Goal: Task Accomplishment & Management: Manage account settings

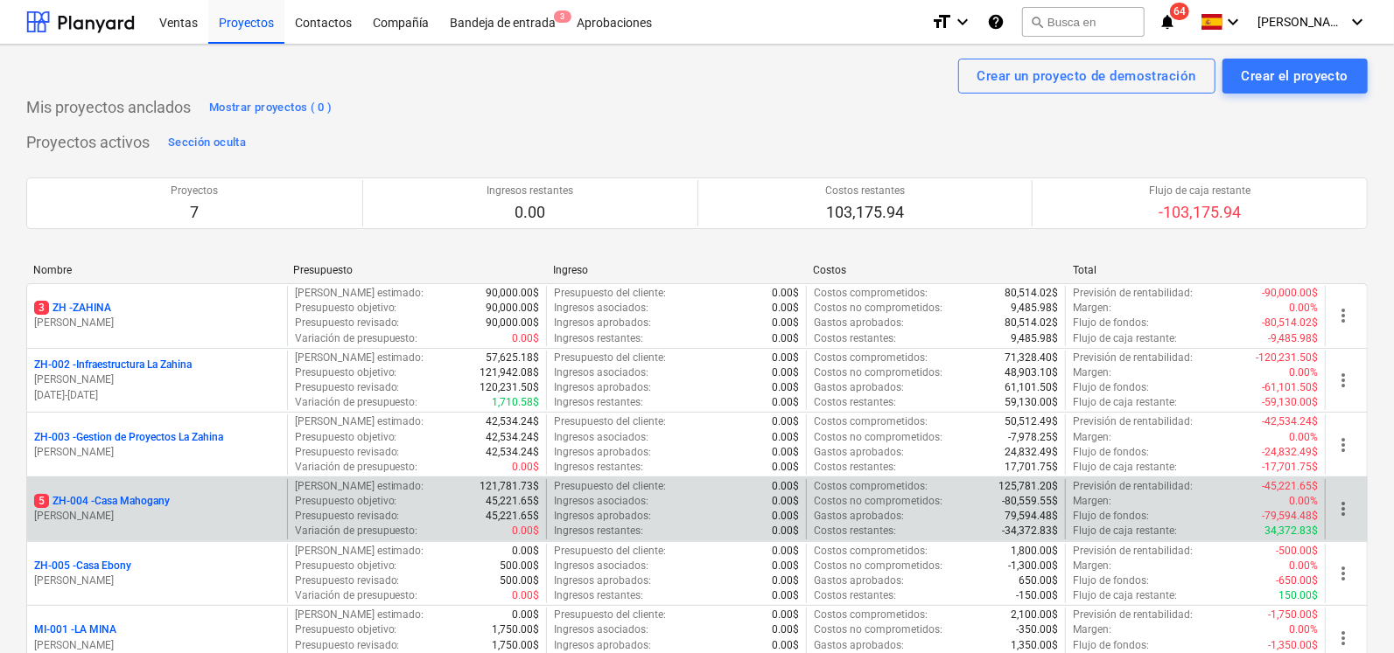
click at [130, 499] on p "5 ZH-004 - Casa Mahogany" at bounding box center [102, 501] width 136 height 15
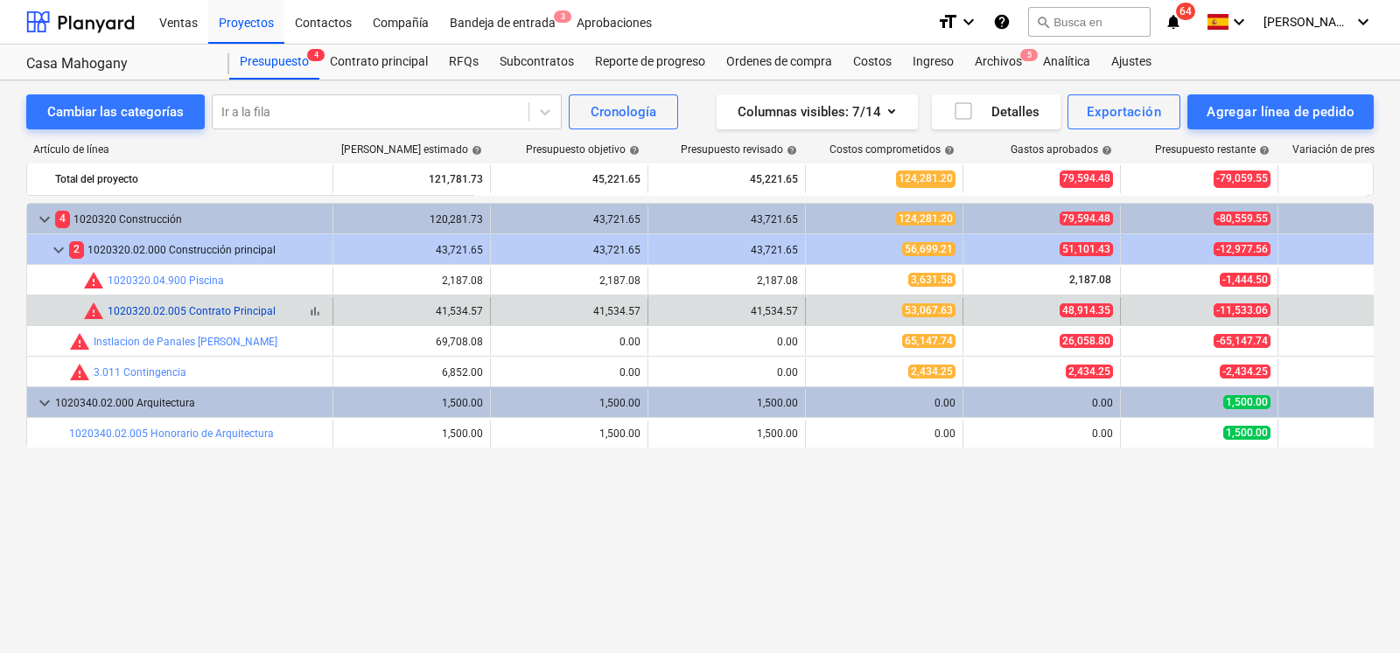
click at [197, 311] on link "1020320.02.005 Contrato Principal" at bounding box center [192, 311] width 168 height 12
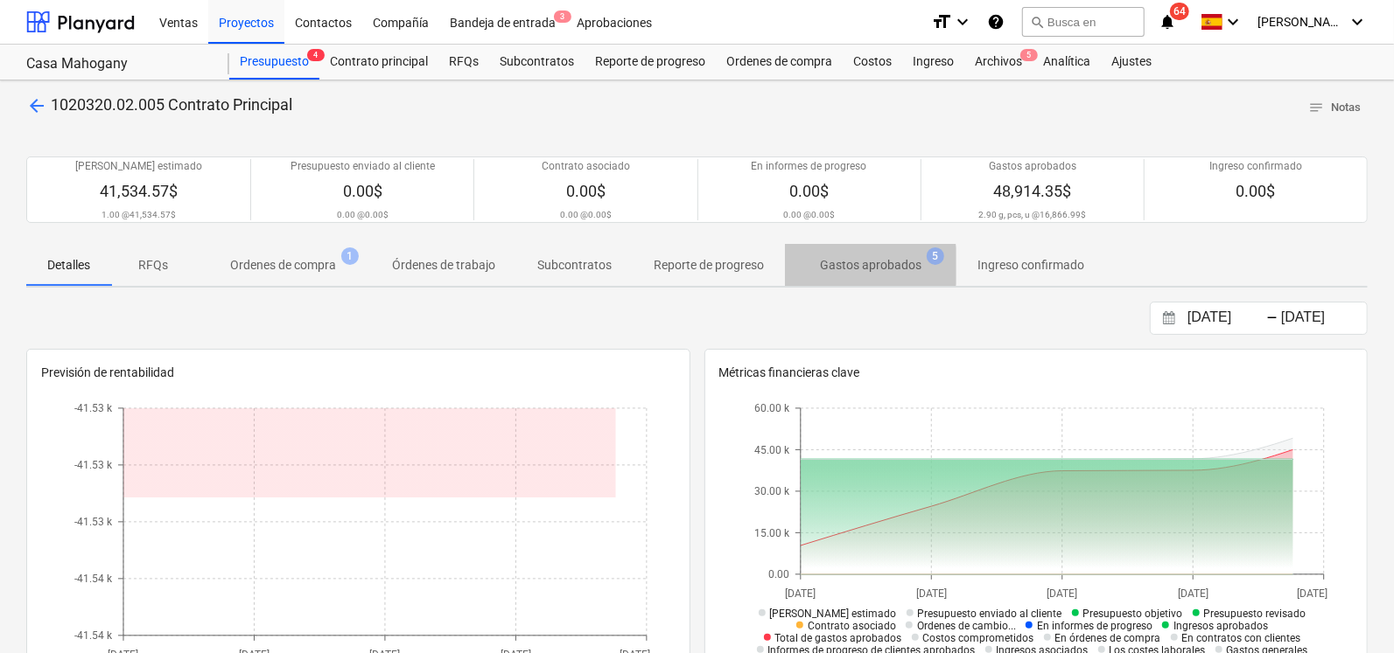
click at [853, 265] on p "Gastos aprobados" at bounding box center [870, 265] width 101 height 18
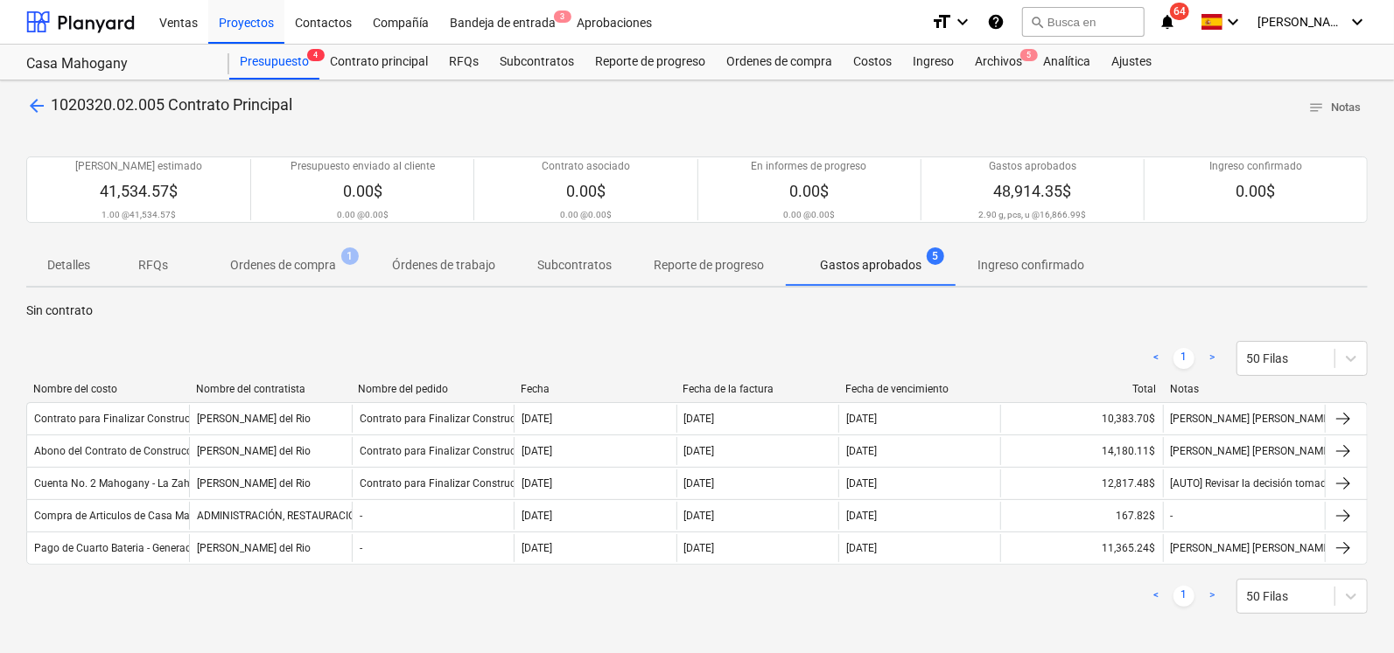
click at [339, 262] on span "Ordenes de compra 1" at bounding box center [283, 265] width 134 height 18
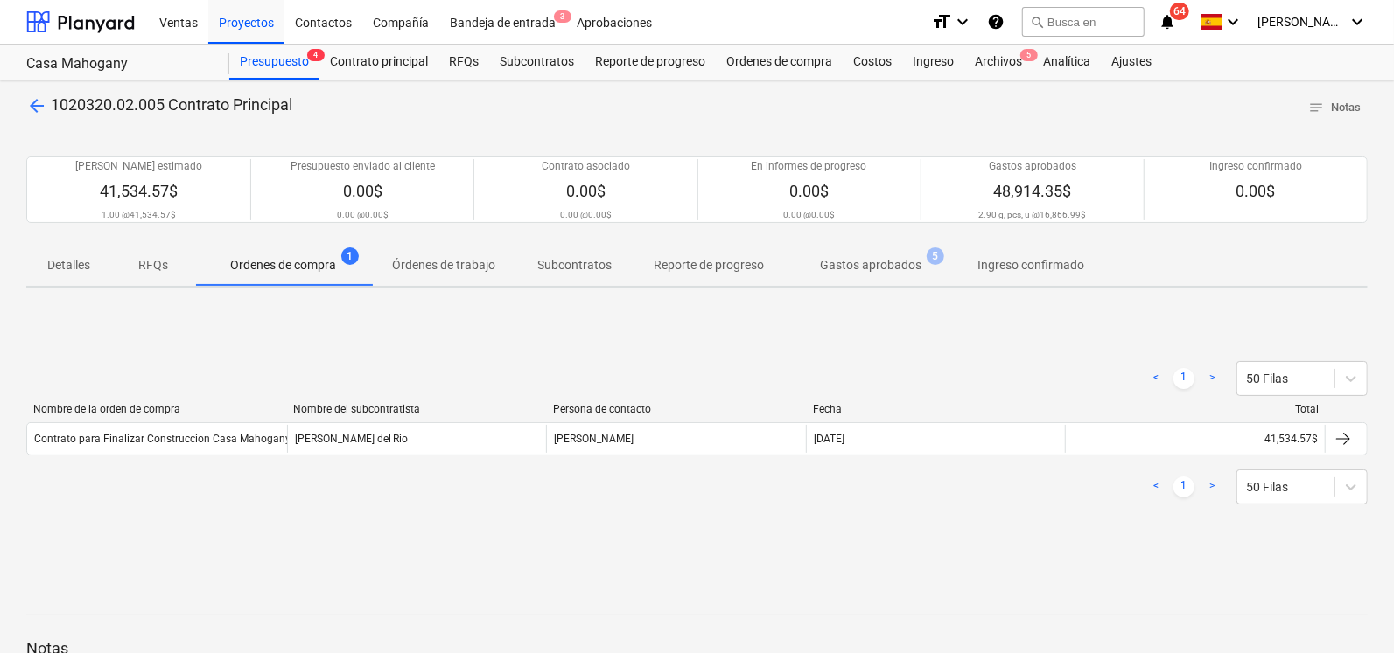
click at [840, 259] on p "Gastos aprobados" at bounding box center [870, 265] width 101 height 18
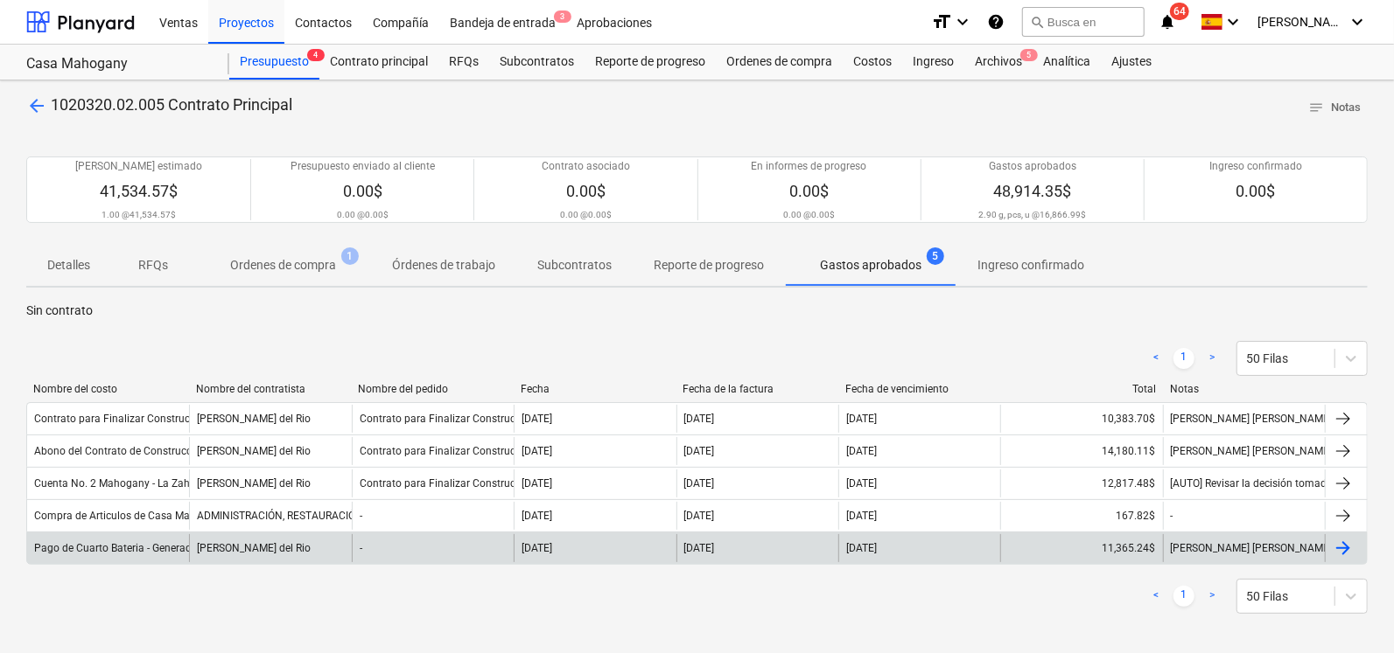
click at [121, 552] on div "Pago de Cuarto Bateria - Generador" at bounding box center [117, 548] width 167 height 12
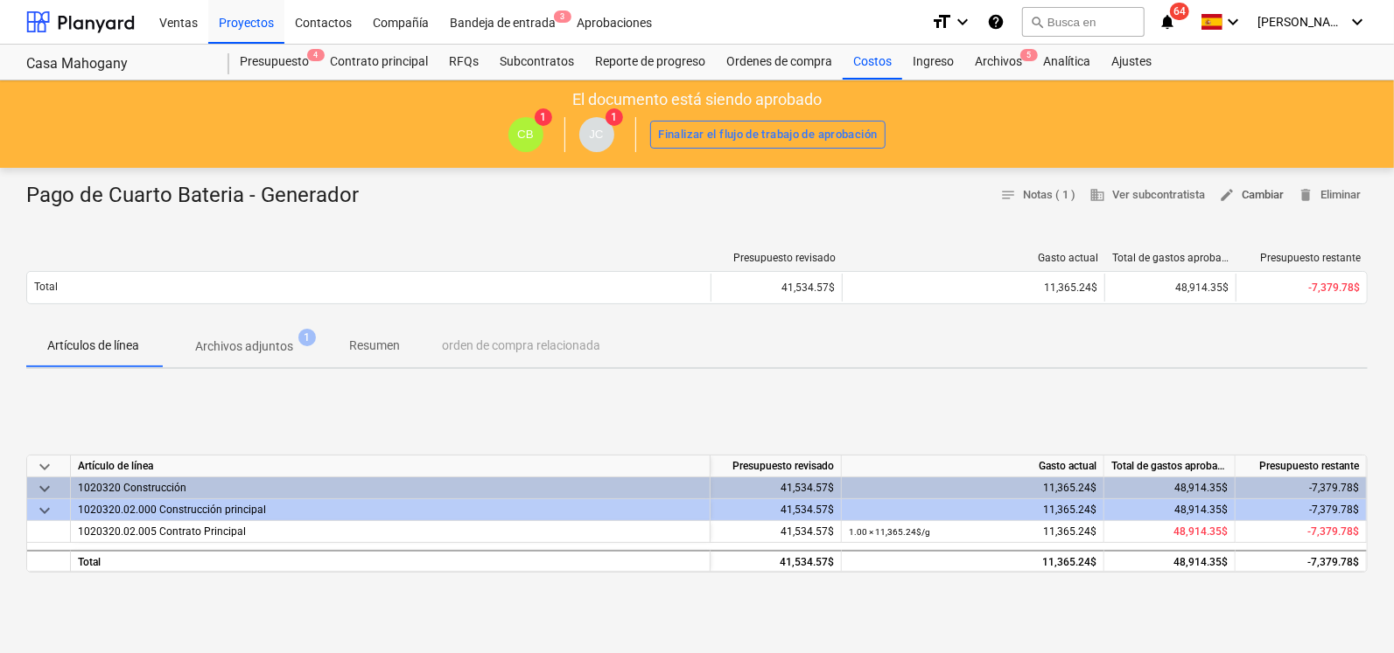
click at [1256, 199] on span "edit Cambiar" at bounding box center [1251, 195] width 65 height 20
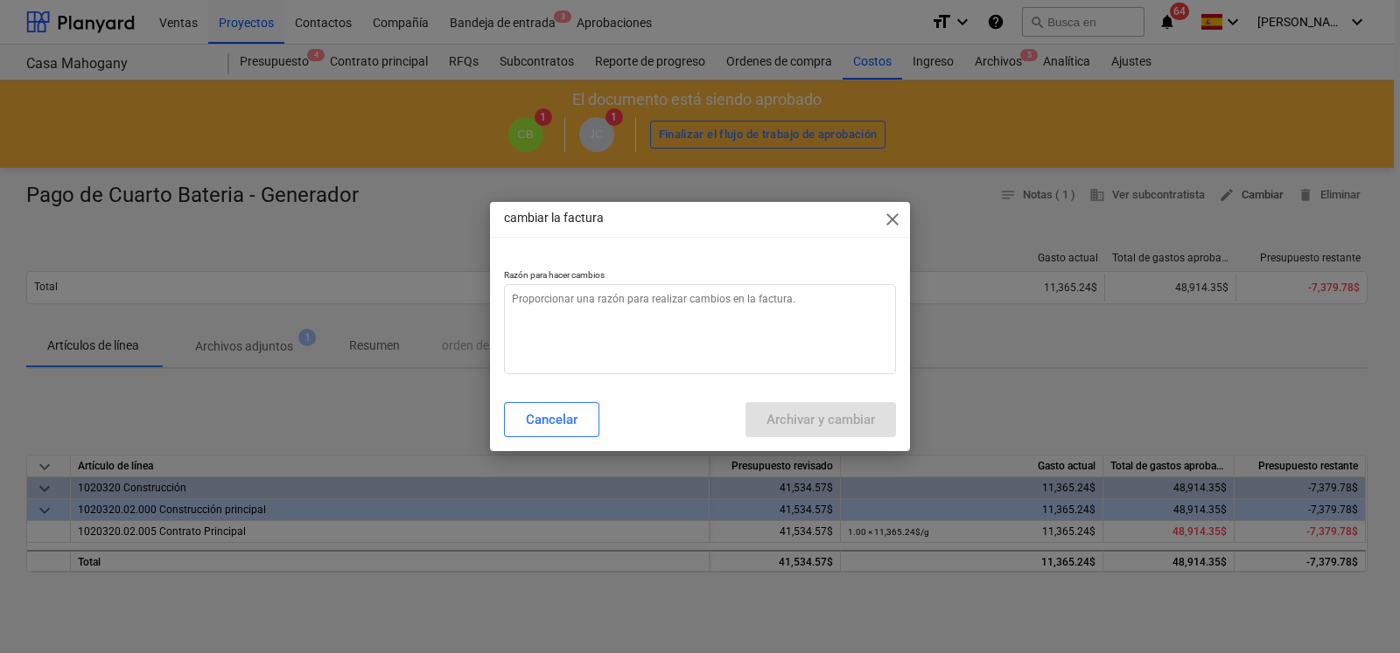
type textarea "x"
click at [550, 325] on textarea at bounding box center [700, 329] width 392 height 90
type textarea "A"
type textarea "x"
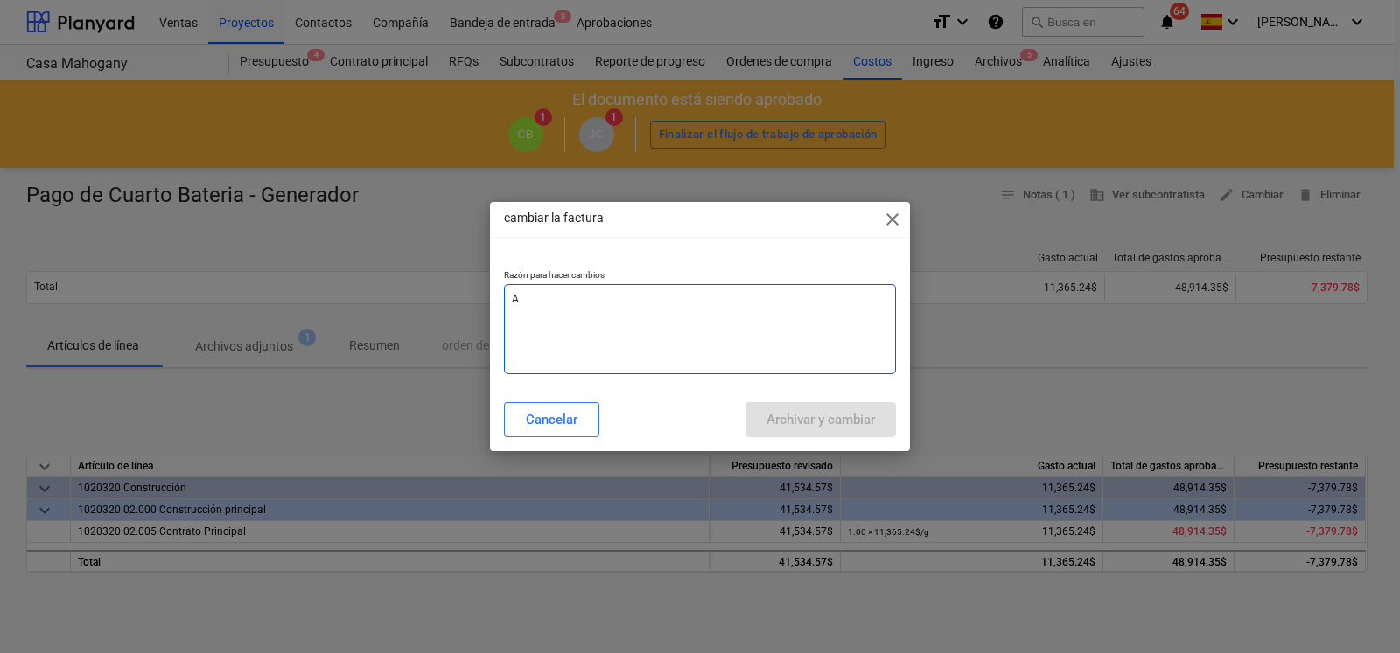
type textarea "Aj"
type textarea "x"
type textarea "Aju"
type textarea "x"
type textarea "Ajus"
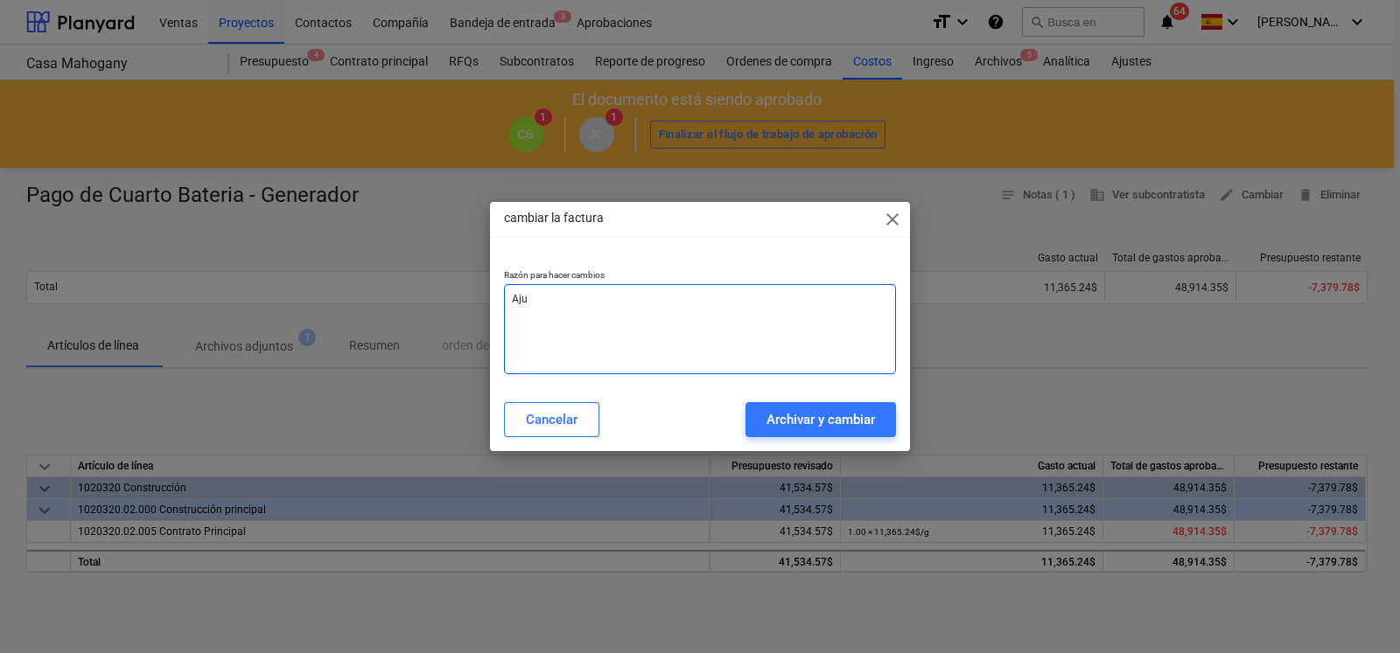
type textarea "x"
type textarea "Ajust"
type textarea "x"
type textarea "Ajusta"
type textarea "x"
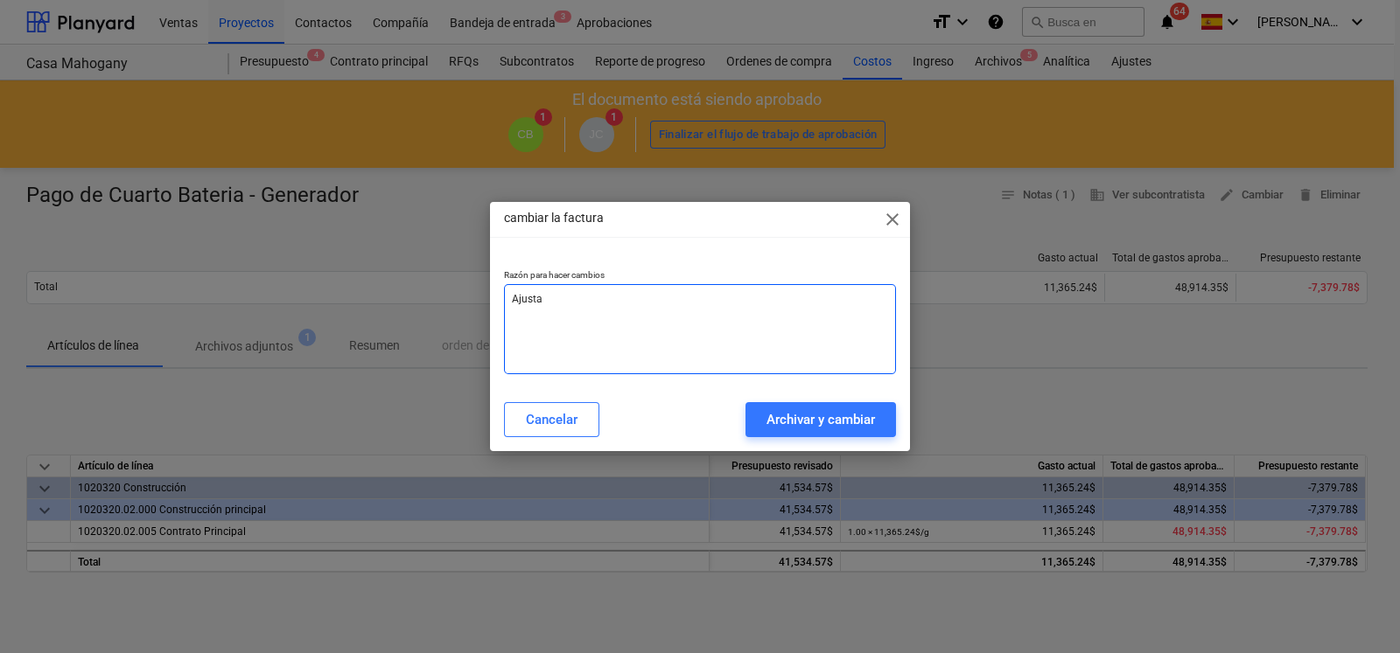
type textarea "Ajustar"
type textarea "x"
type textarea "Ajustar"
type textarea "x"
type textarea "Ajustar e"
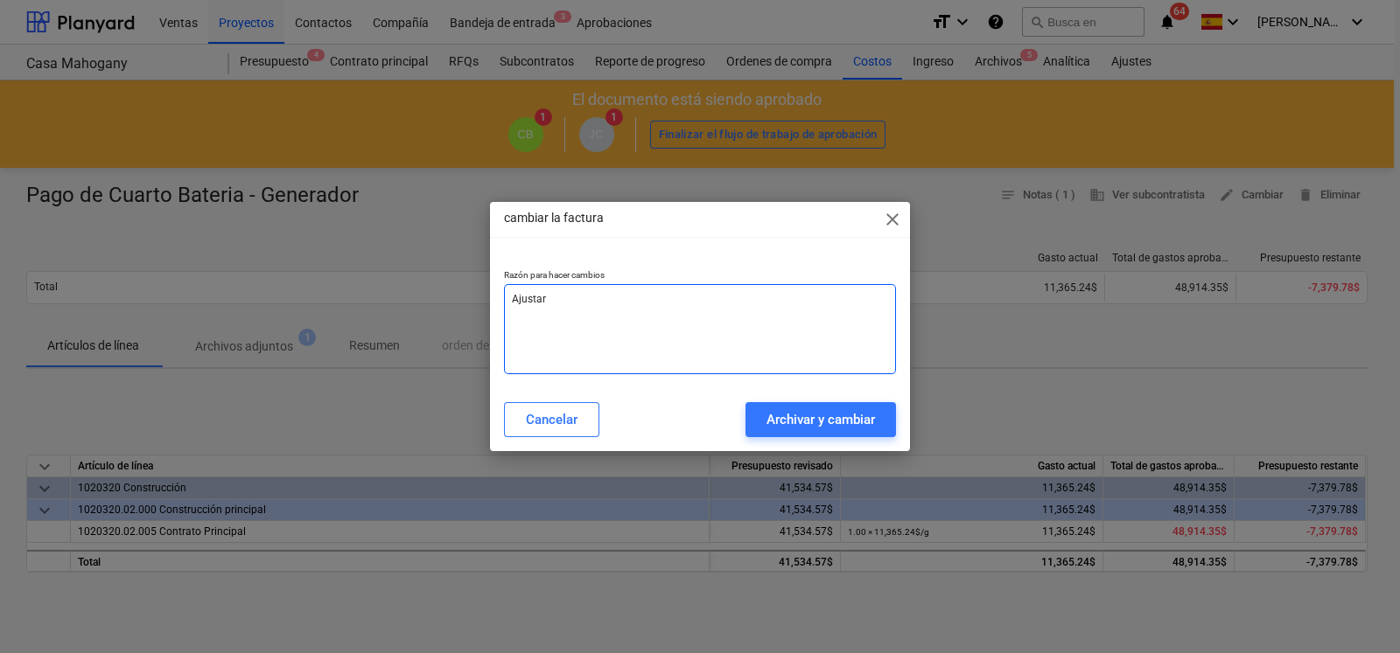
type textarea "x"
type textarea "Ajustar el"
type textarea "x"
type textarea "Ajustar el"
type textarea "x"
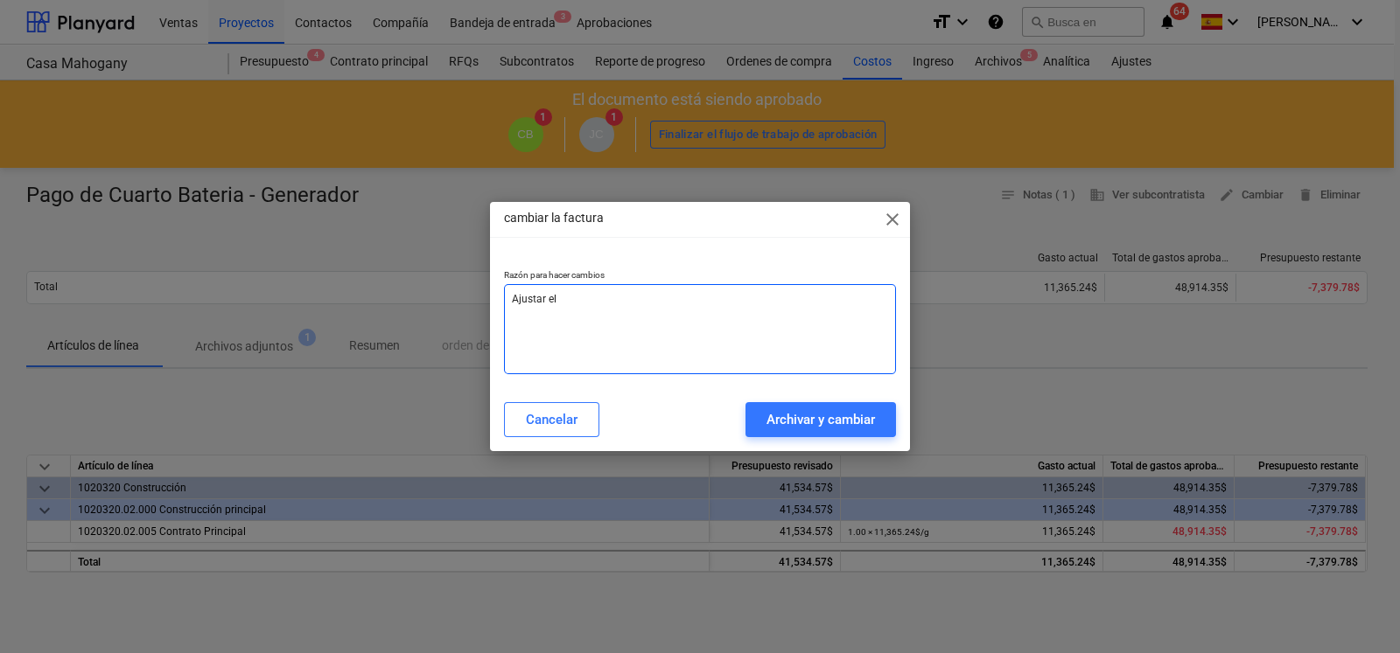
type textarea "Ajustar el M"
type textarea "x"
type textarea "Ajustar el Mo"
type textarea "x"
type textarea "Ajustar el Mon"
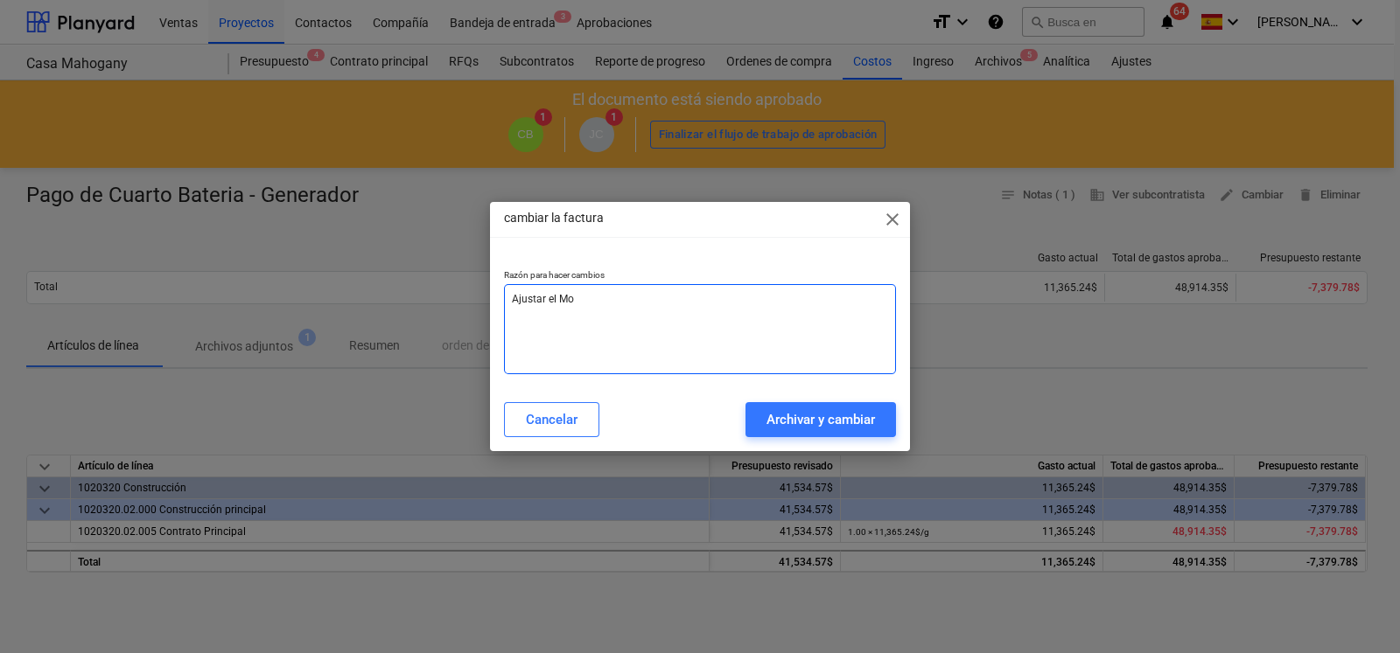
type textarea "x"
type textarea "Ajustar el Mont"
type textarea "x"
type textarea "Ajustar el Monto"
type textarea "x"
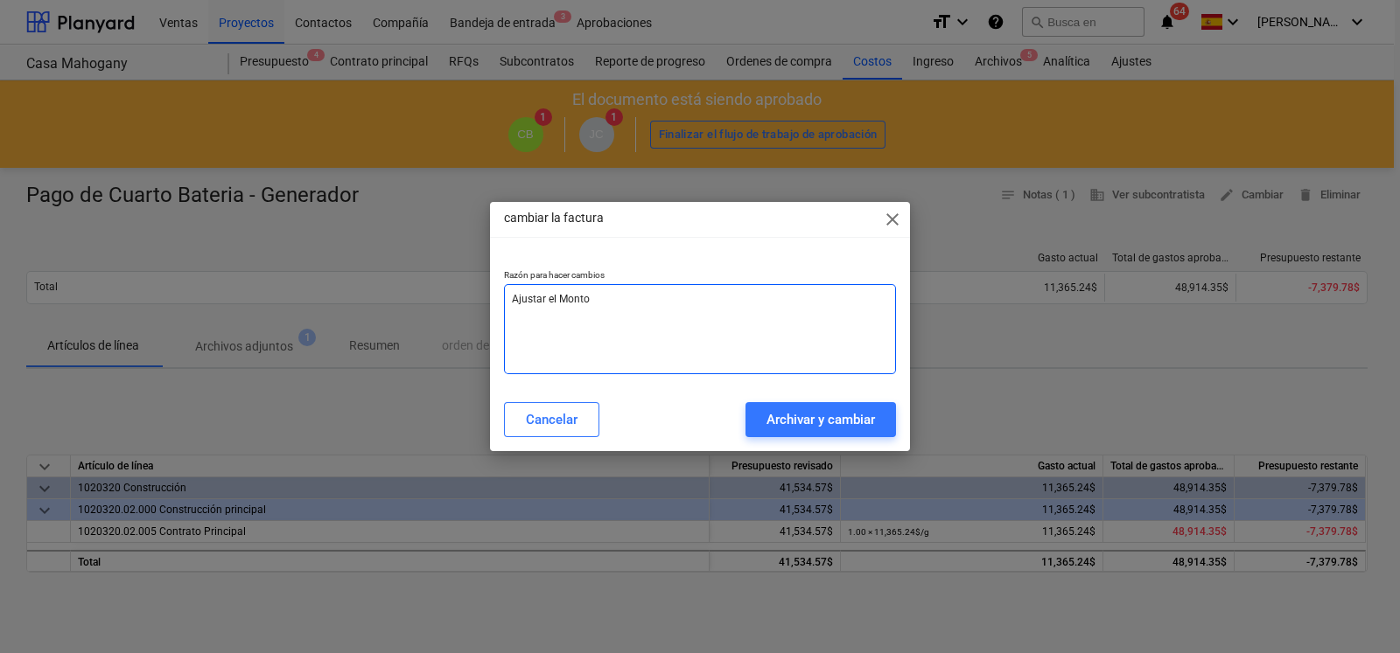
type textarea "Ajustar el Monto"
type textarea "x"
type textarea "Ajustar el Monto d"
type textarea "x"
type textarea "Ajustar el Monto de"
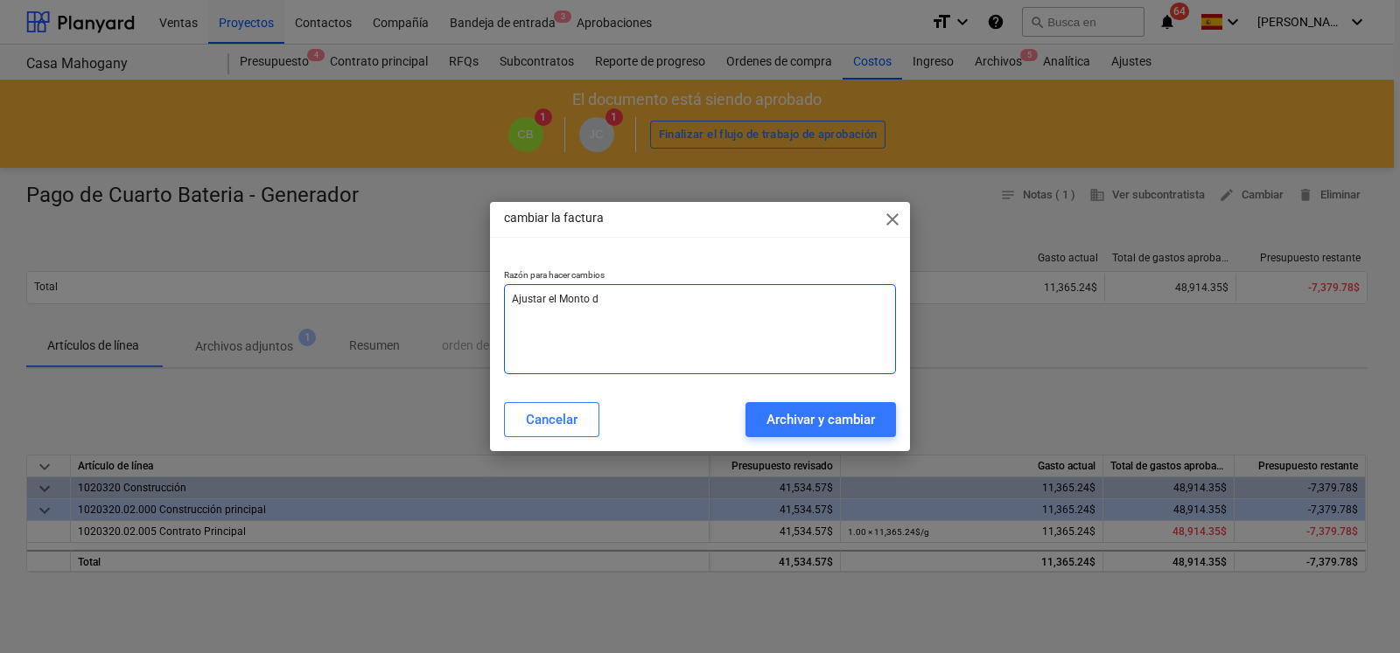
type textarea "x"
type textarea "Ajustar el Monto del"
type textarea "x"
type textarea "Ajustar el Monto del"
type textarea "x"
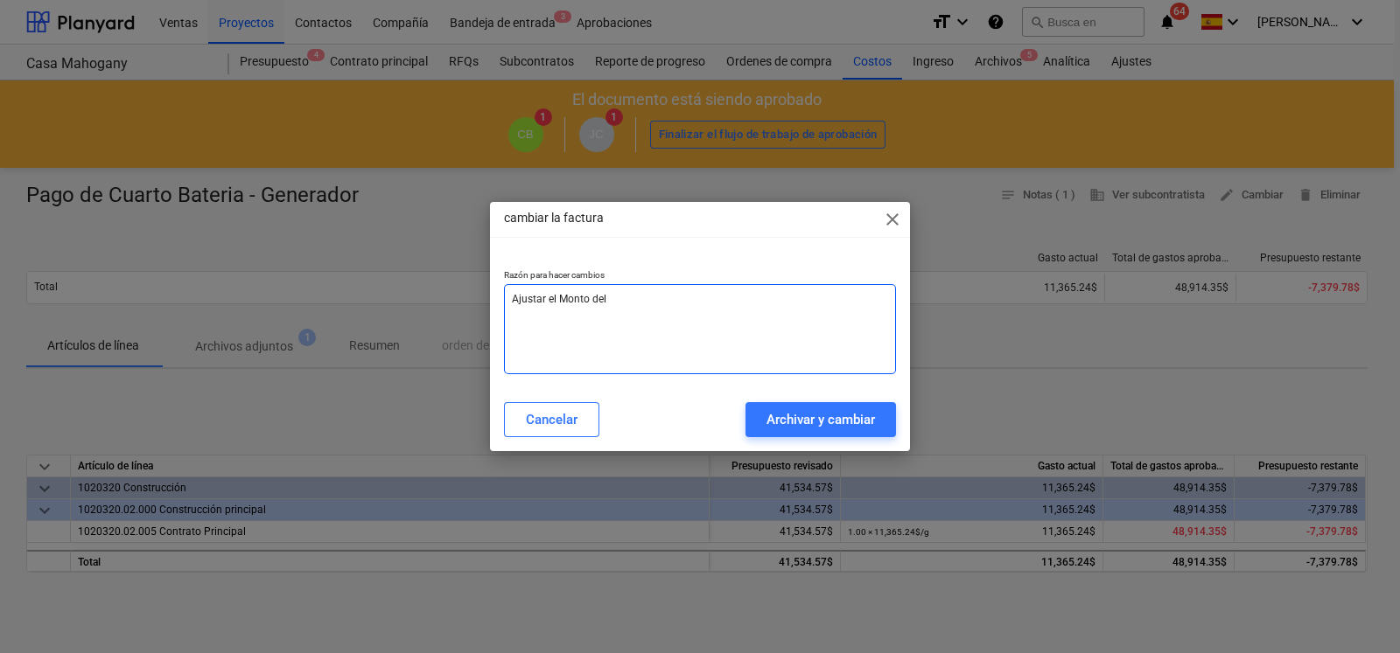
type textarea "Ajustar el Monto del C"
type textarea "x"
type textarea "Ajustar el Monto del Co"
type textarea "x"
type textarea "Ajustar el Monto del C"
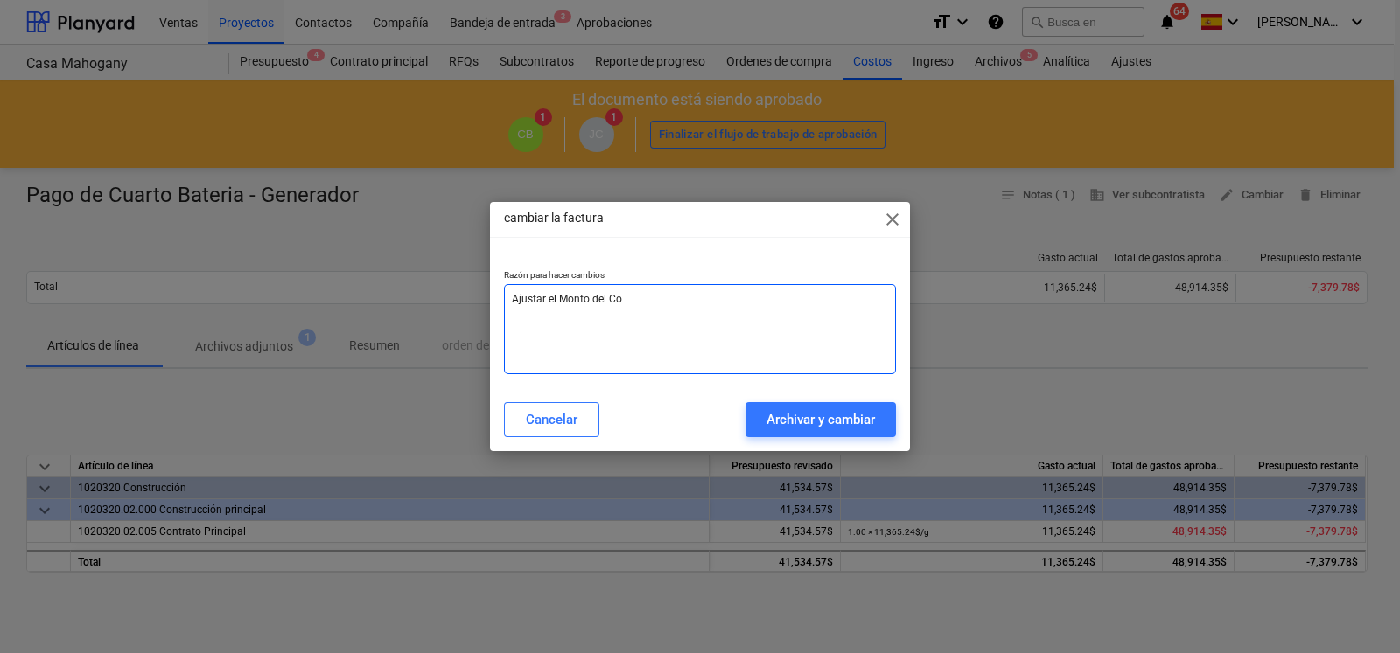
type textarea "x"
type textarea "Ajustar el Monto del"
type textarea "x"
type textarea "Ajustar el Monto del"
type textarea "x"
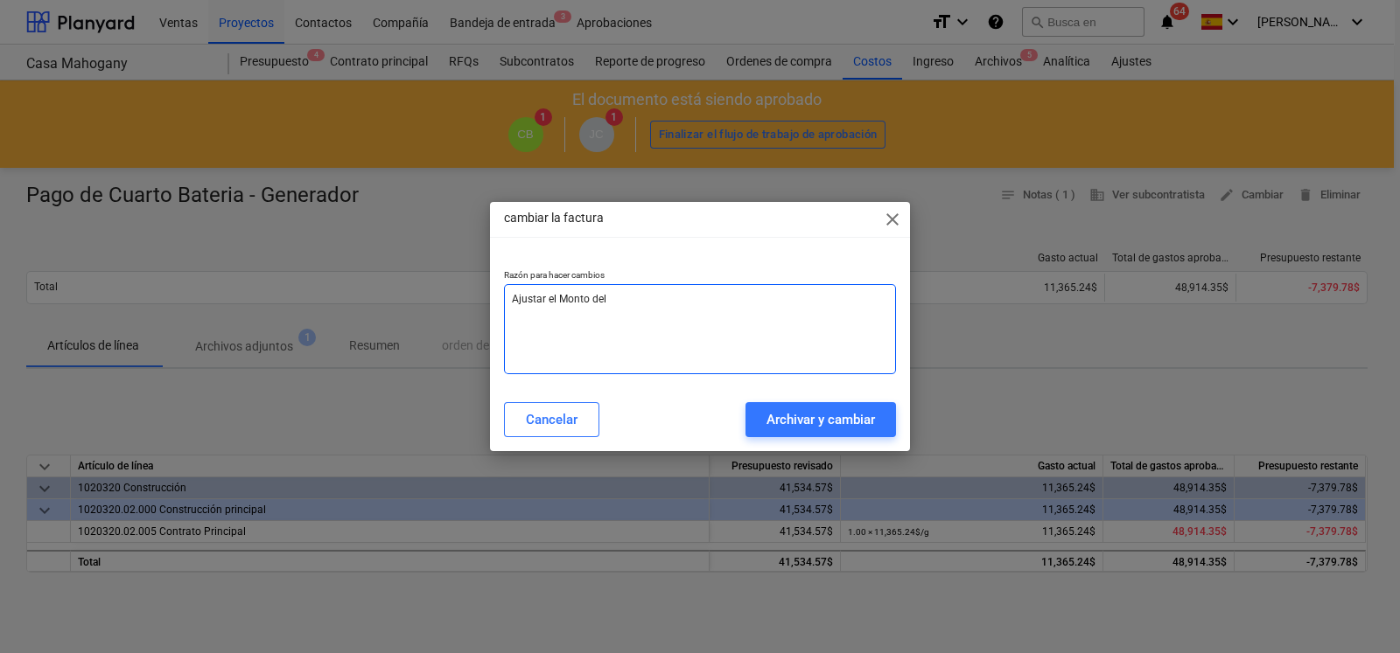
type textarea "Ajustar el Monto del"
type textarea "x"
type textarea "Ajustar el Monto del C"
type textarea "x"
type textarea "Ajustar el Monto del Cu"
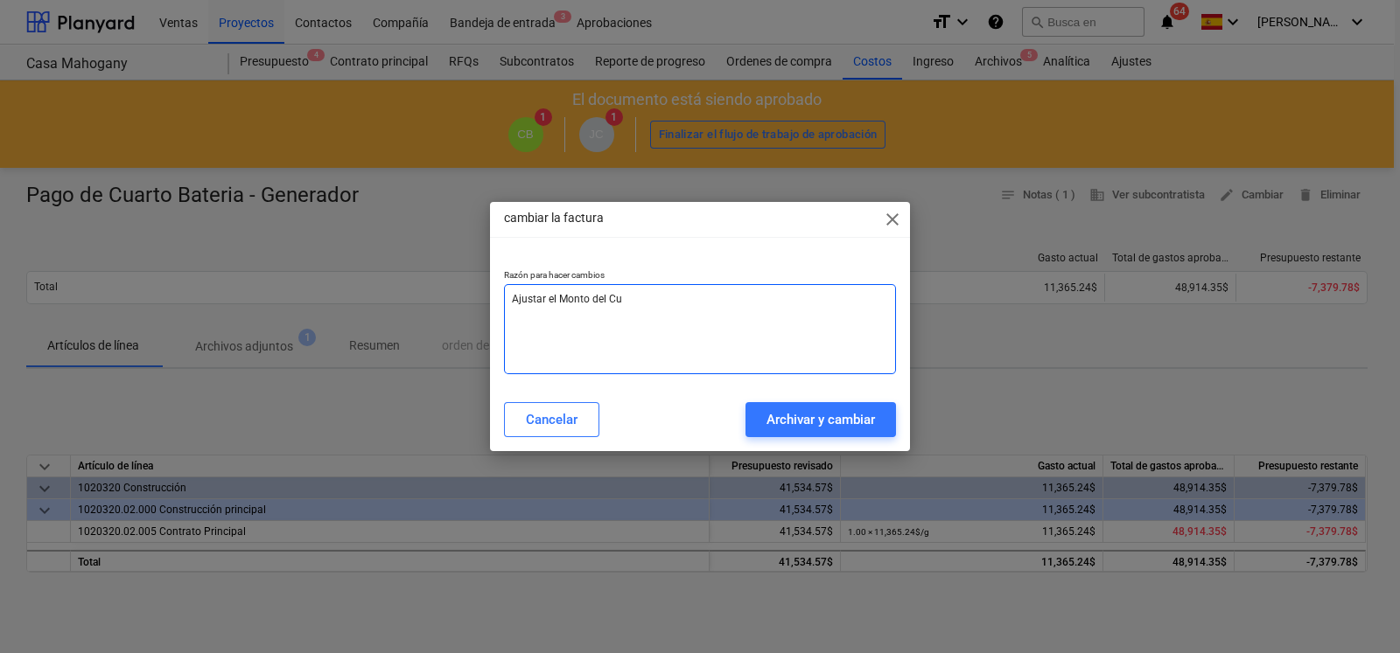
type textarea "x"
type textarea "Ajustar el Monto del Cue"
type textarea "x"
type textarea "Ajustar el Monto del [PERSON_NAME]"
type textarea "x"
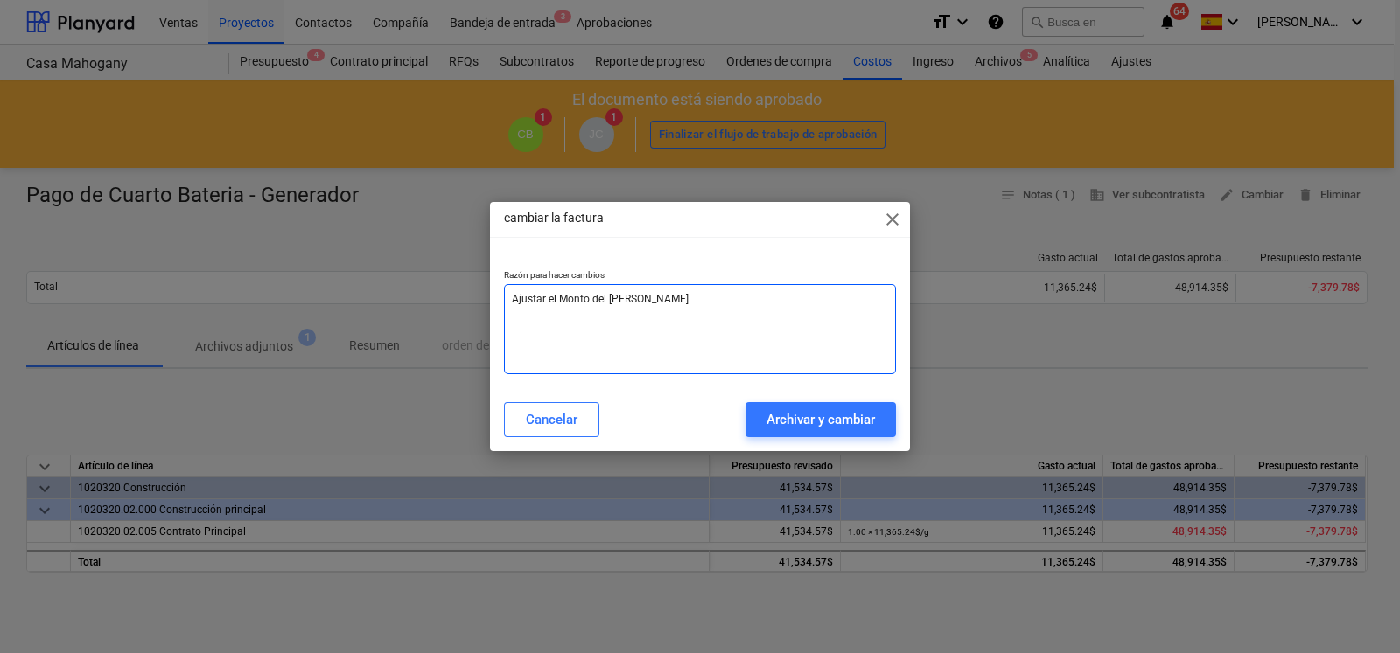
type textarea "Ajustar el Monto del Cuent"
type textarea "x"
type textarea "Ajustar el Monto del Cuenta"
type textarea "x"
type textarea "Ajustar el Monto del Cuenta"
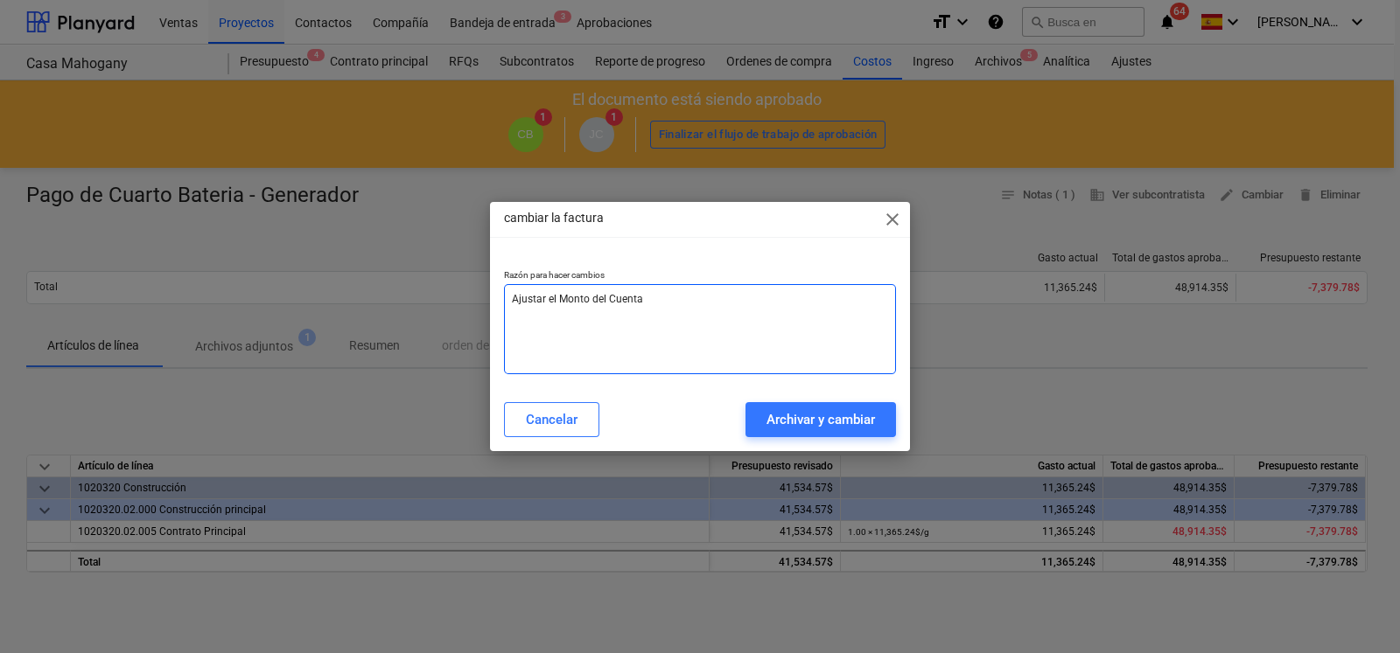
type textarea "x"
type textarea "Ajustar el Monto del Cuenta"
type textarea "x"
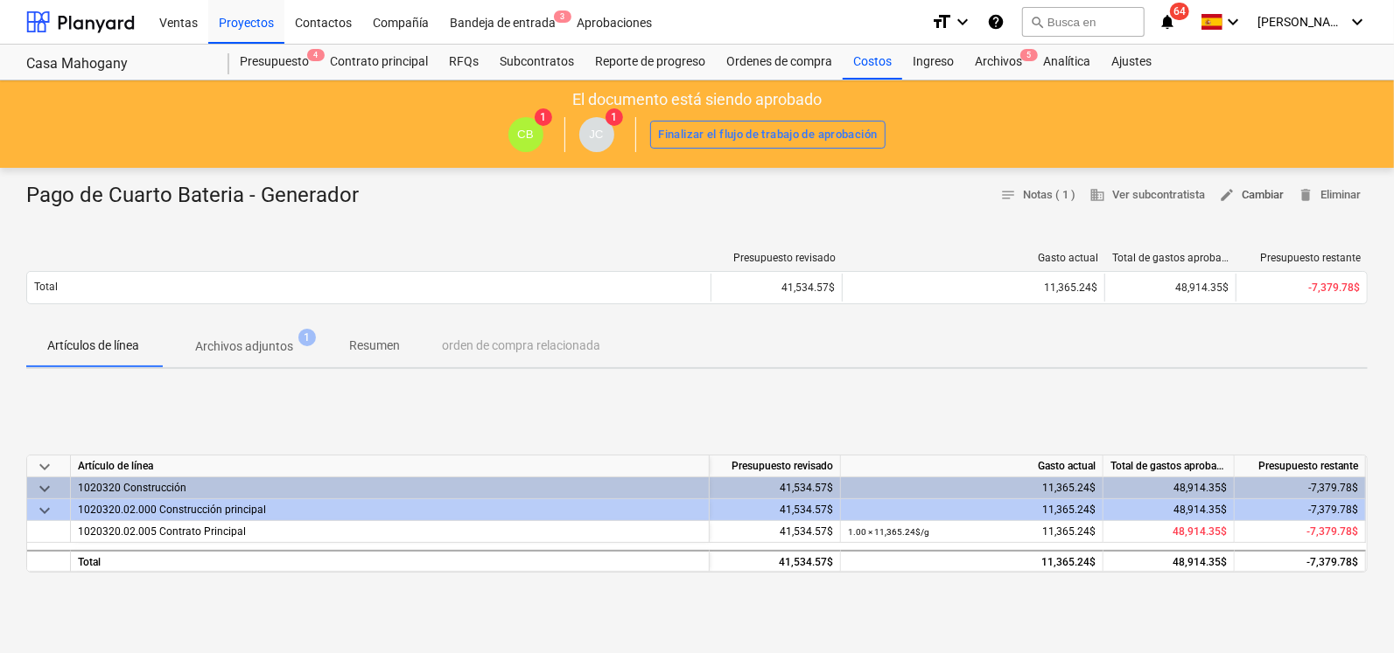
click at [1247, 192] on span "edit Cambiar" at bounding box center [1251, 195] width 65 height 20
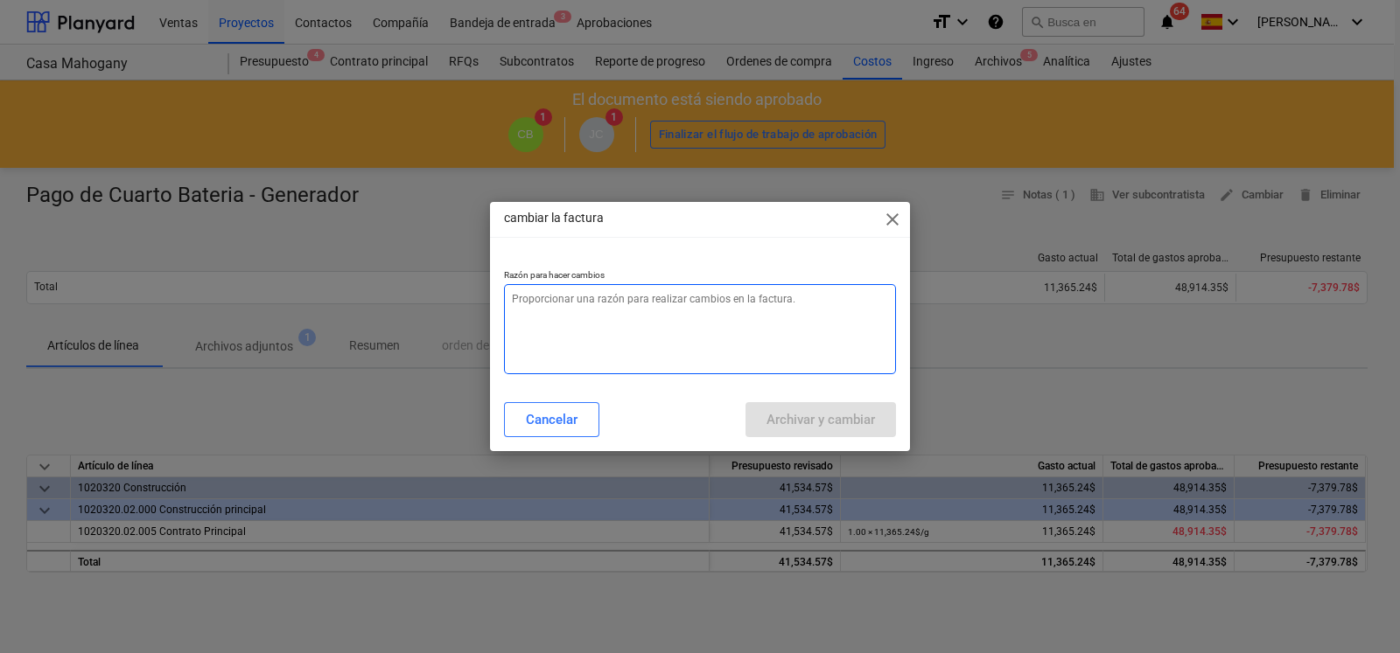
click at [739, 306] on textarea at bounding box center [700, 329] width 392 height 90
type textarea "x"
type textarea "c"
type textarea "x"
type textarea "ca"
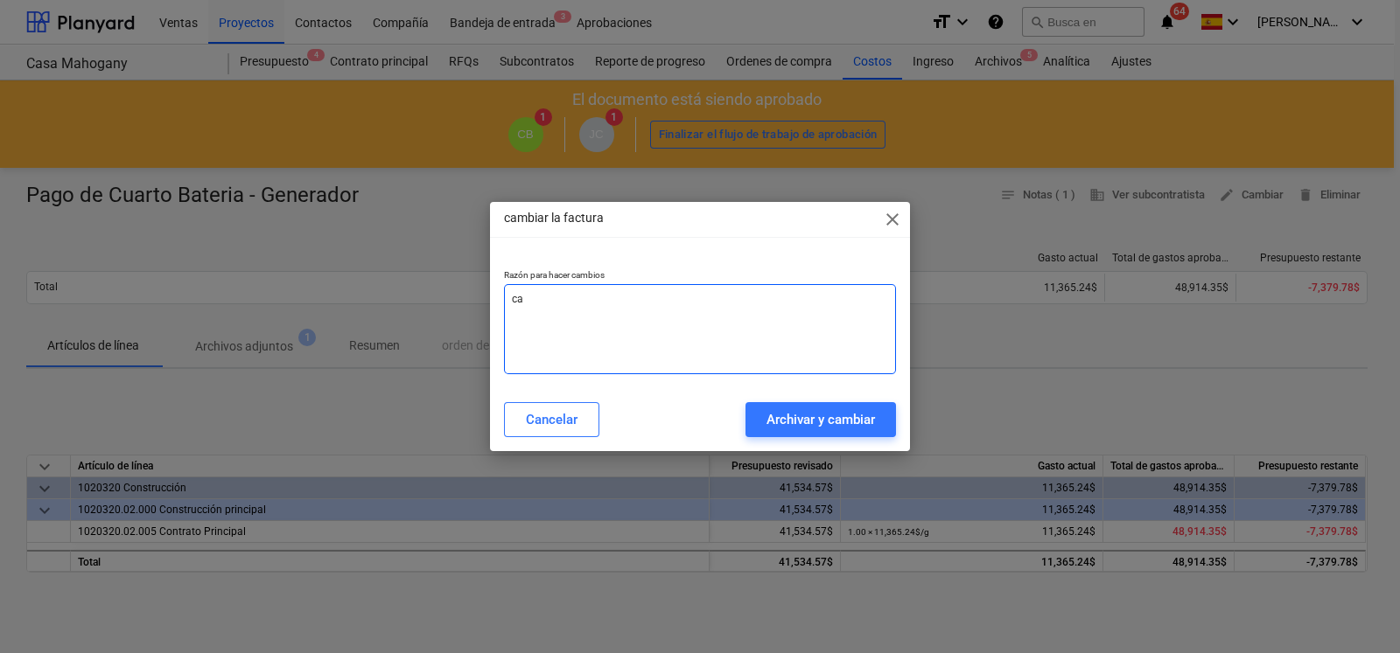
type textarea "x"
type textarea "cam"
type textarea "x"
type textarea "camb"
type textarea "x"
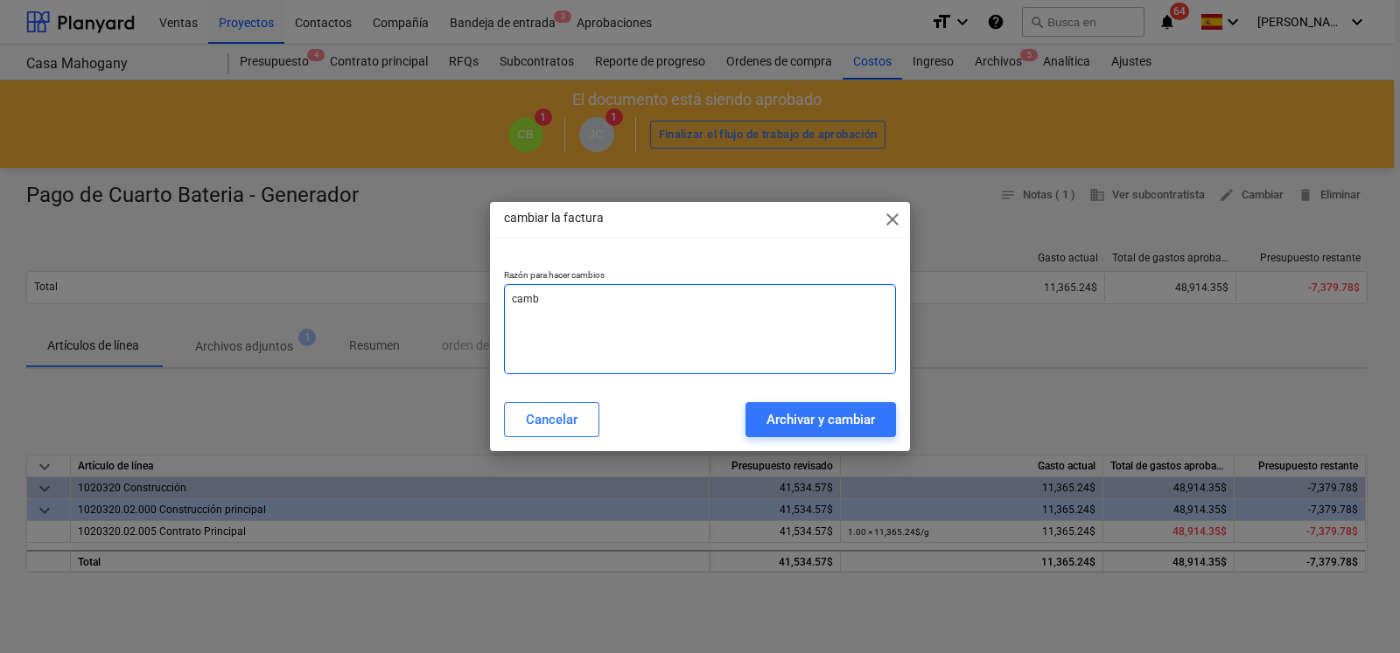
type textarea "cambi"
type textarea "x"
type textarea "cambio"
type textarea "x"
type textarea "cambio"
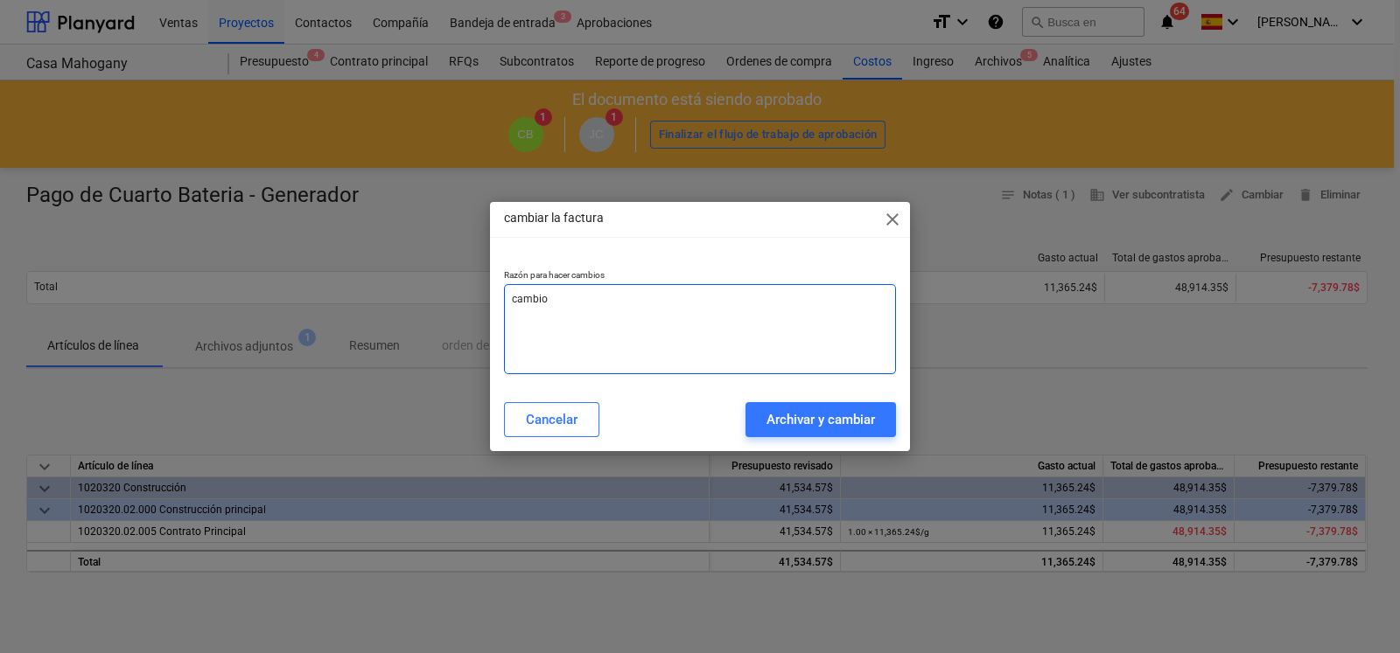
type textarea "x"
type textarea "cambi"
type textarea "x"
type textarea "camb"
type textarea "x"
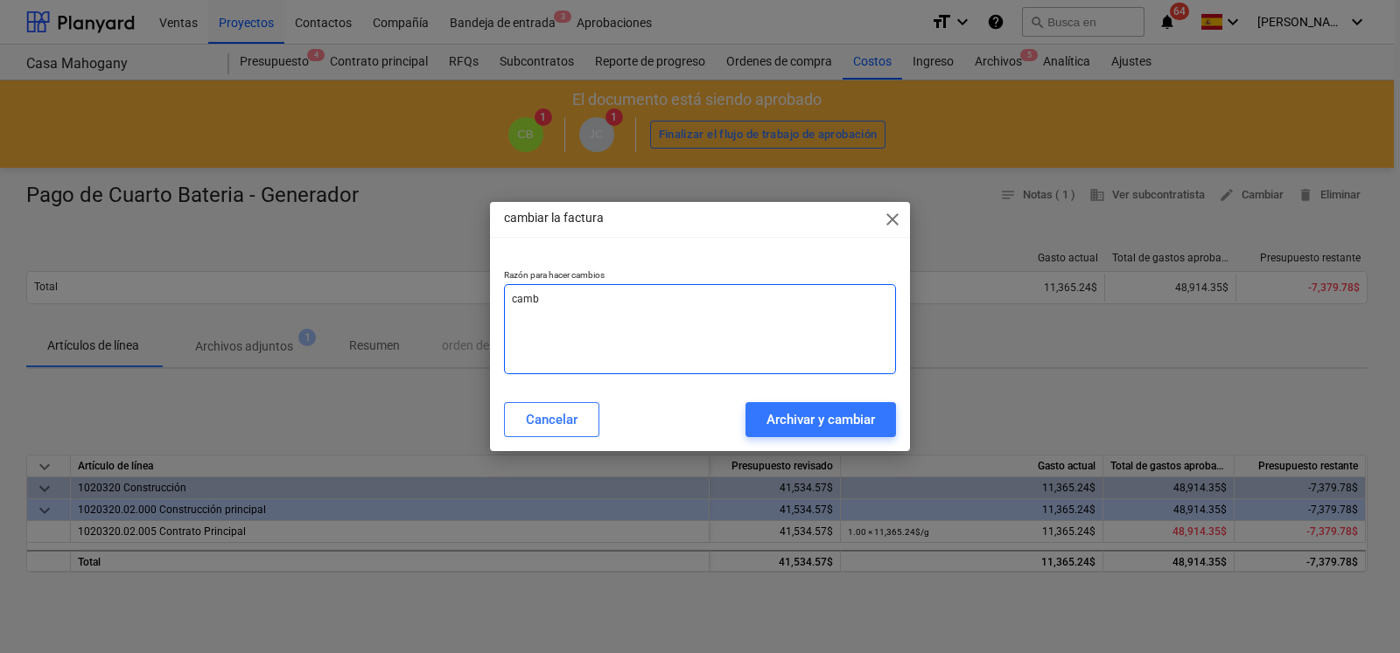
type textarea "cam"
type textarea "x"
type textarea "ca"
type textarea "x"
type textarea "c"
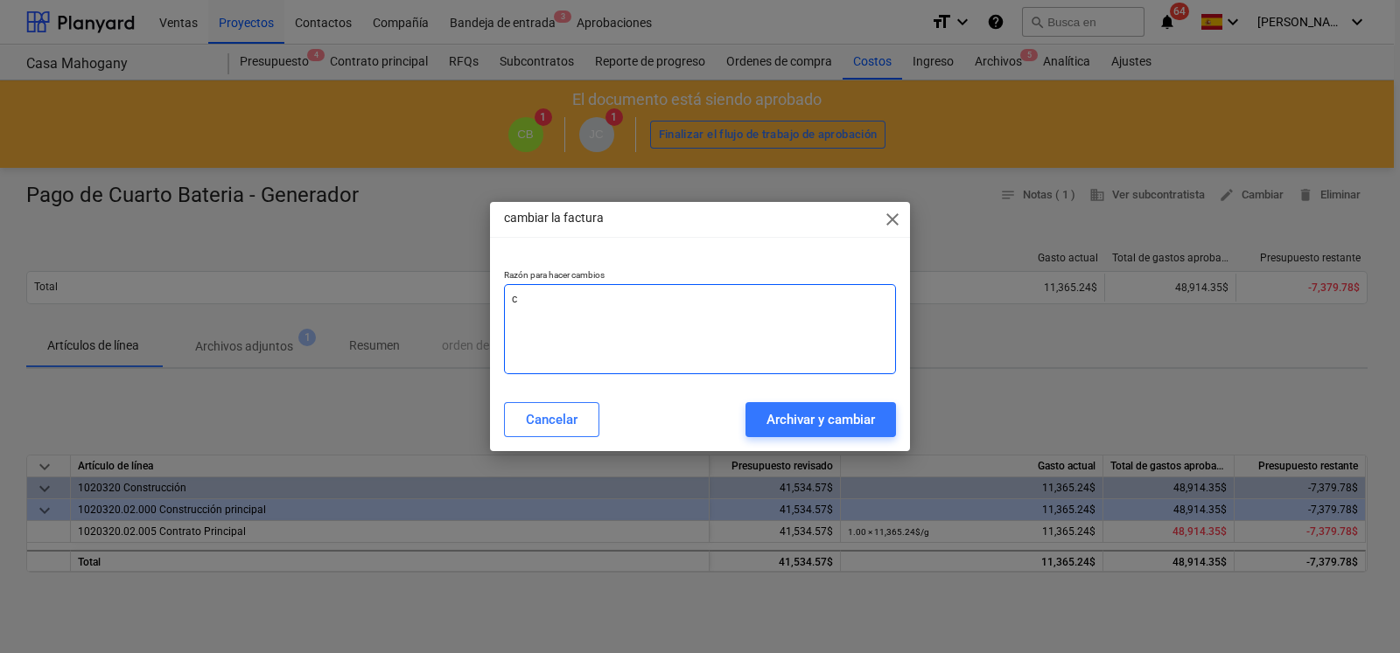
type textarea "x"
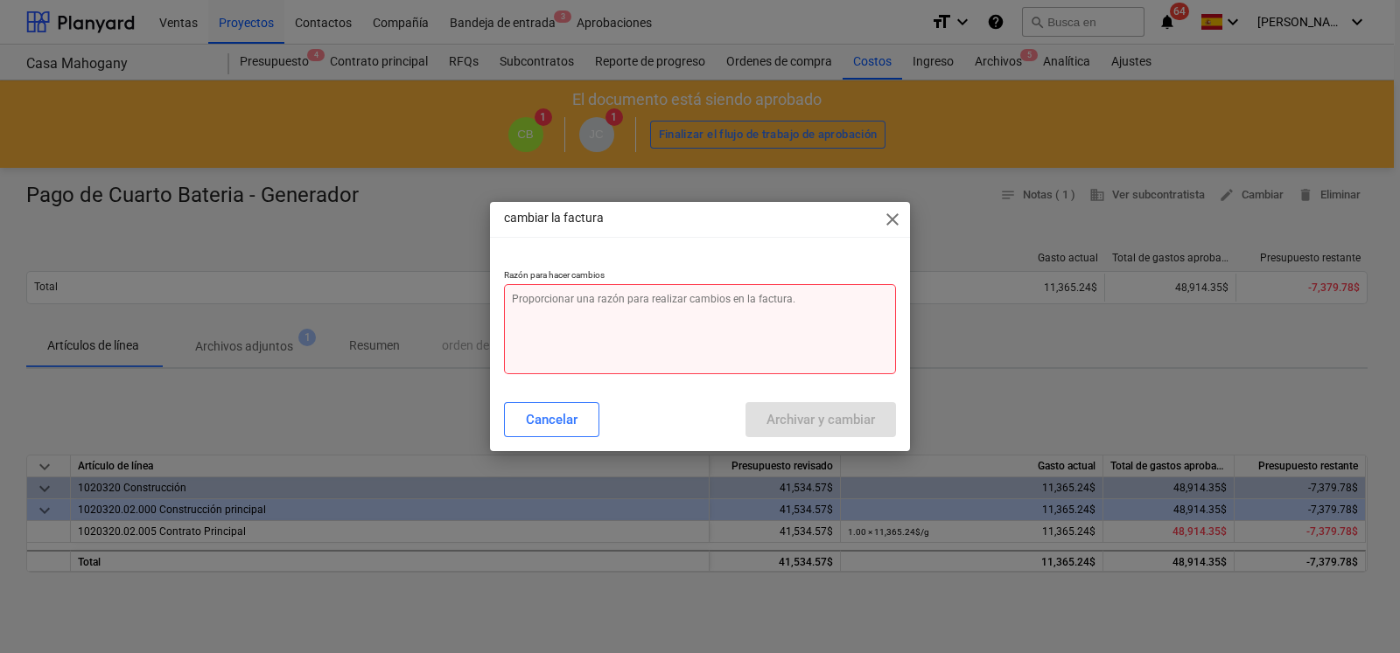
type textarea "A"
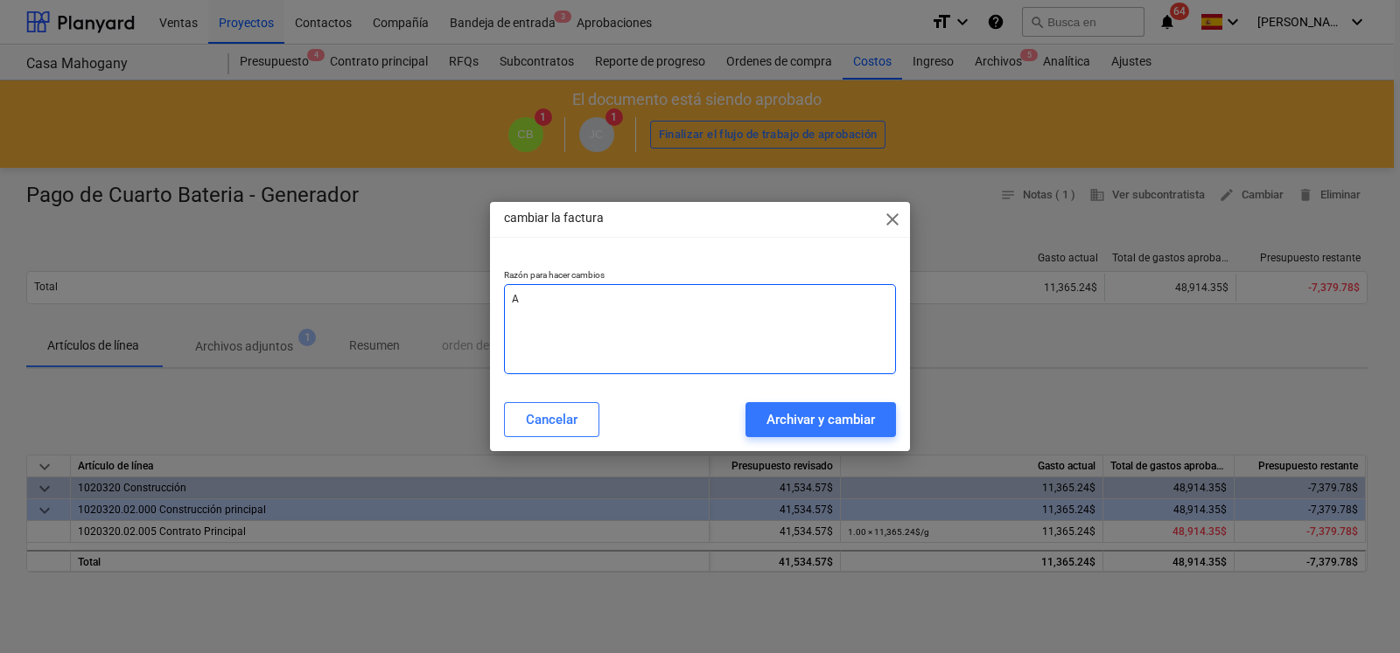
type textarea "x"
type textarea "Aj"
type textarea "x"
type textarea "Aju"
type textarea "x"
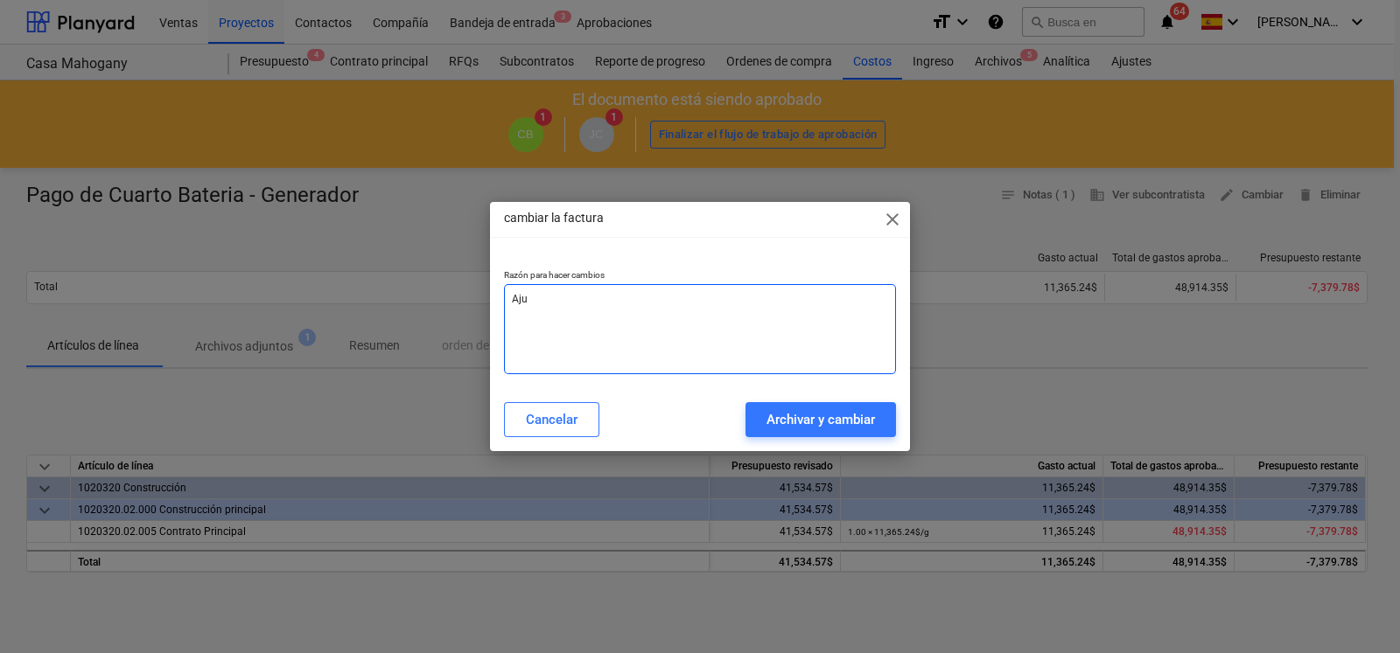
type textarea "Ajus"
type textarea "x"
type textarea "Ajust"
type textarea "x"
type textarea "Ajuste"
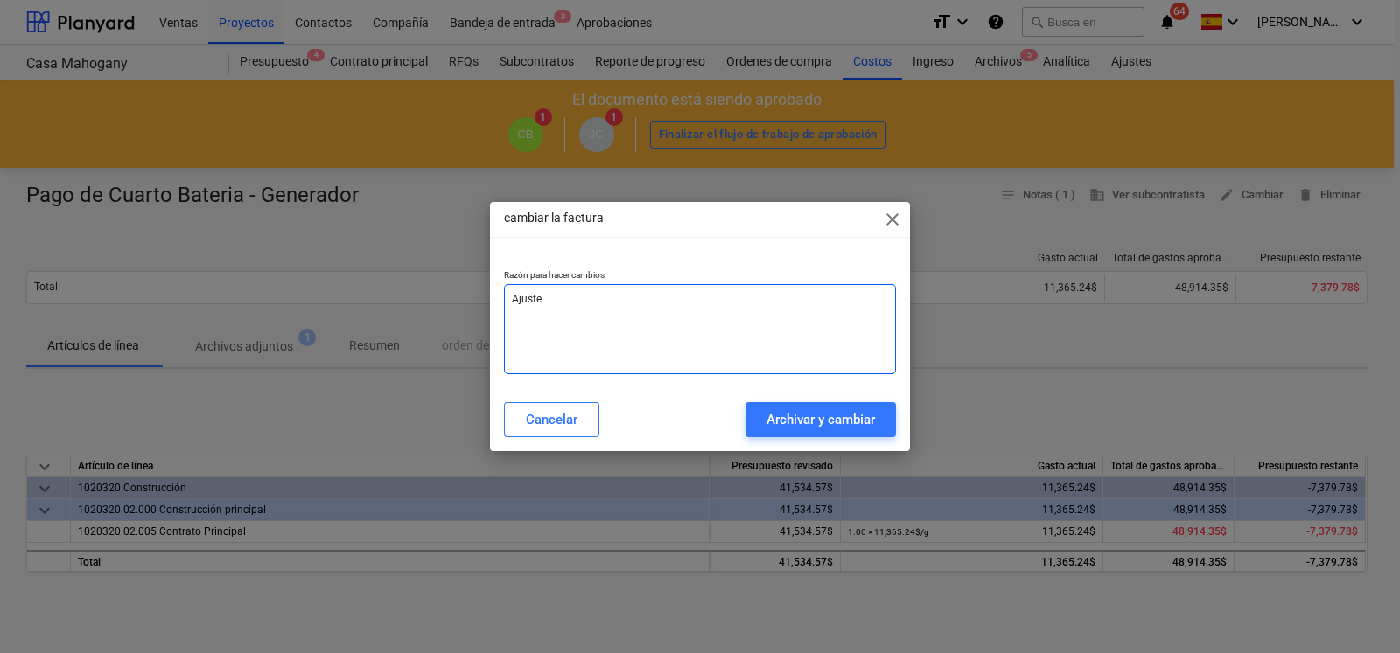
type textarea "x"
type textarea "Ajuste"
type textarea "x"
type textarea "Ajuste a"
type textarea "x"
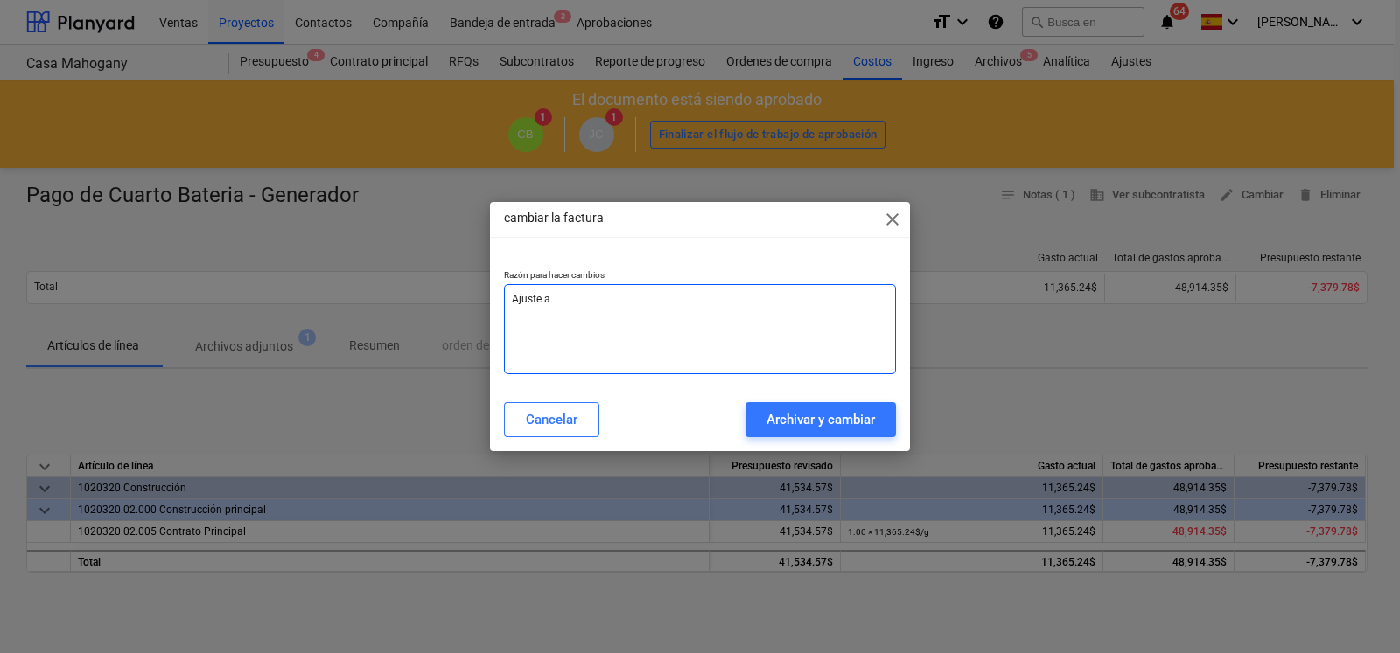
type textarea "Ajuste a c"
type textarea "x"
type textarea "Ajuste a cu"
type textarea "x"
type textarea "Ajuste a cue"
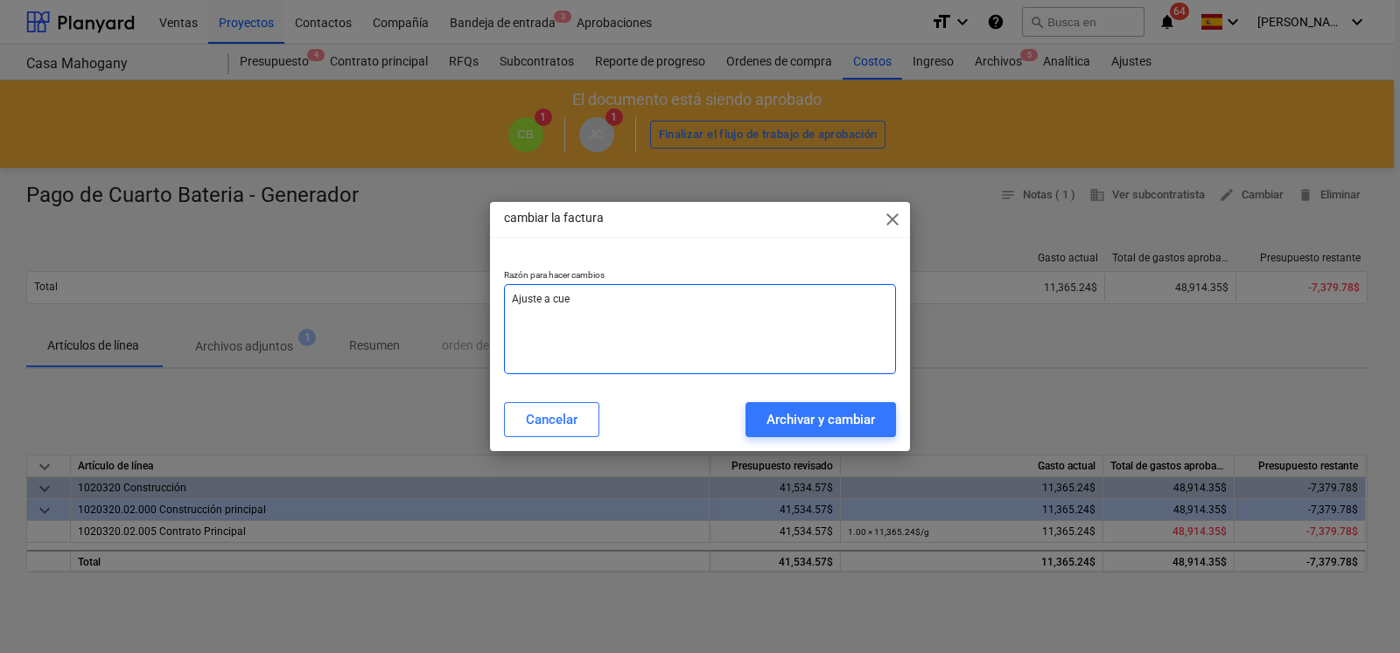
type textarea "x"
type textarea "Ajuste a [PERSON_NAME]"
type textarea "x"
type textarea "Ajuste a cuent"
type textarea "x"
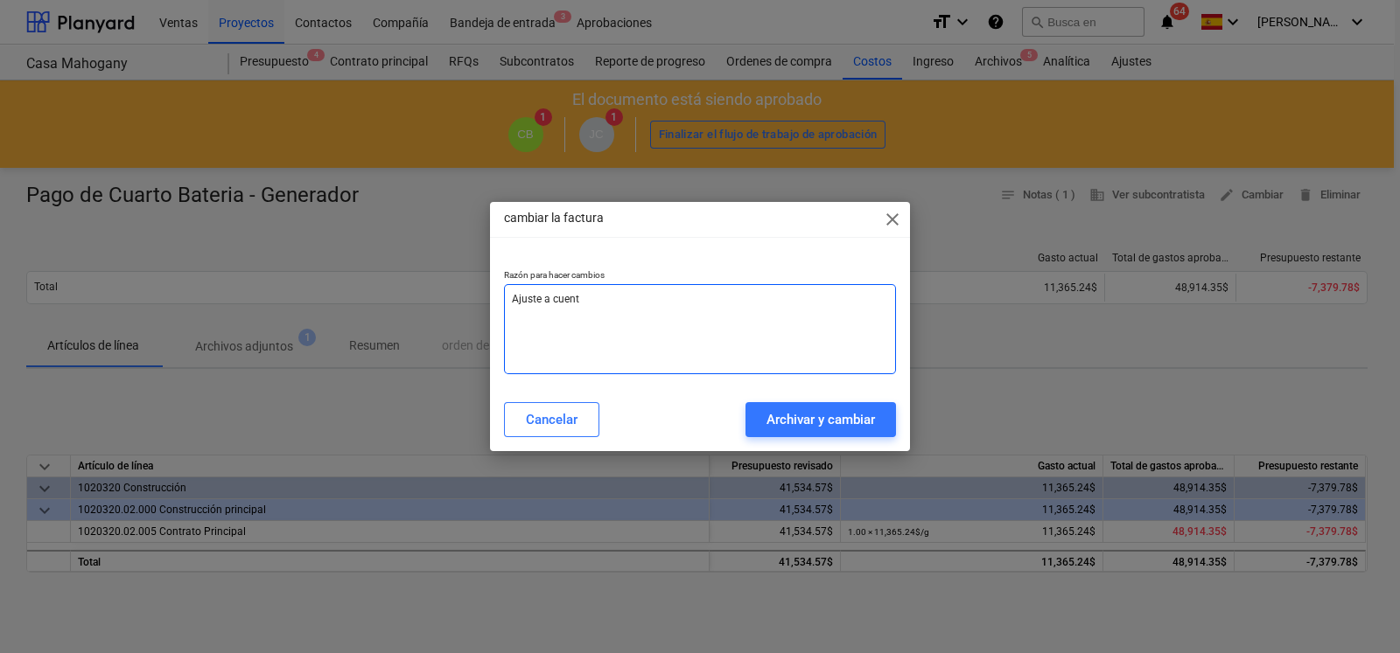
type textarea "Ajuste a cuenta"
type textarea "x"
type textarea "Ajuste a cuenta"
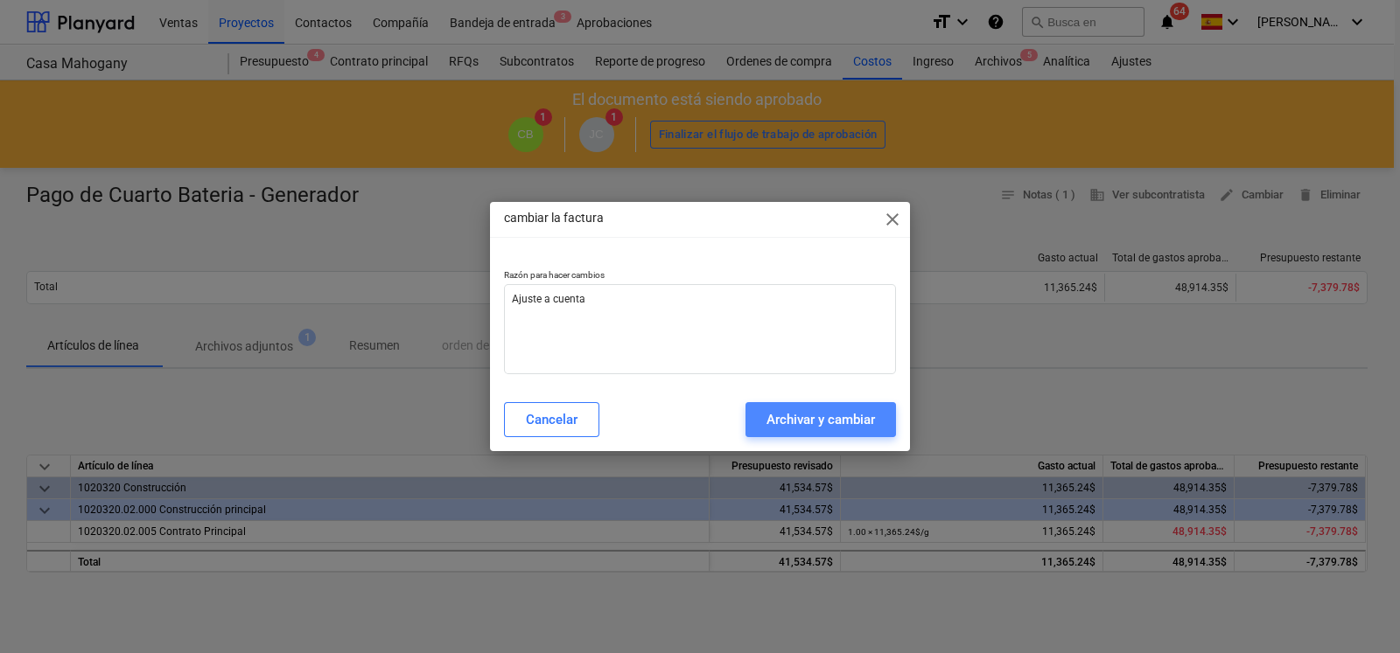
click at [761, 414] on button "Archivar y cambiar" at bounding box center [820, 419] width 150 height 35
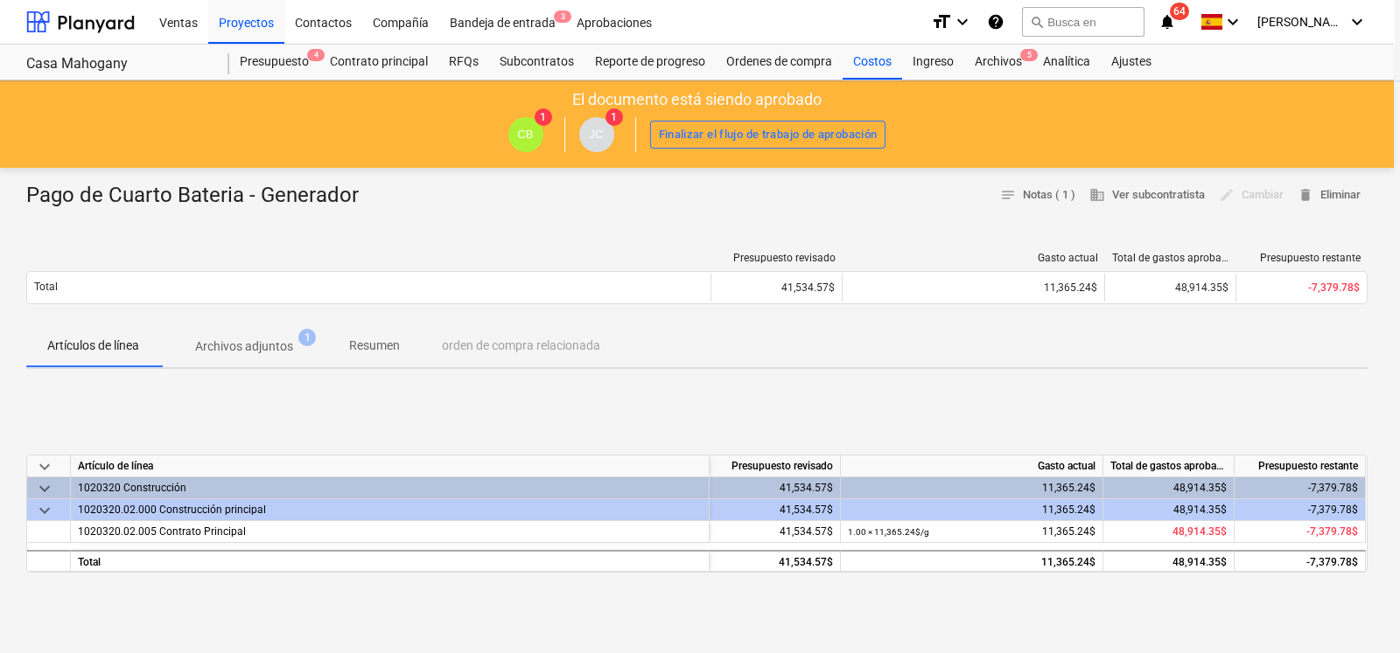
type textarea "x"
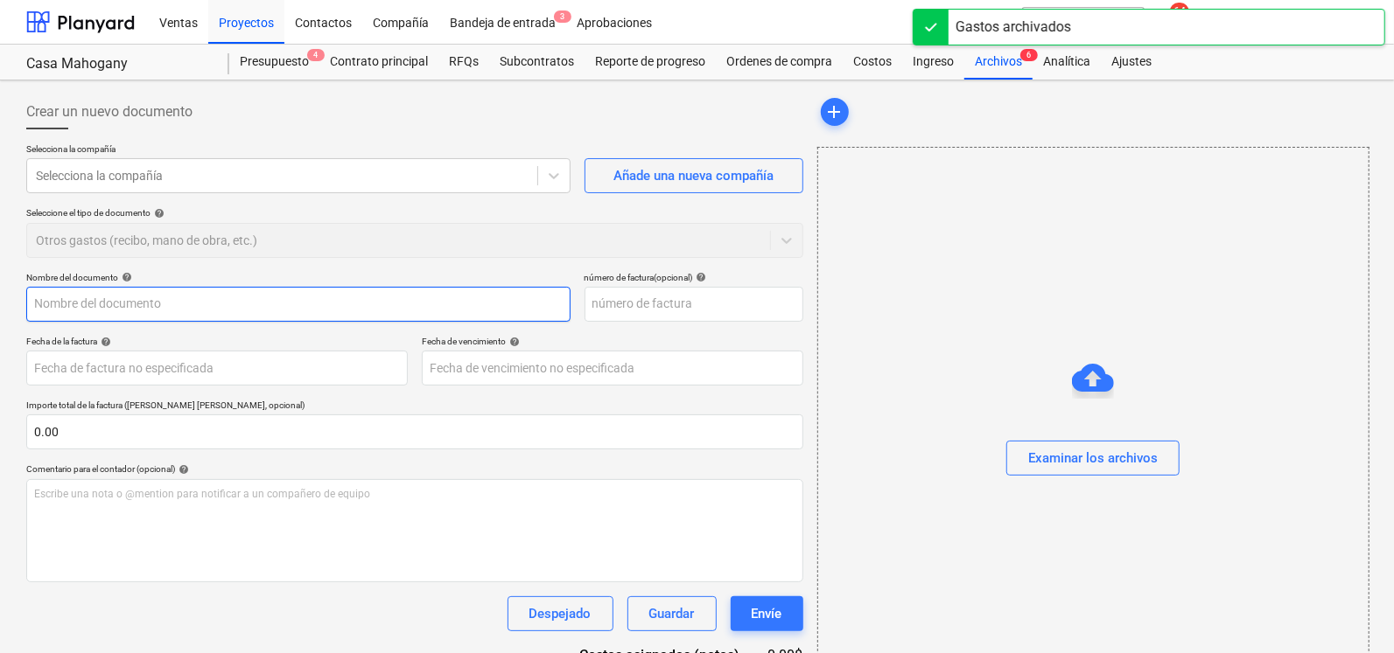
type input "Pago de Cuarto Bateria - Generador"
type input "[DATE]"
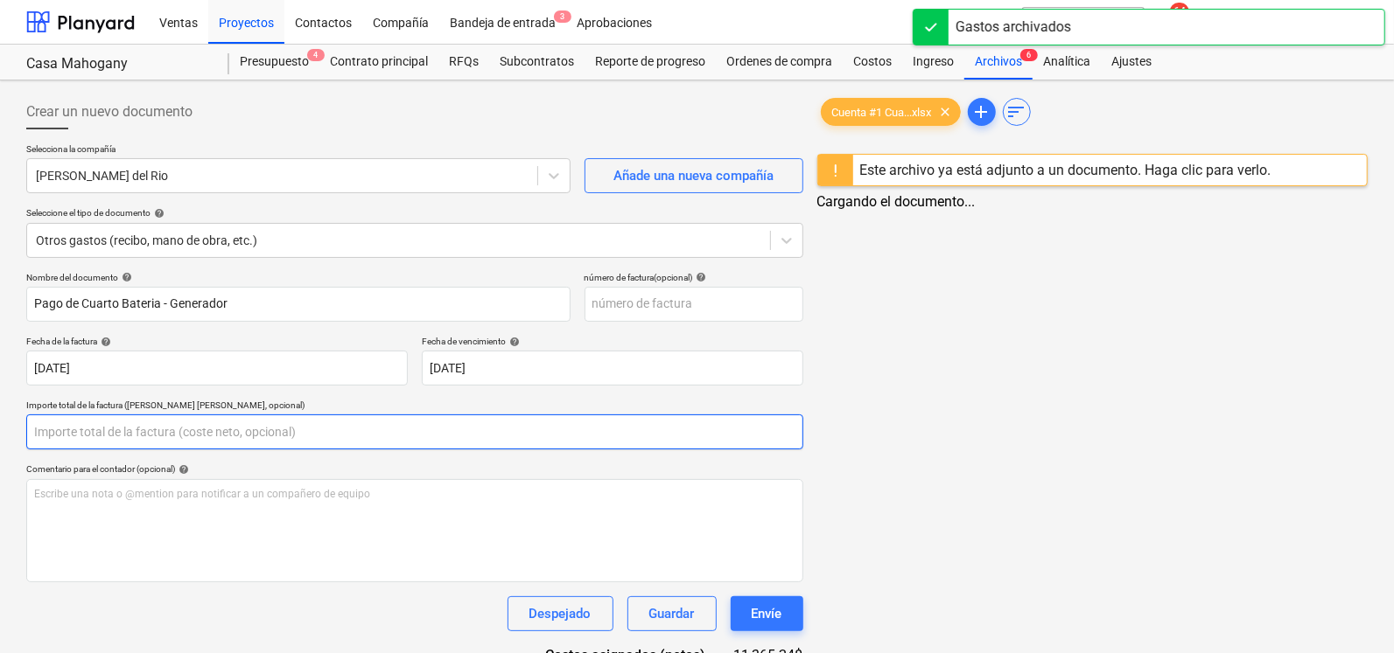
click at [75, 430] on input "text" at bounding box center [414, 432] width 777 height 35
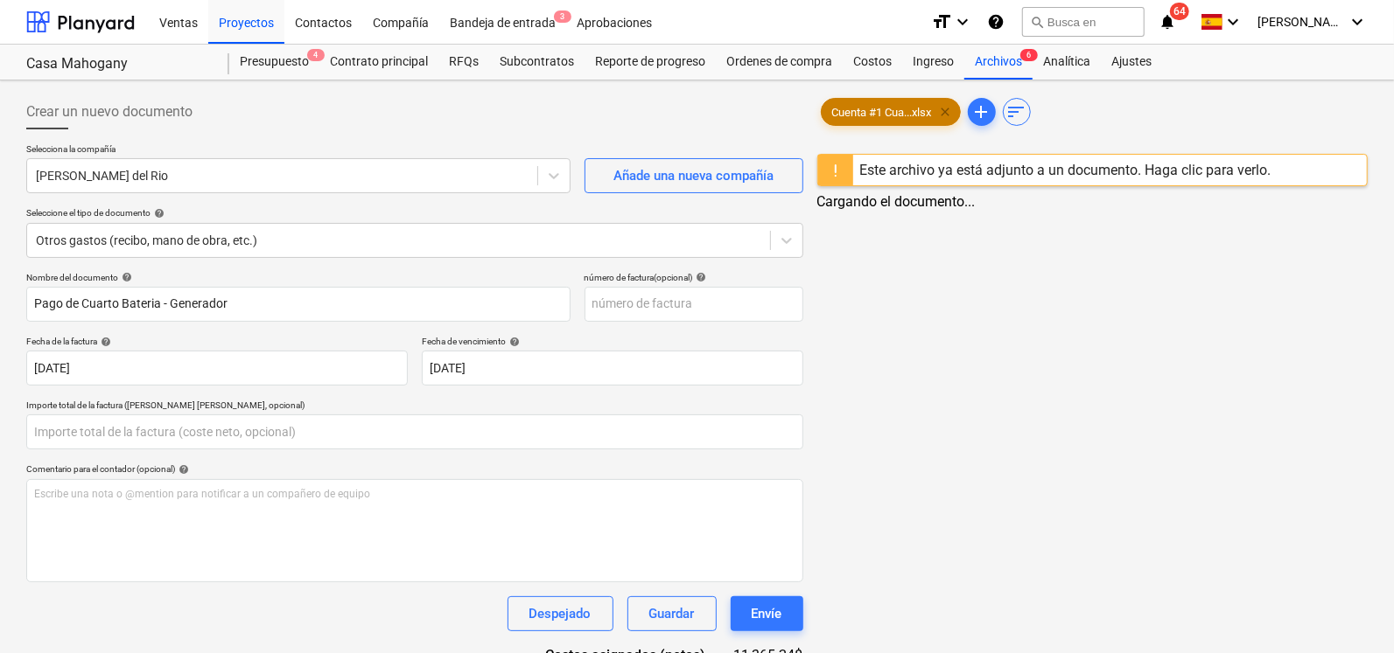
type input "0.00"
click at [945, 109] on span "clear" at bounding box center [945, 111] width 21 height 21
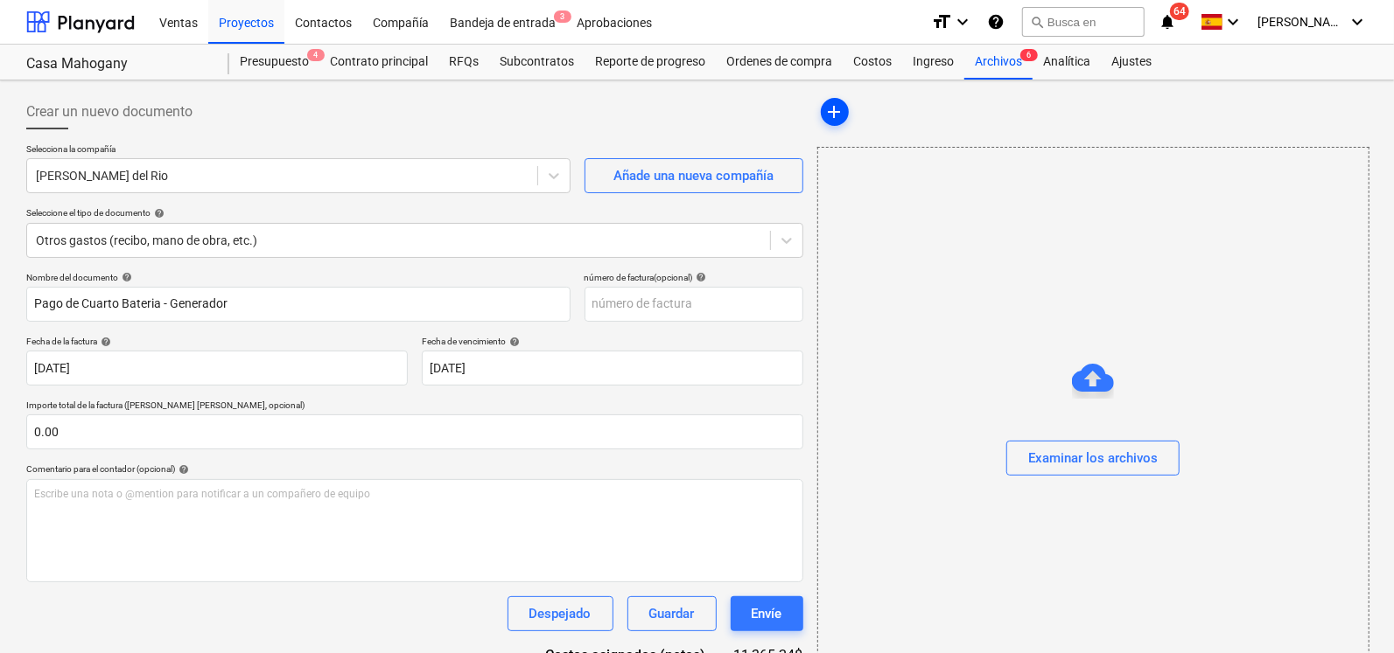
click at [825, 105] on span "add" at bounding box center [834, 111] width 21 height 21
click at [1058, 455] on div "Examinar los archivos" at bounding box center [1092, 458] width 129 height 23
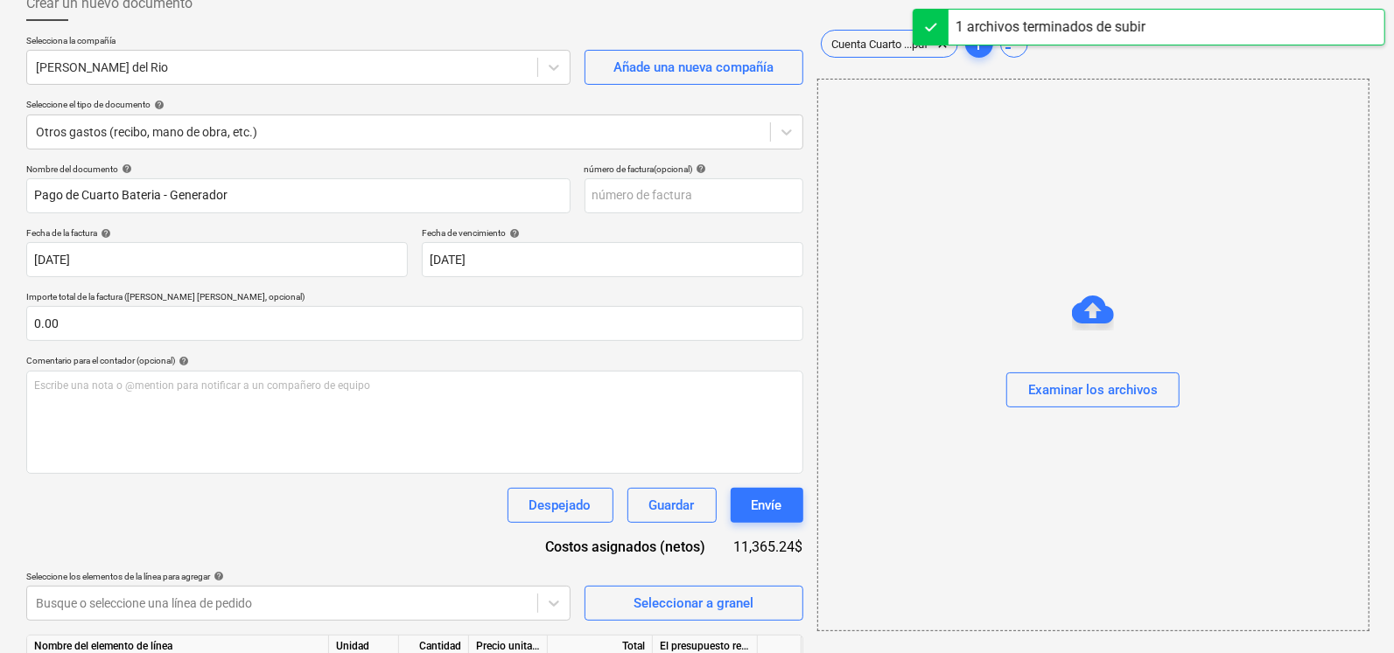
scroll to position [136, 0]
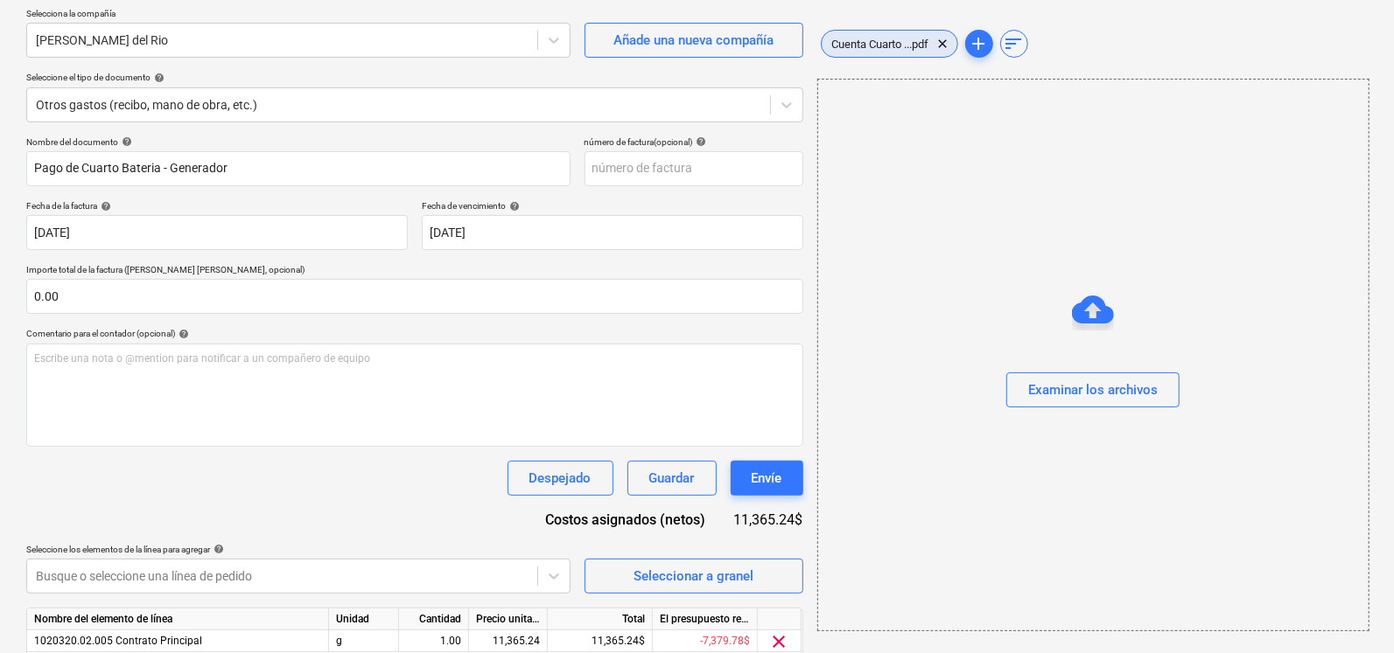
click at [882, 50] on div "Cuenta Cuarto ...pdf clear" at bounding box center [889, 44] width 137 height 28
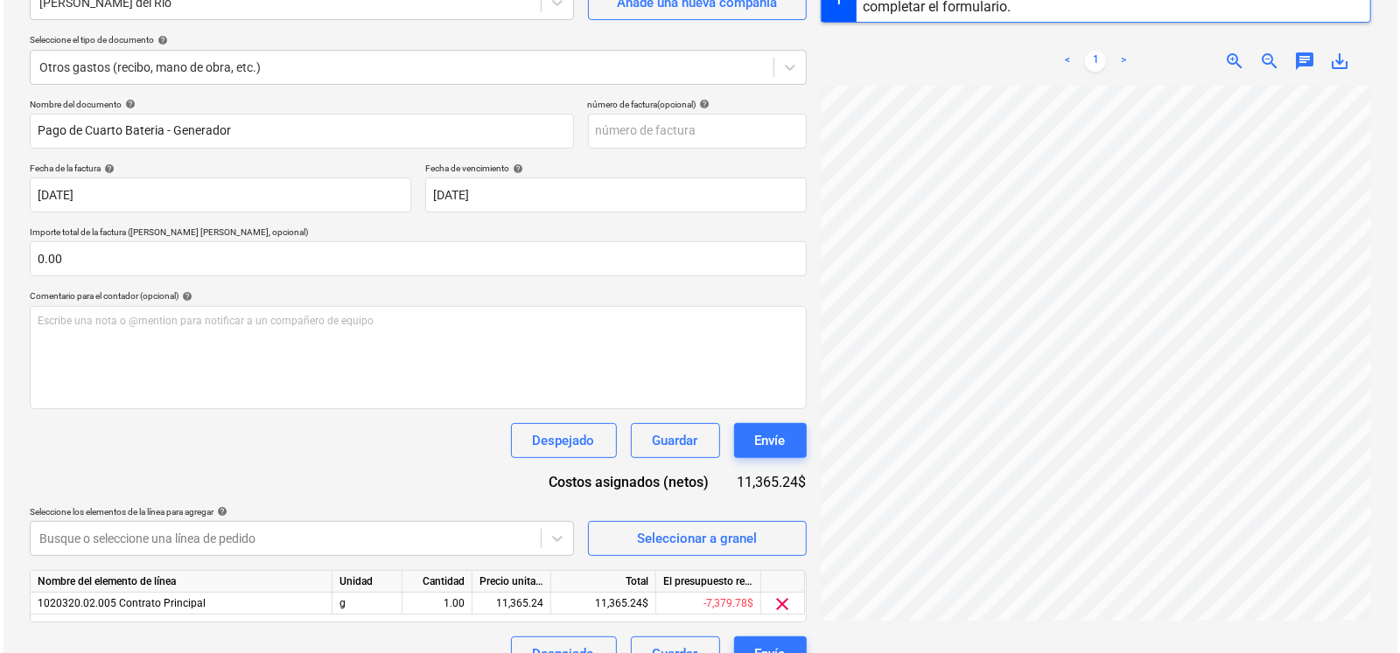
scroll to position [203, 0]
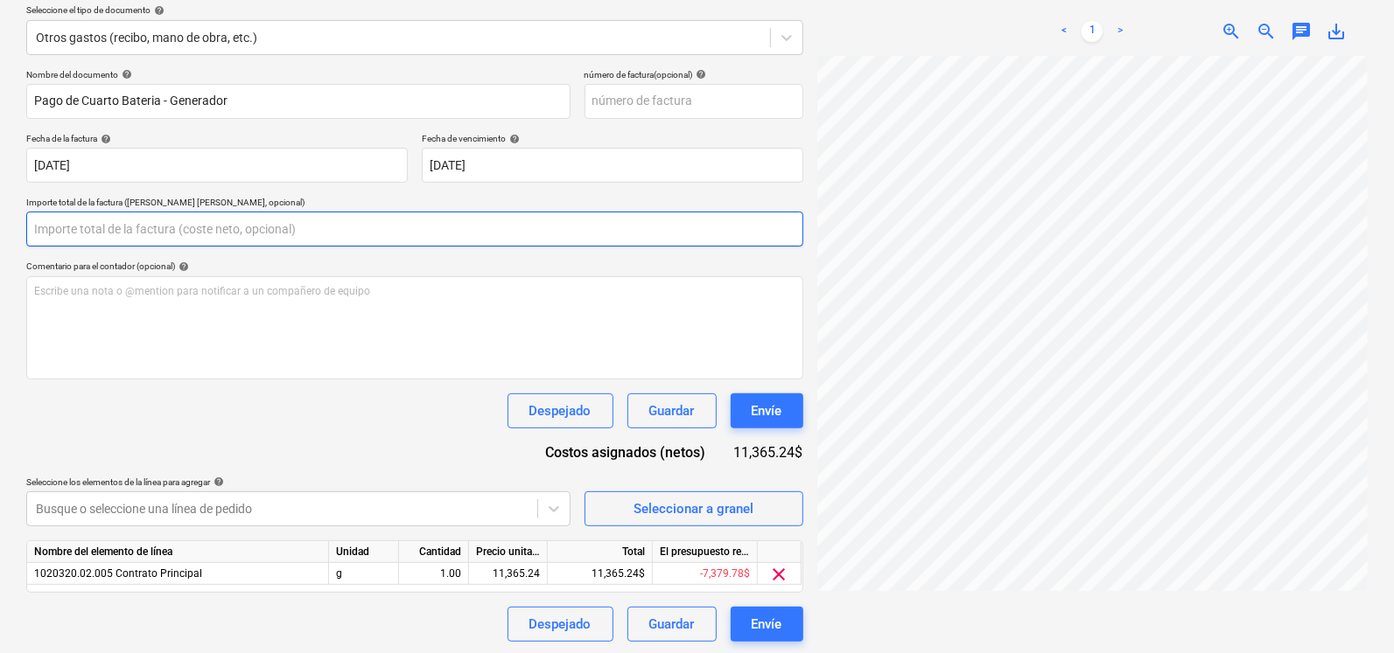
click at [87, 238] on input "text" at bounding box center [414, 229] width 777 height 35
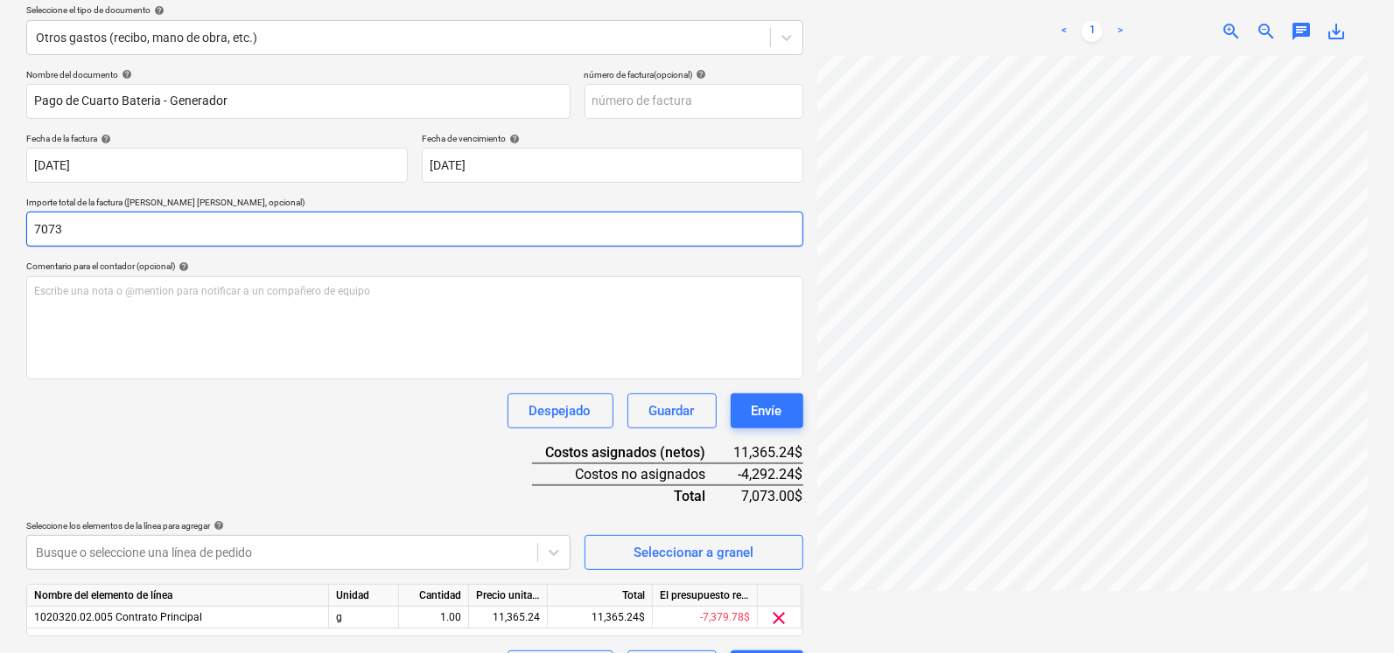
click at [87, 238] on input "7073" at bounding box center [414, 229] width 777 height 35
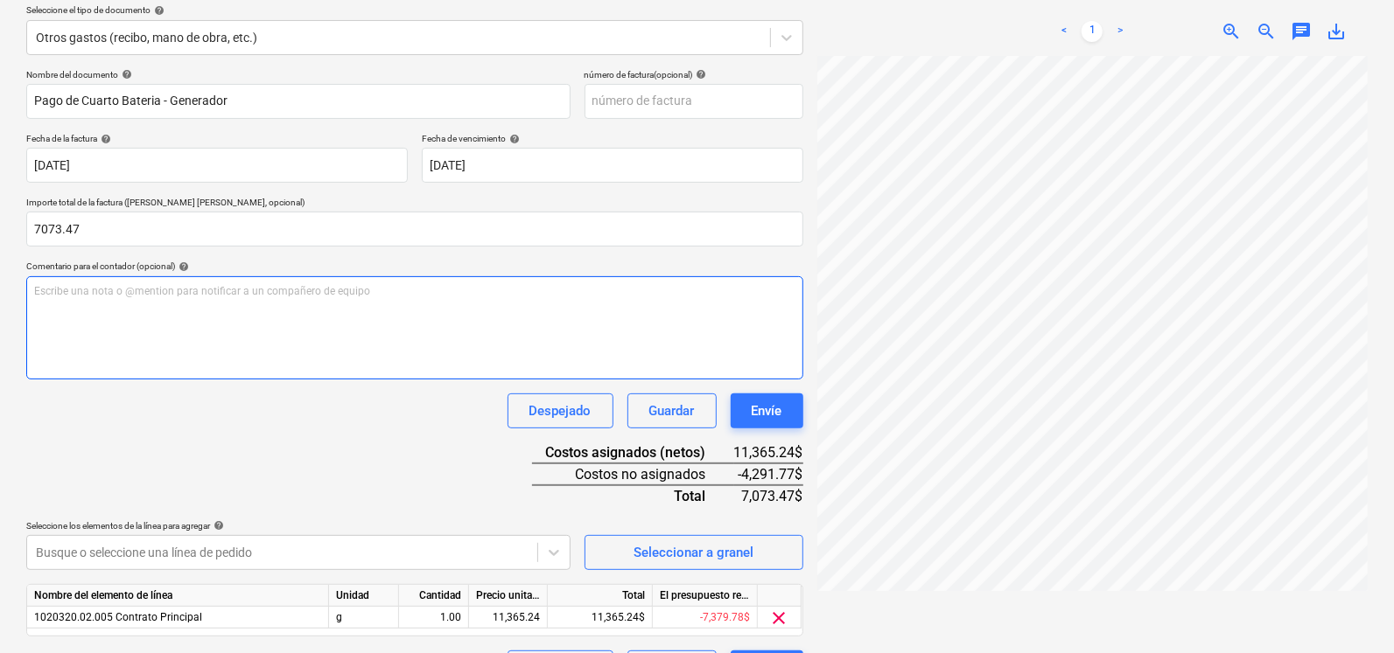
type input "7,073.47"
click at [80, 282] on div "Escribe una nota o @mention para notificar a un compañero de equipo ﻿" at bounding box center [414, 327] width 777 height 103
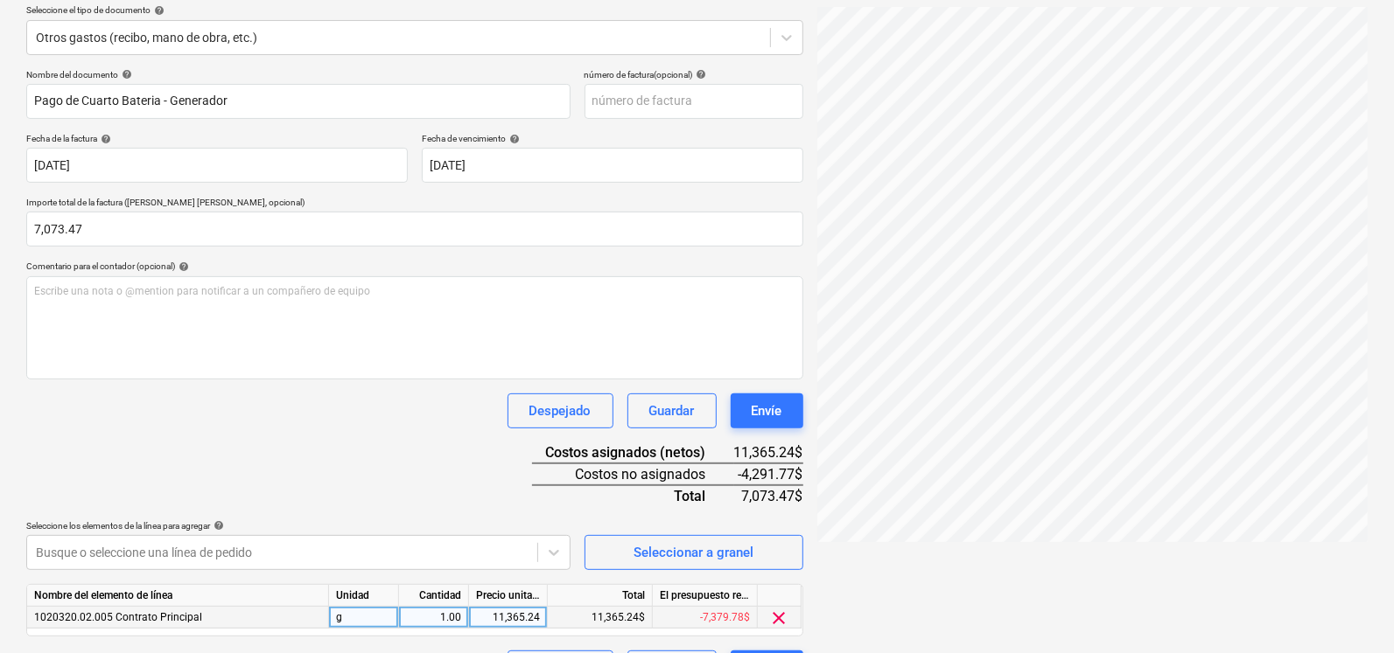
click at [520, 615] on div "11,365.24" at bounding box center [508, 618] width 64 height 22
type input "7073.47"
click at [455, 497] on div "Nombre del documento help Pago de Cuarto Bateria - Generador número de factura …" at bounding box center [414, 377] width 777 height 617
click at [525, 509] on div "Nombre del documento help Pago de Cuarto Bateria - Generador número de factura …" at bounding box center [414, 377] width 777 height 617
click at [751, 414] on div "Envíe" at bounding box center [766, 411] width 31 height 23
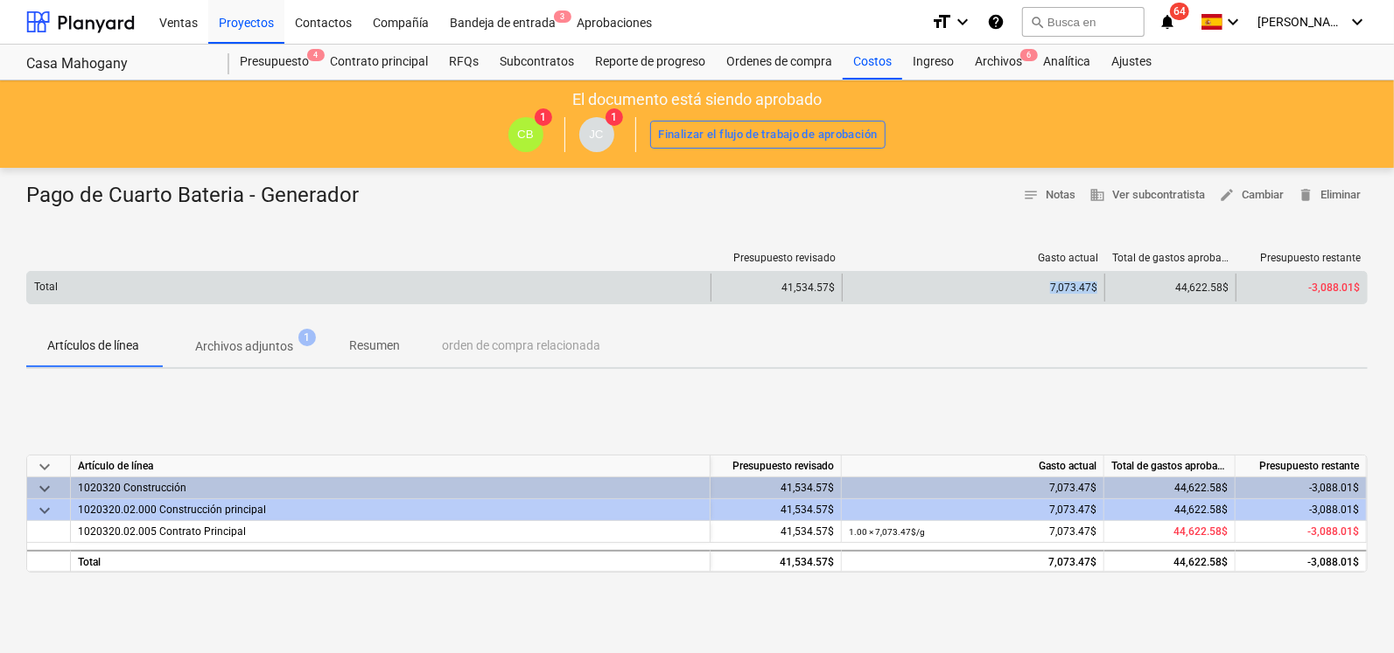
drag, startPoint x: 1035, startPoint y: 291, endPoint x: 1101, endPoint y: 291, distance: 66.5
click at [1101, 291] on div "7,073.47$" at bounding box center [973, 288] width 262 height 28
drag, startPoint x: 1101, startPoint y: 291, endPoint x: 1078, endPoint y: 286, distance: 24.2
copy div "7,073.47$"
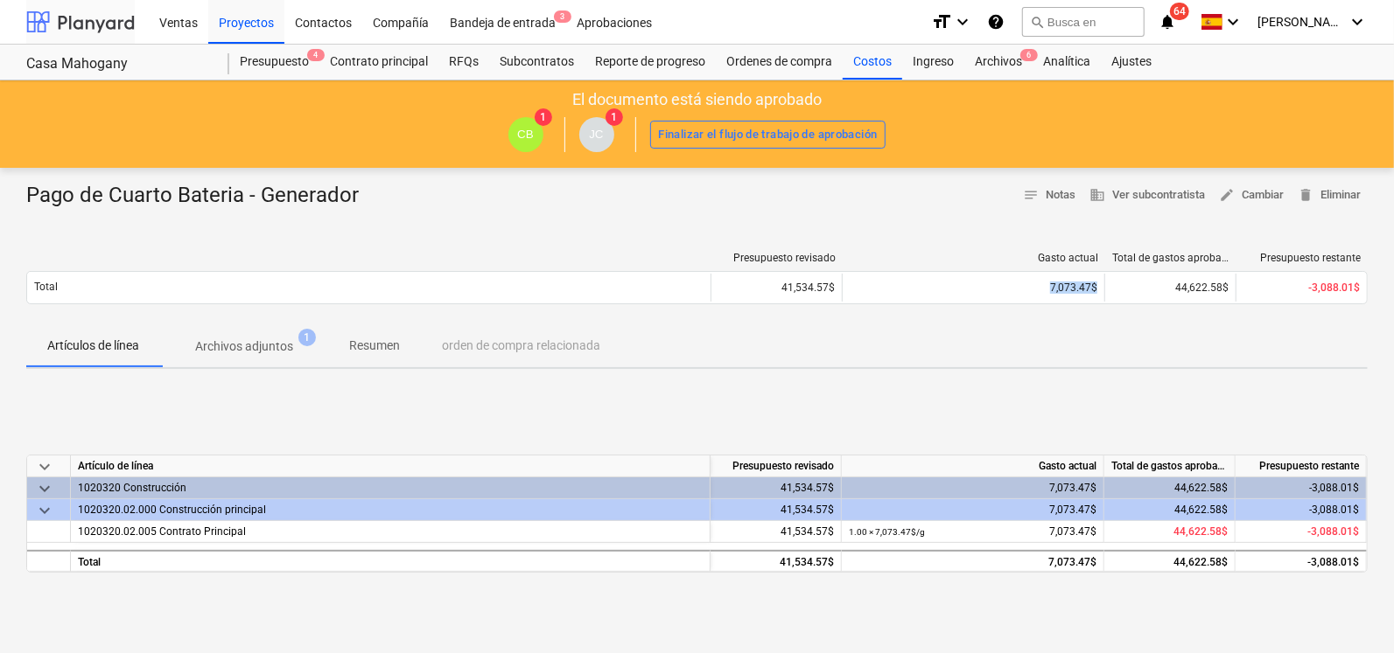
click at [74, 12] on div at bounding box center [80, 22] width 108 height 44
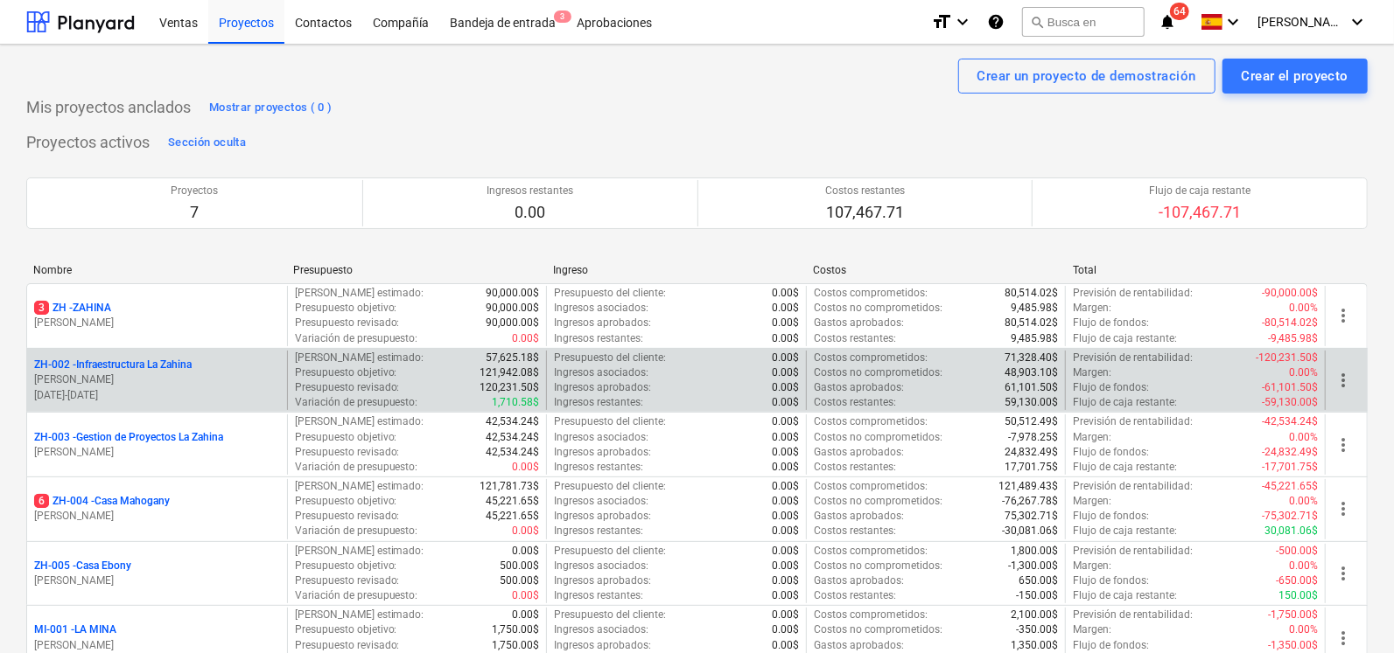
click at [127, 360] on p "ZH-002 - Infraestructura La Zahina" at bounding box center [112, 365] width 157 height 15
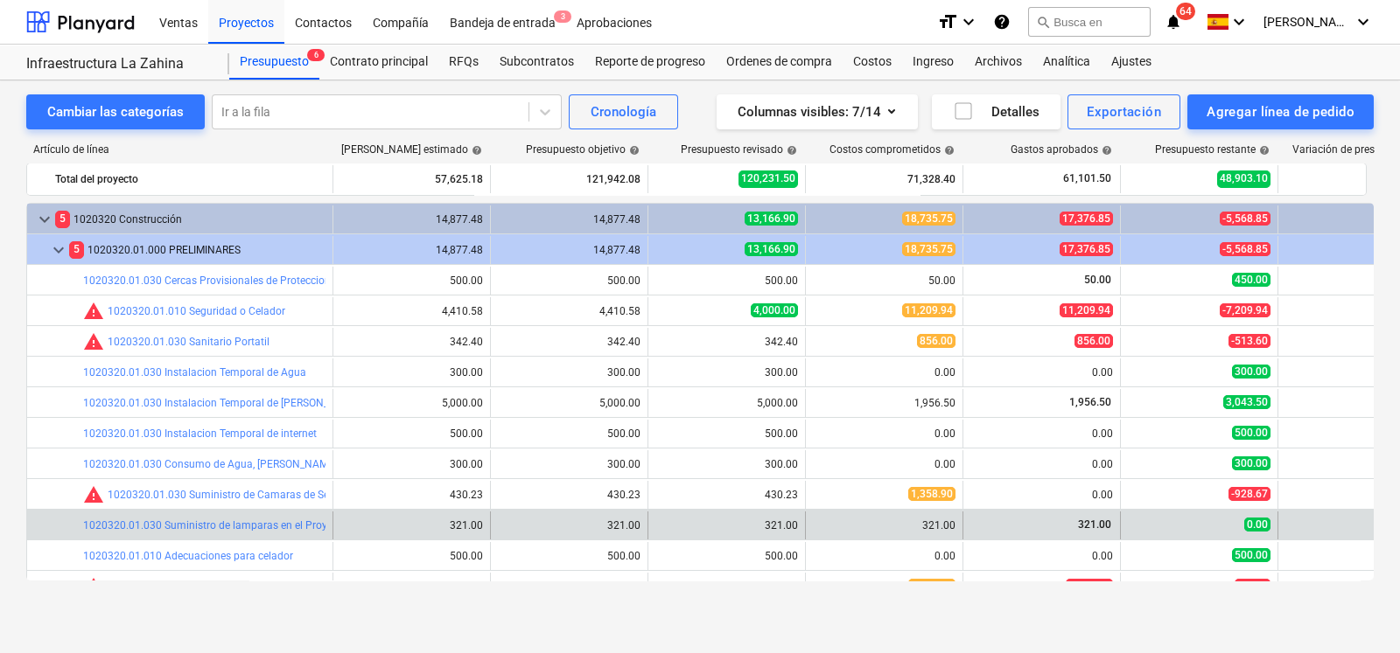
scroll to position [104, 0]
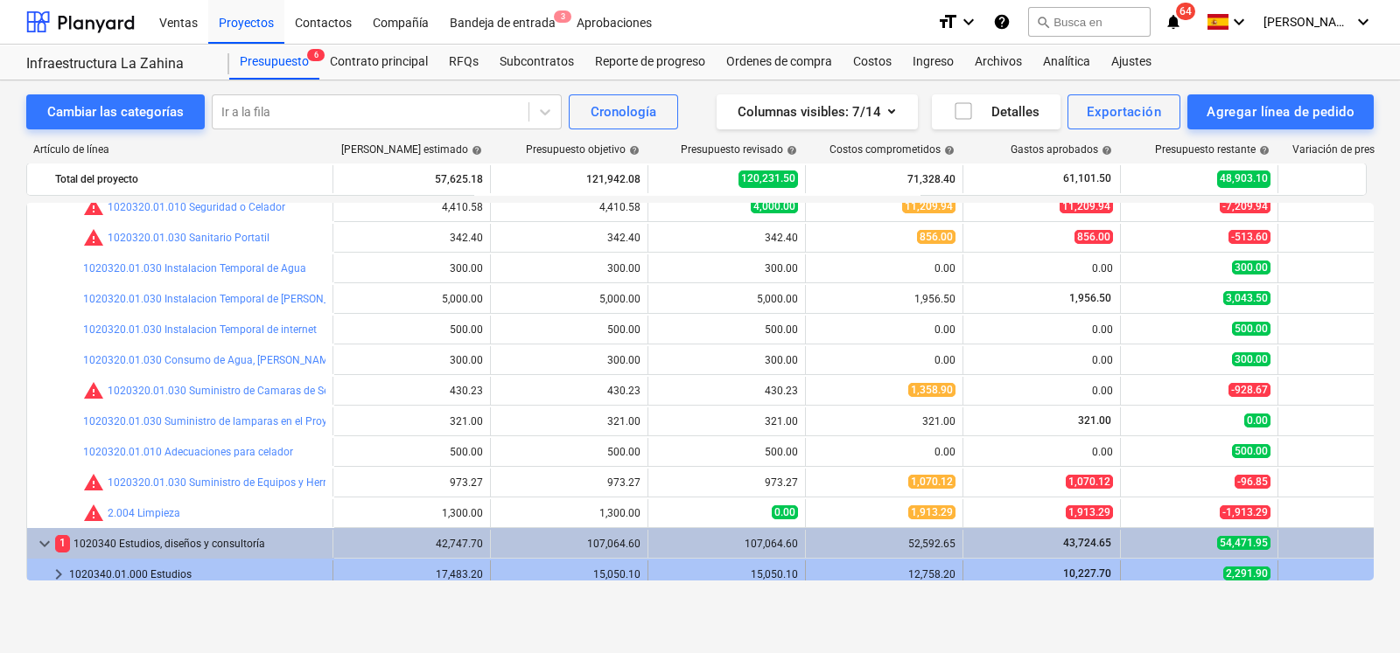
click at [46, 577] on div at bounding box center [41, 575] width 14 height 28
click at [52, 575] on span "keyboard_arrow_down" at bounding box center [58, 574] width 21 height 21
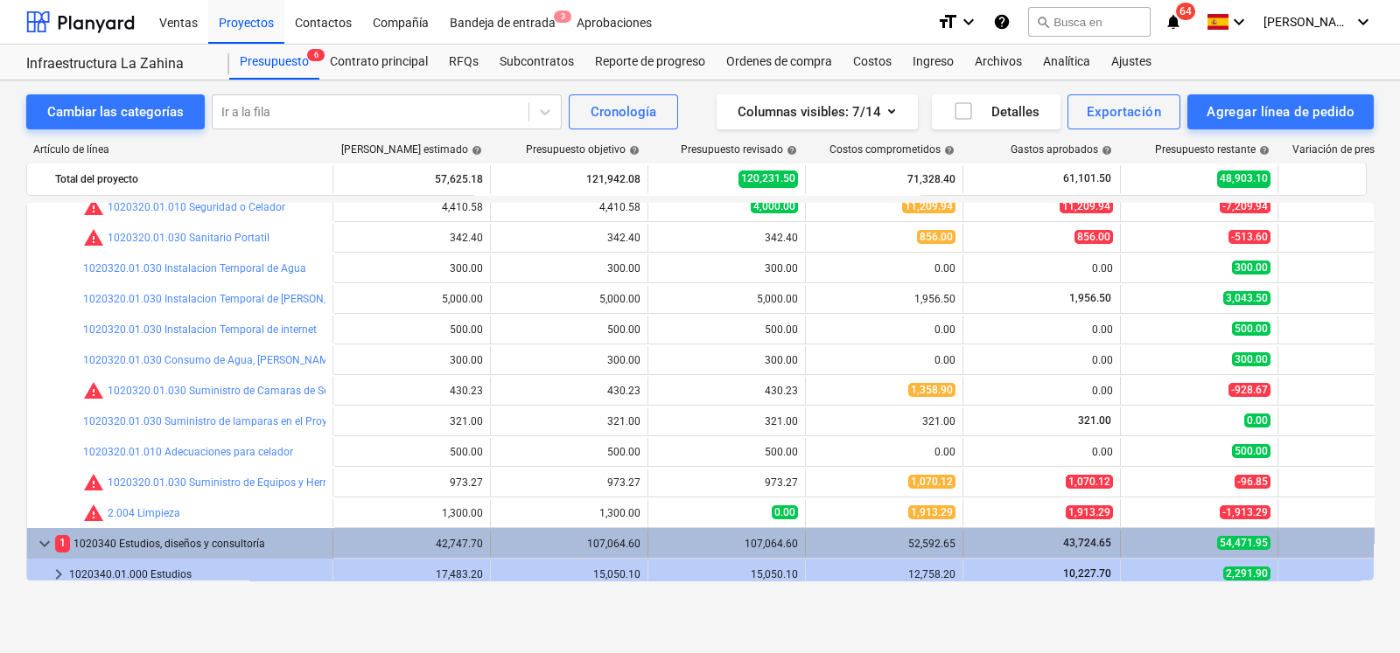
click at [40, 540] on span "keyboard_arrow_down" at bounding box center [44, 544] width 21 height 21
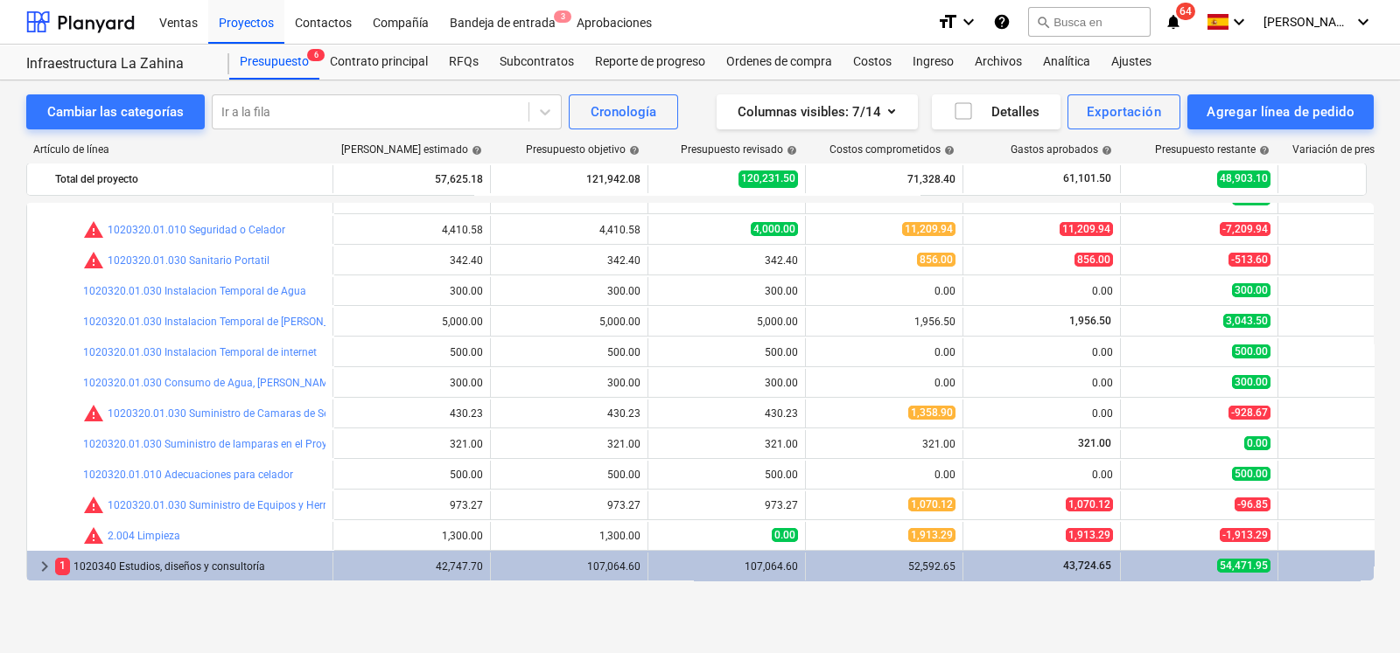
scroll to position [81, 0]
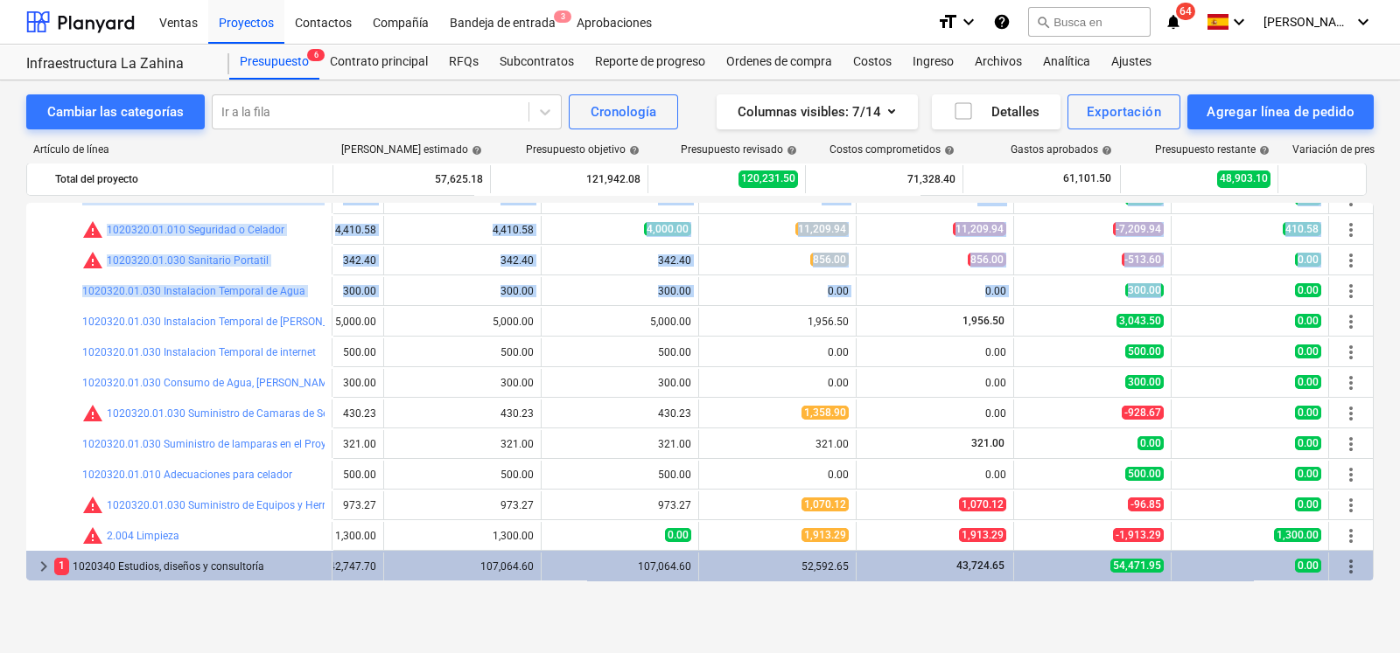
drag, startPoint x: 1366, startPoint y: 287, endPoint x: 1365, endPoint y: 203, distance: 84.0
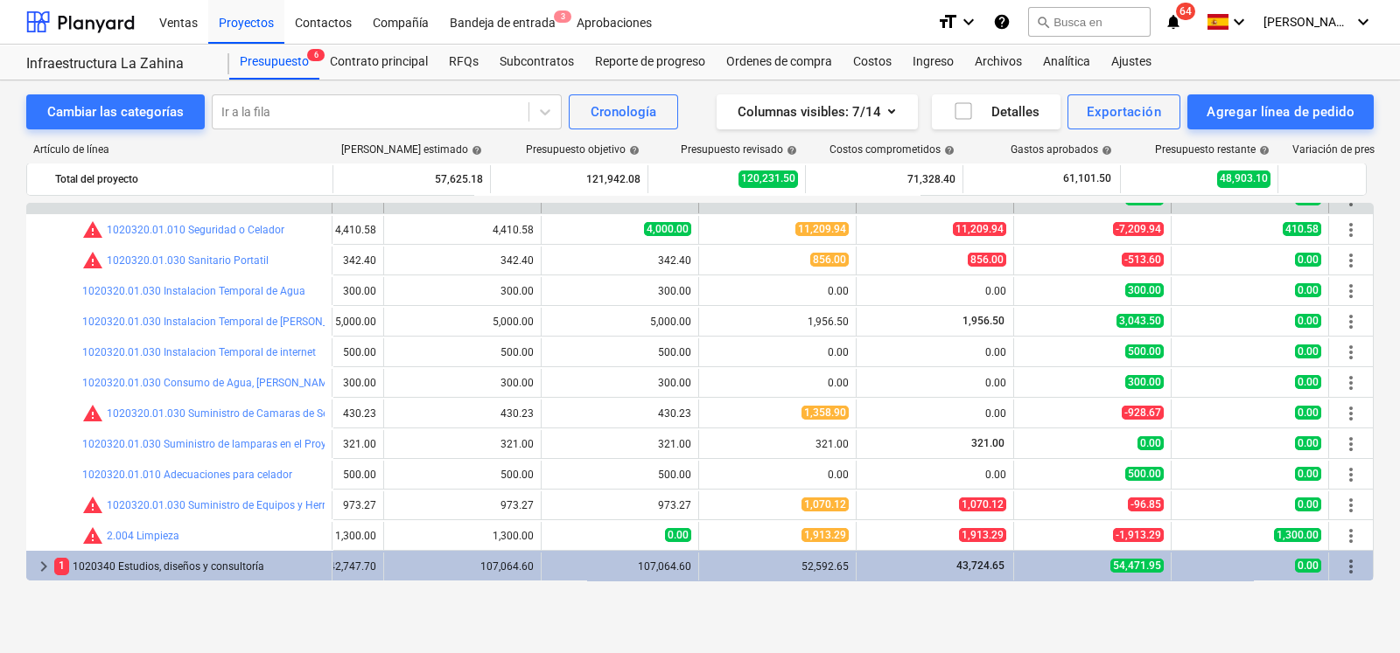
scroll to position [45, 112]
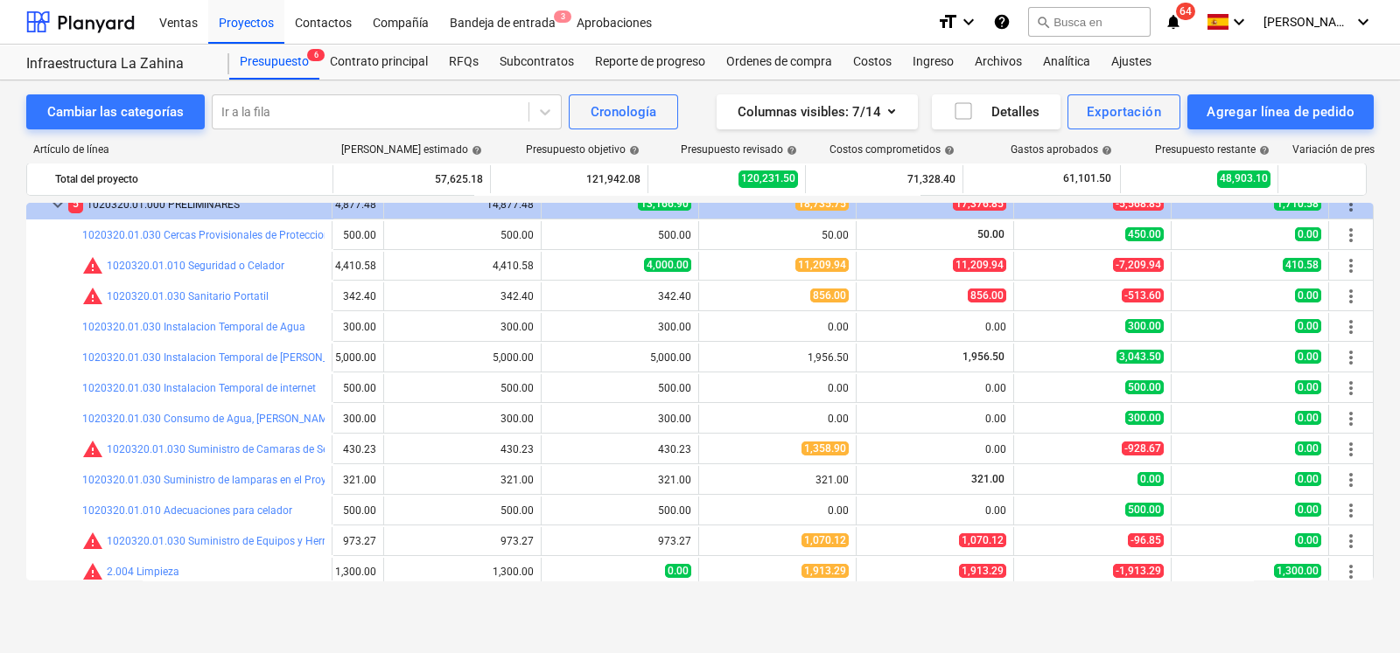
click at [1379, 233] on div "Cambiar las categorías Ir a la fila Cronología Columnas visibles : 7/14 Detalle…" at bounding box center [700, 347] width 1400 height 535
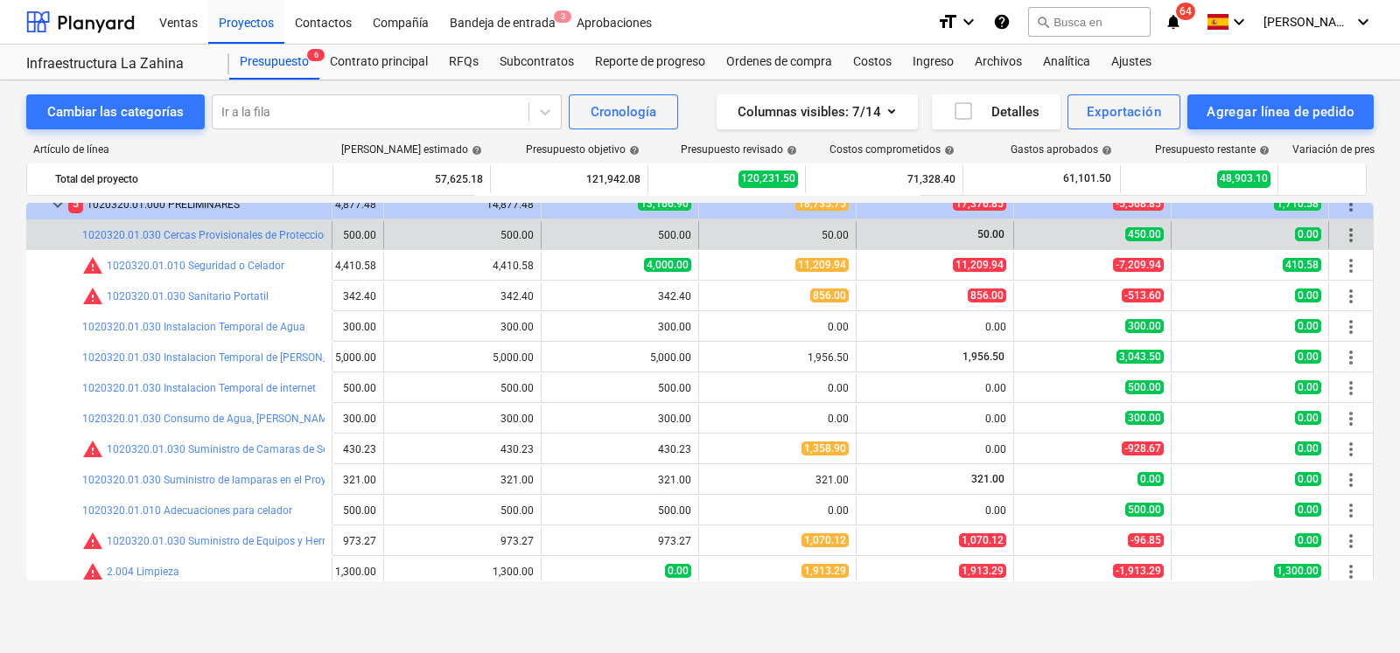
click at [1360, 237] on div "more_vert" at bounding box center [1351, 235] width 44 height 28
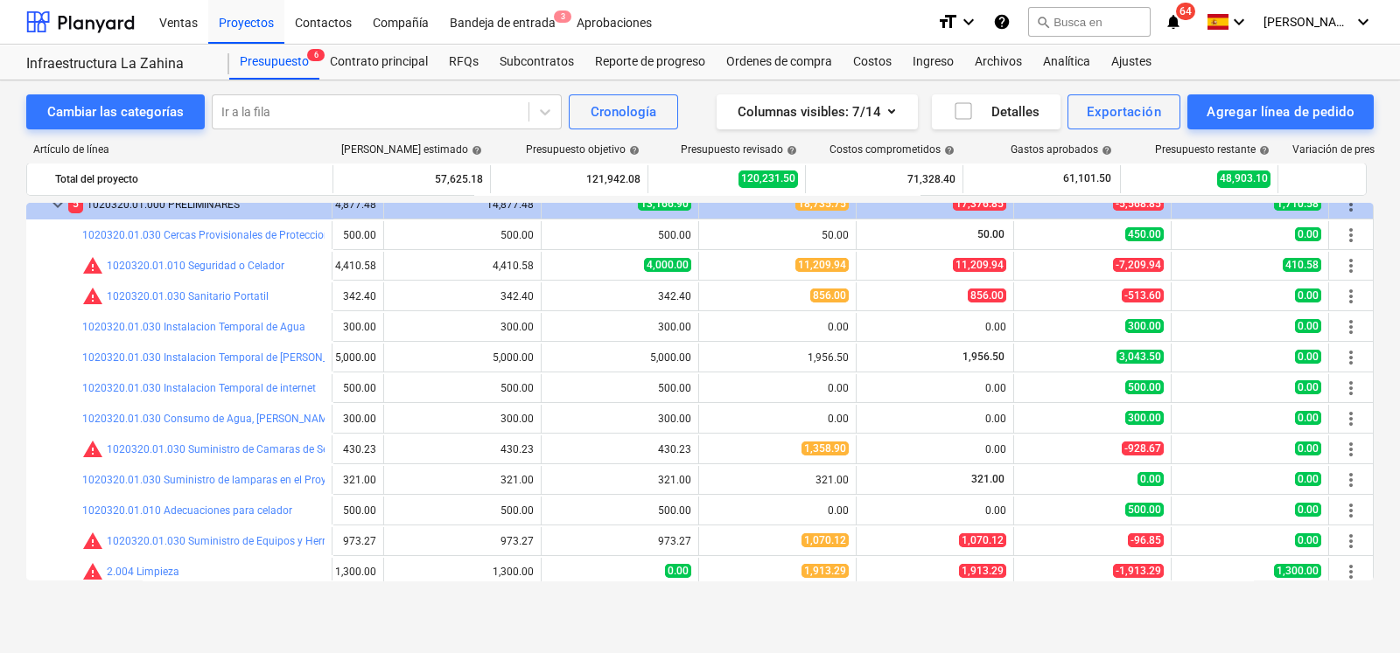
scroll to position [0, 112]
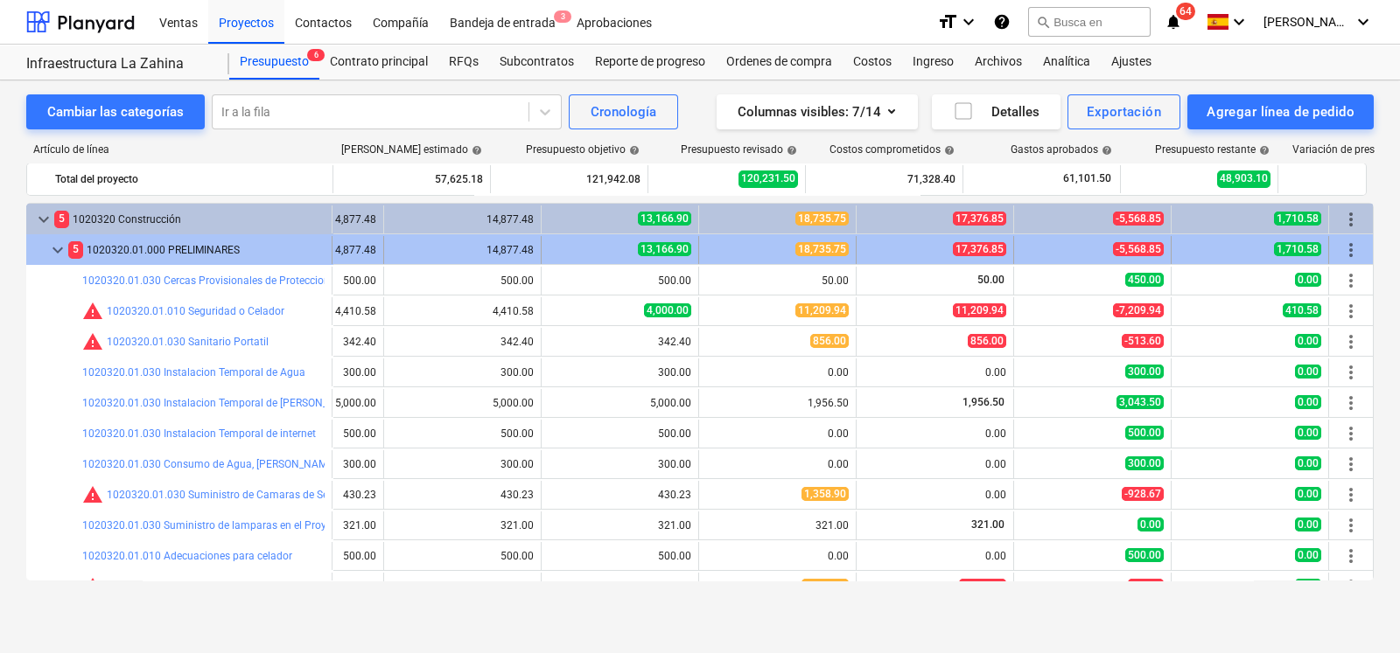
click at [55, 247] on span "keyboard_arrow_down" at bounding box center [57, 250] width 21 height 21
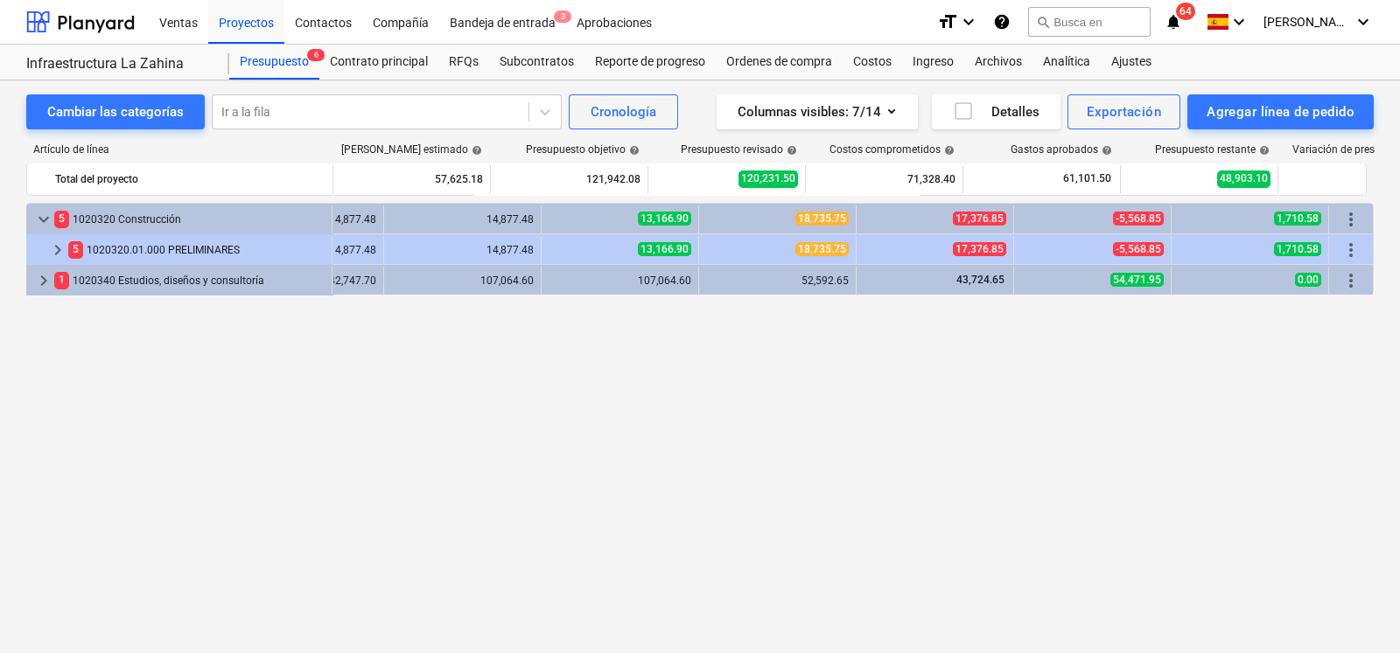
scroll to position [0, 106]
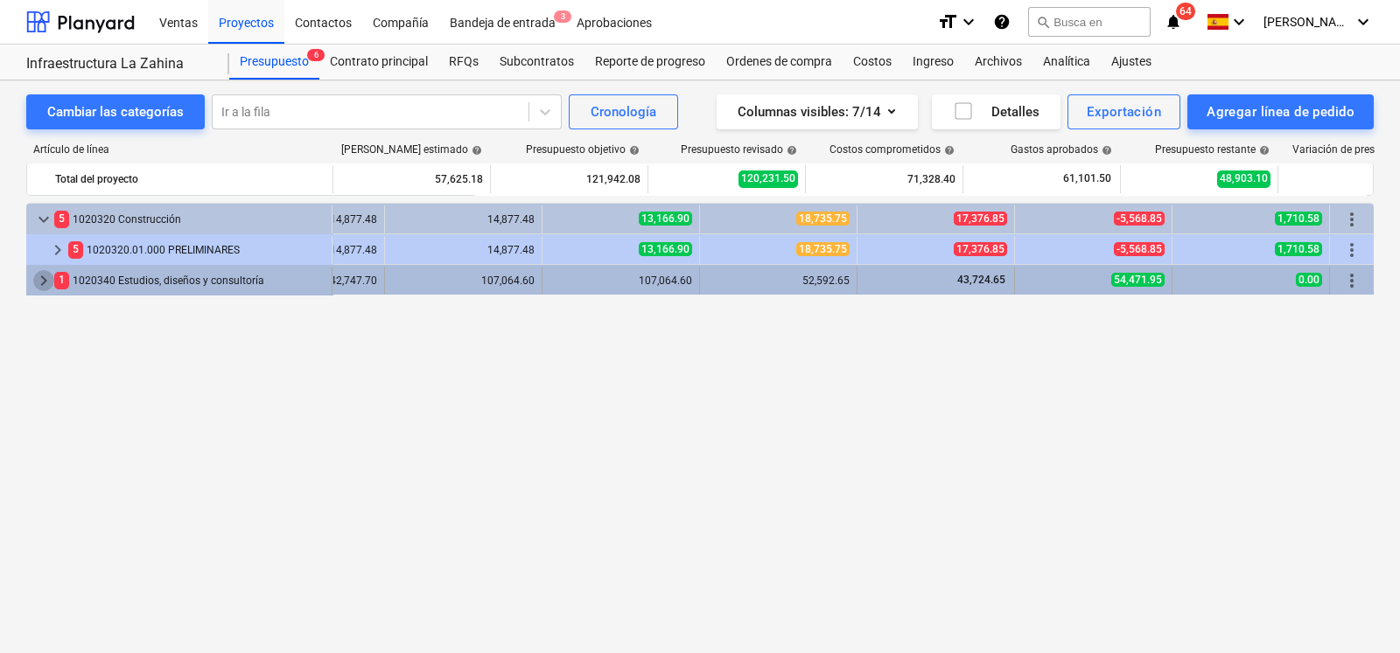
click at [33, 276] on span "keyboard_arrow_right" at bounding box center [43, 280] width 21 height 21
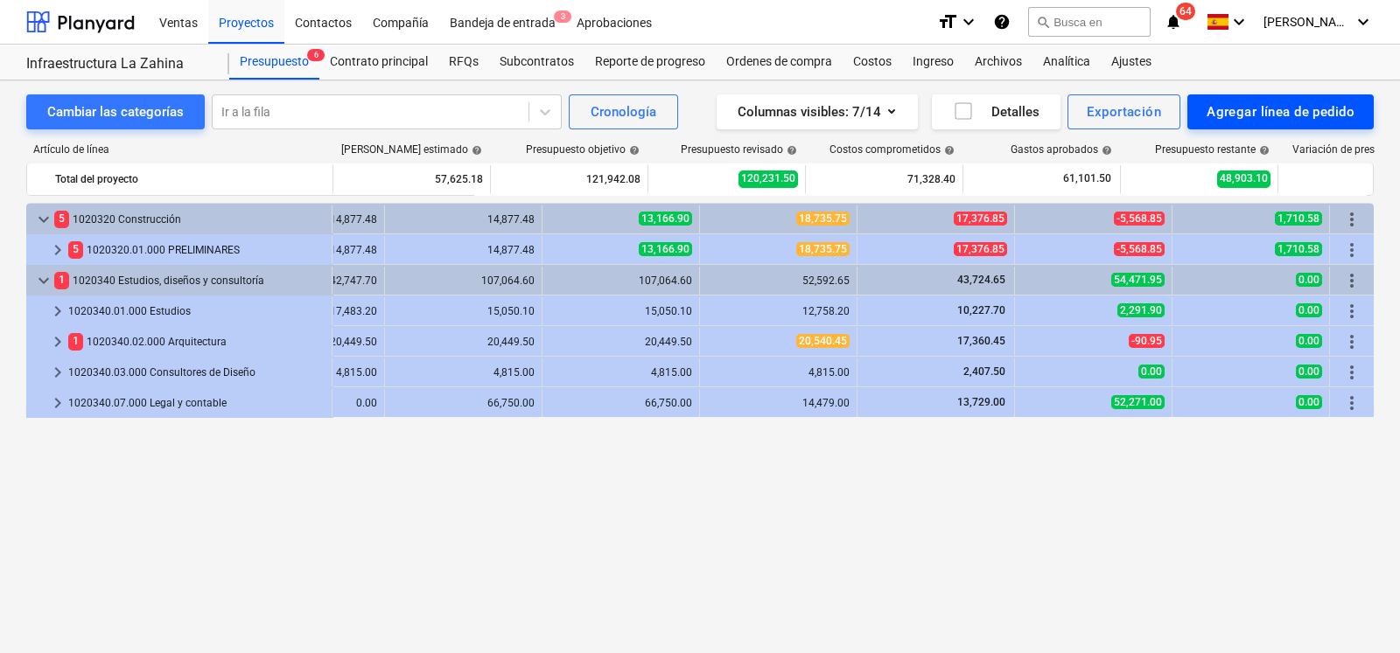
click at [1217, 108] on div "Agregar línea de pedido" at bounding box center [1280, 112] width 148 height 23
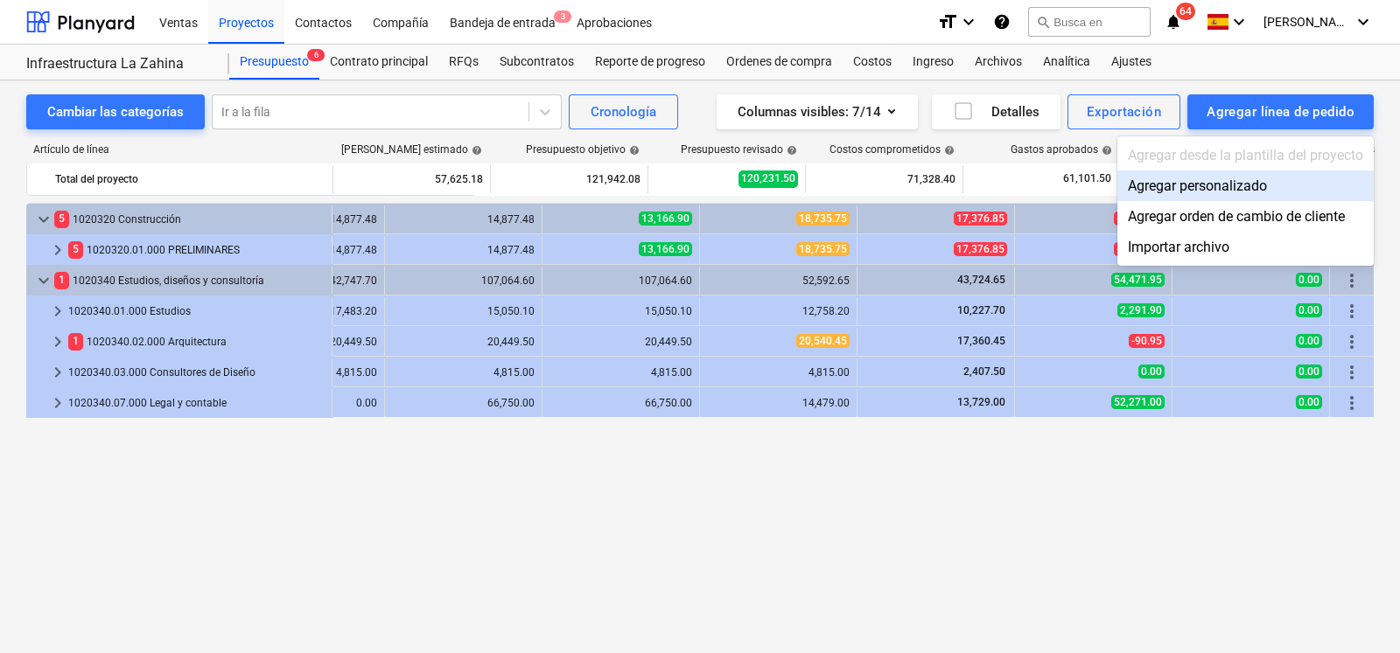
click at [1145, 189] on div "Agregar personalizado" at bounding box center [1245, 186] width 256 height 31
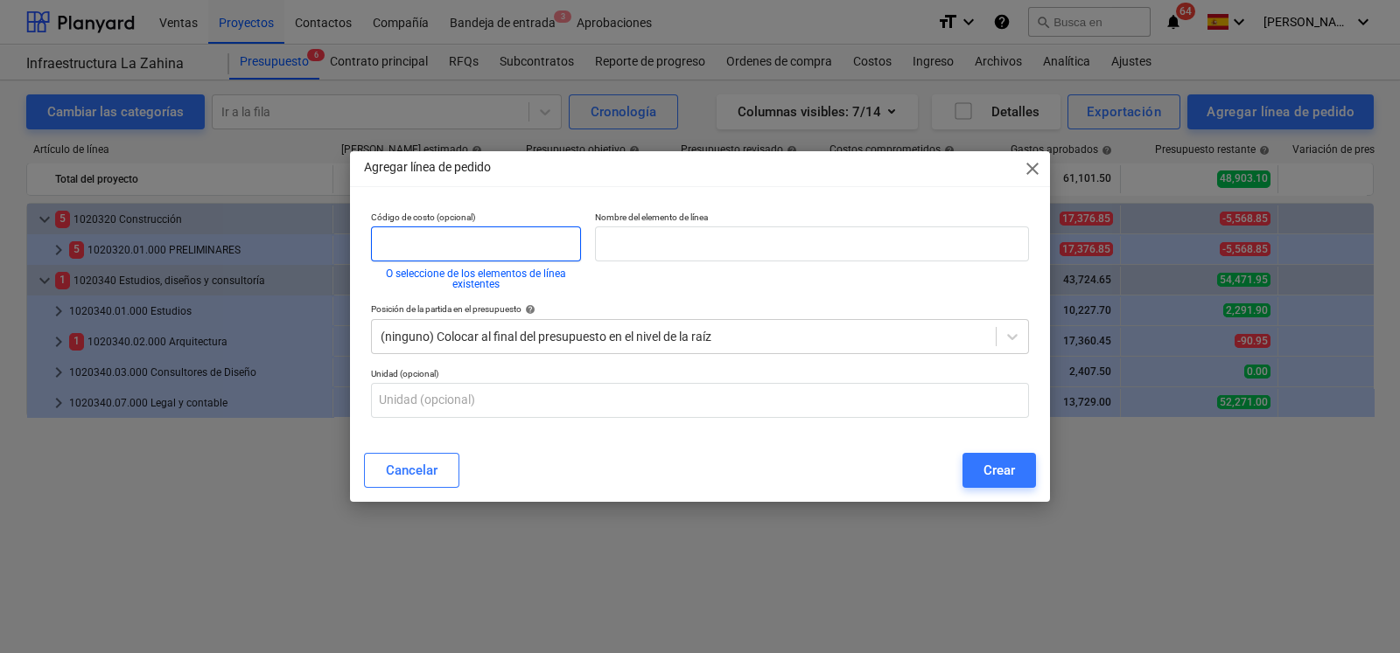
click at [463, 247] on input "text" at bounding box center [476, 244] width 210 height 35
click at [465, 280] on button "O seleccione de los elementos de línea existentes" at bounding box center [476, 279] width 210 height 21
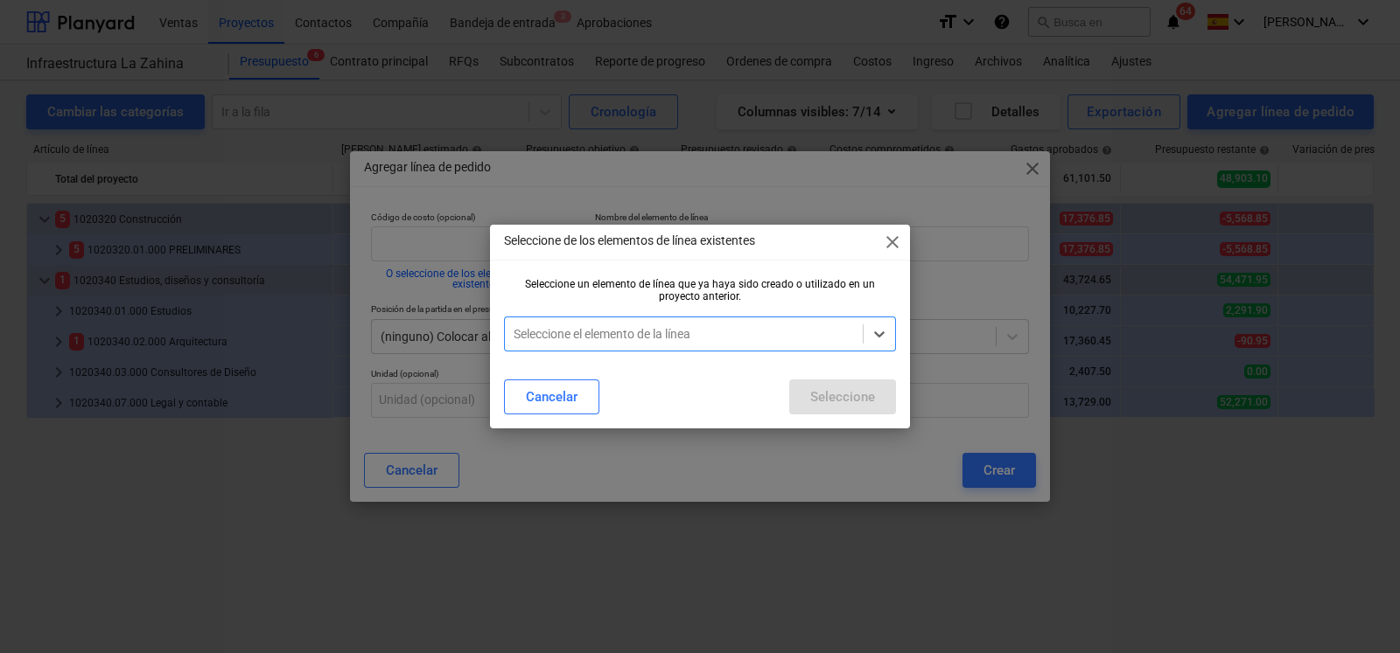
click at [563, 334] on div at bounding box center [684, 333] width 340 height 17
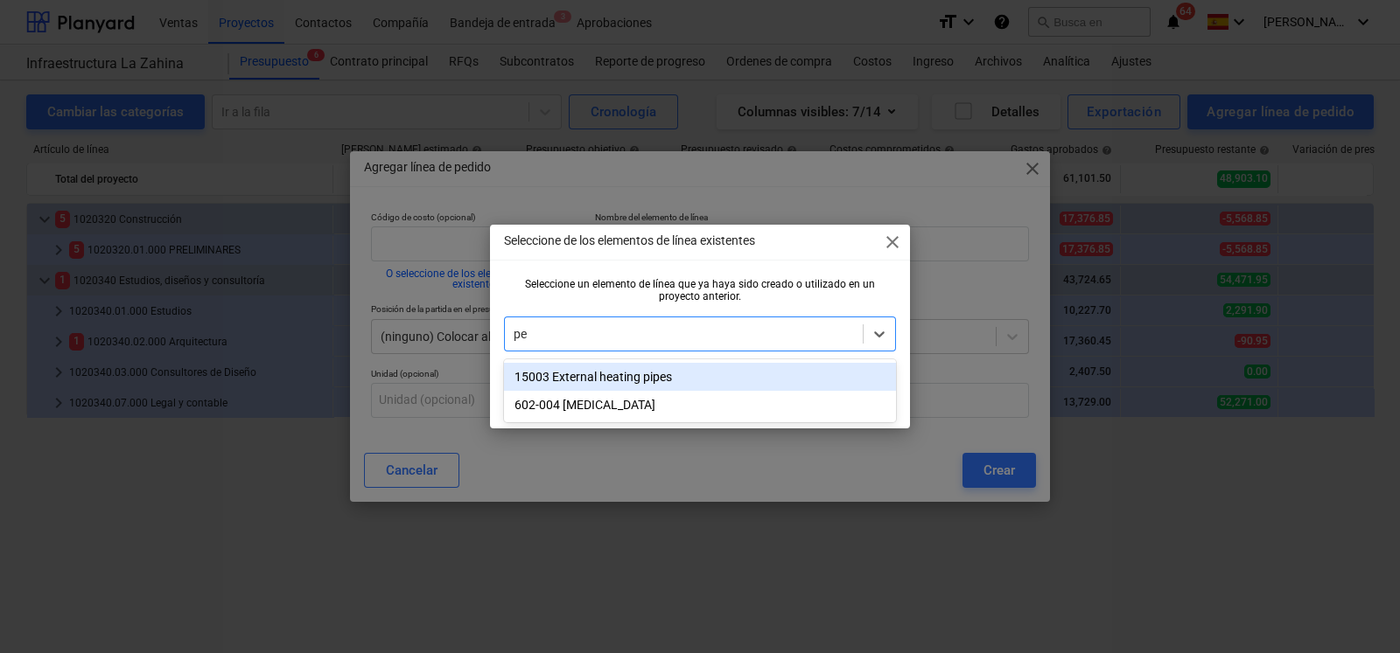
type input "p"
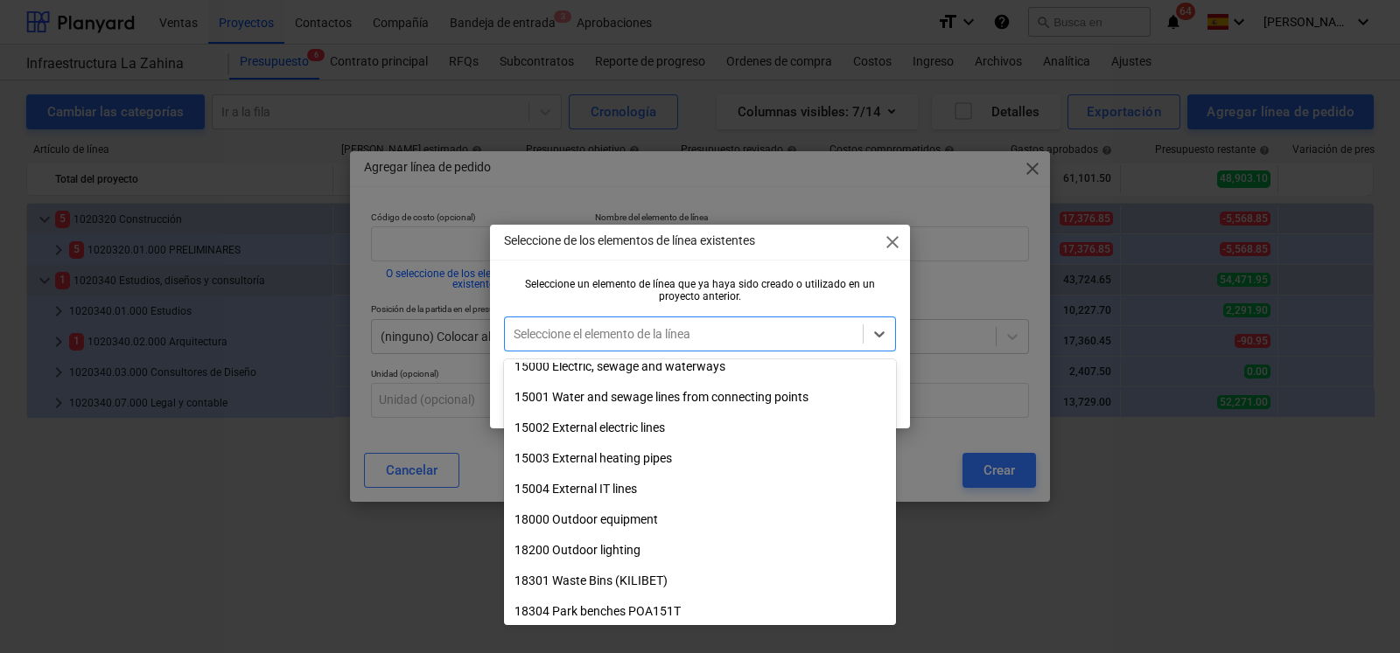
scroll to position [2693, 0]
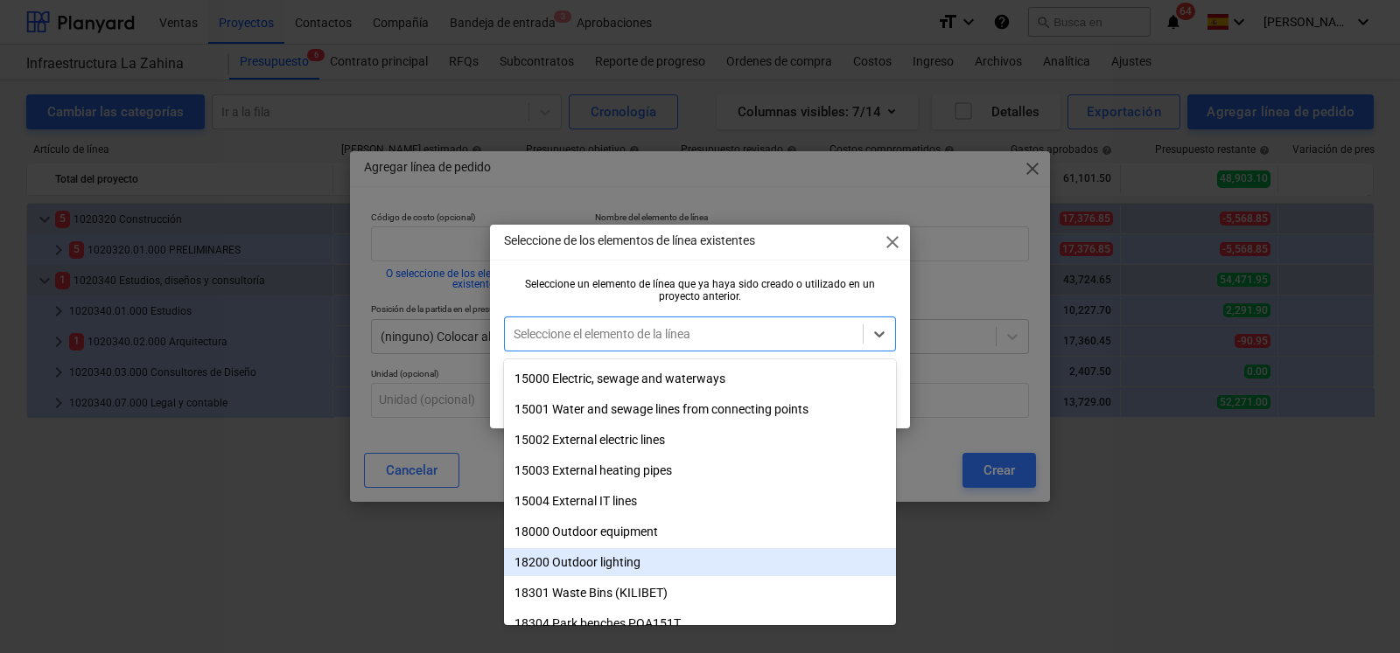
click at [891, 556] on div "120001 Proveedores 120002 Fences demolition 1201225 prueennsnsh 15000 Electric,…" at bounding box center [700, 494] width 392 height 262
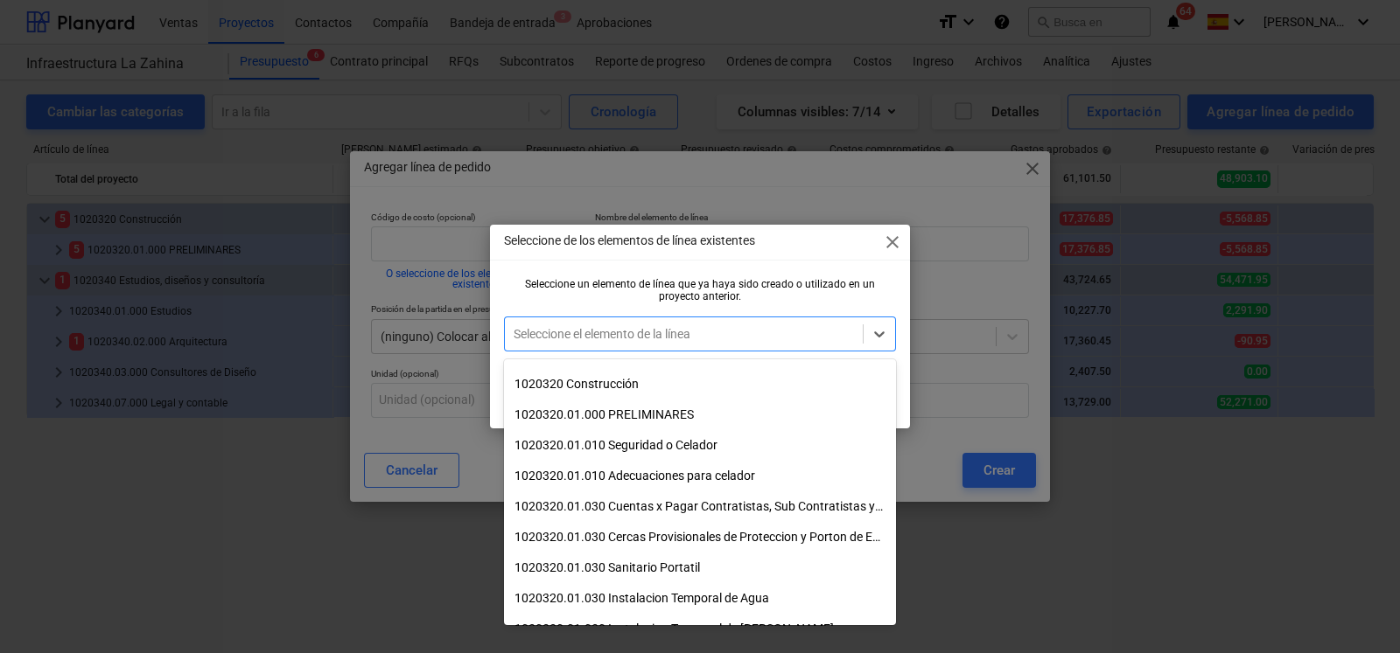
scroll to position [808, 0]
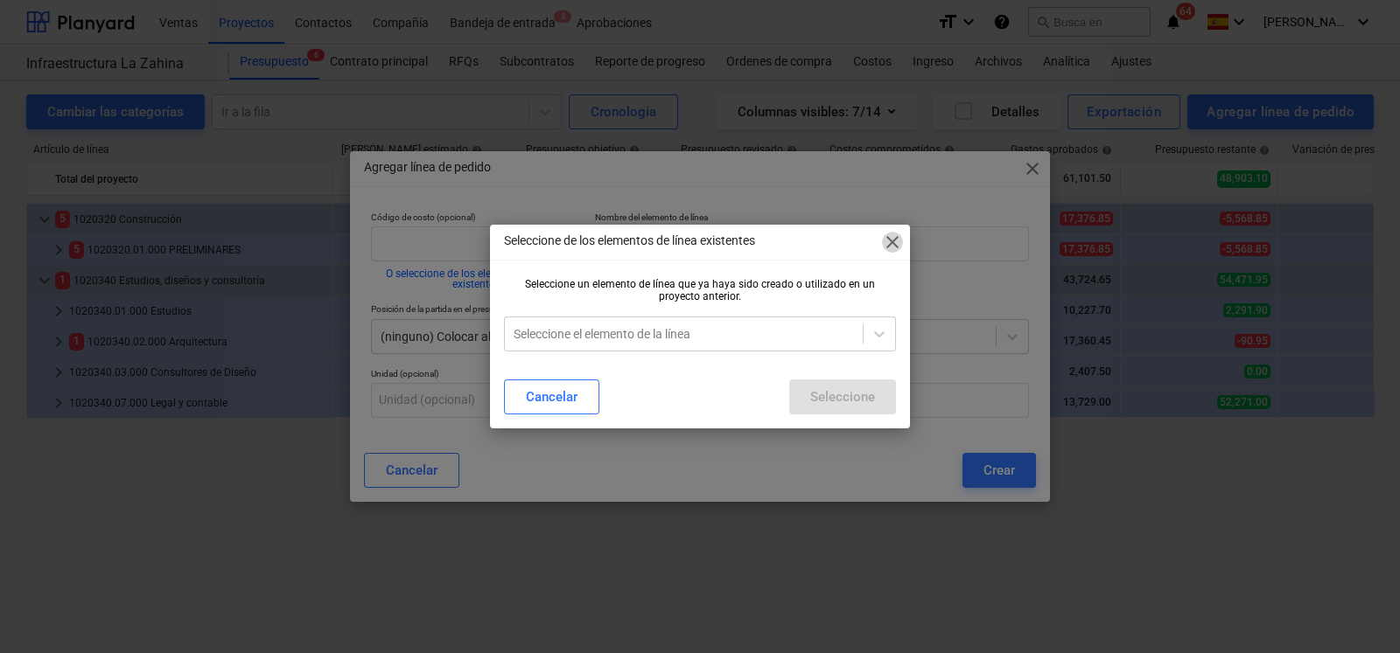
click at [901, 247] on span "close" at bounding box center [892, 242] width 21 height 21
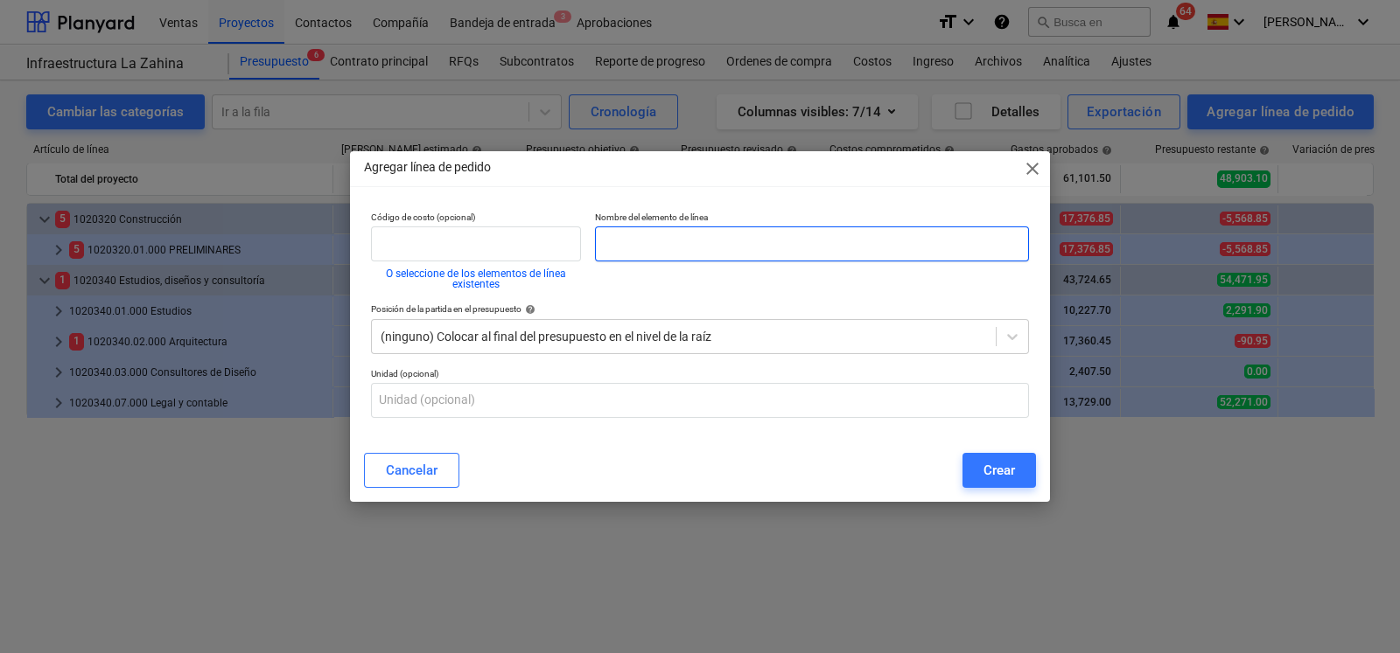
click at [637, 246] on input "text" at bounding box center [812, 244] width 434 height 35
type input "Permisos"
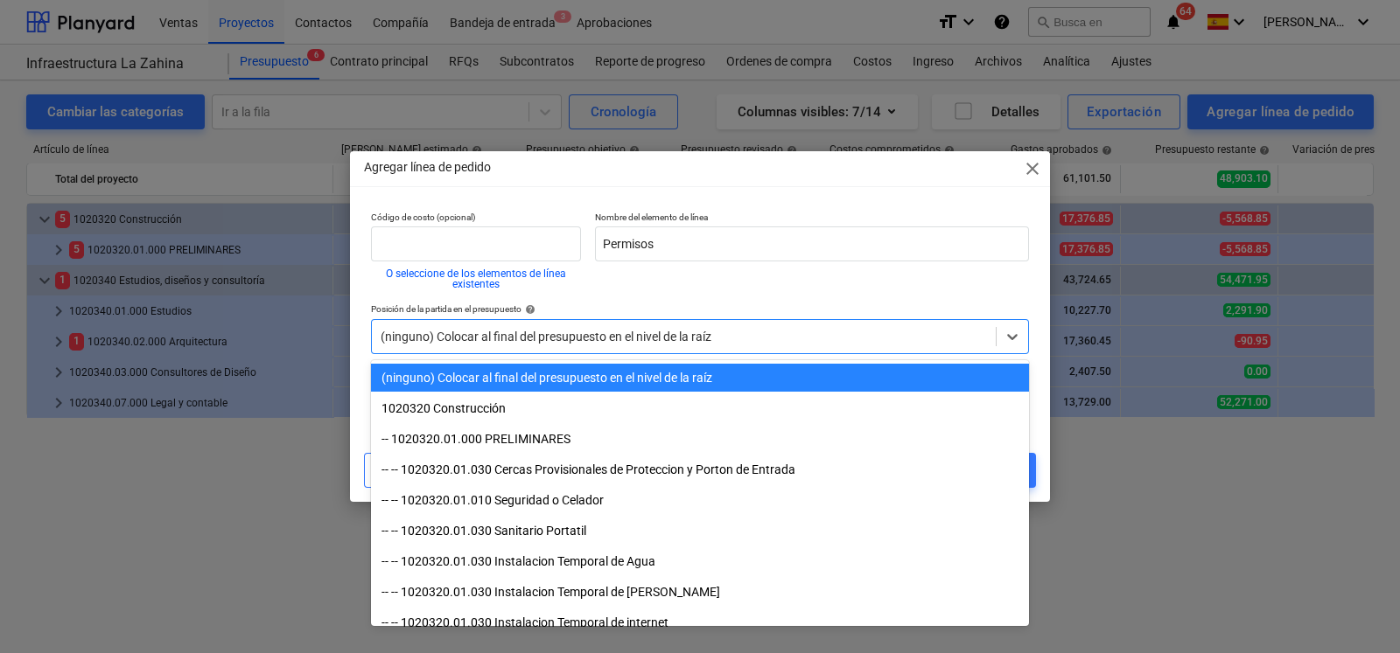
click at [682, 336] on div at bounding box center [684, 336] width 606 height 17
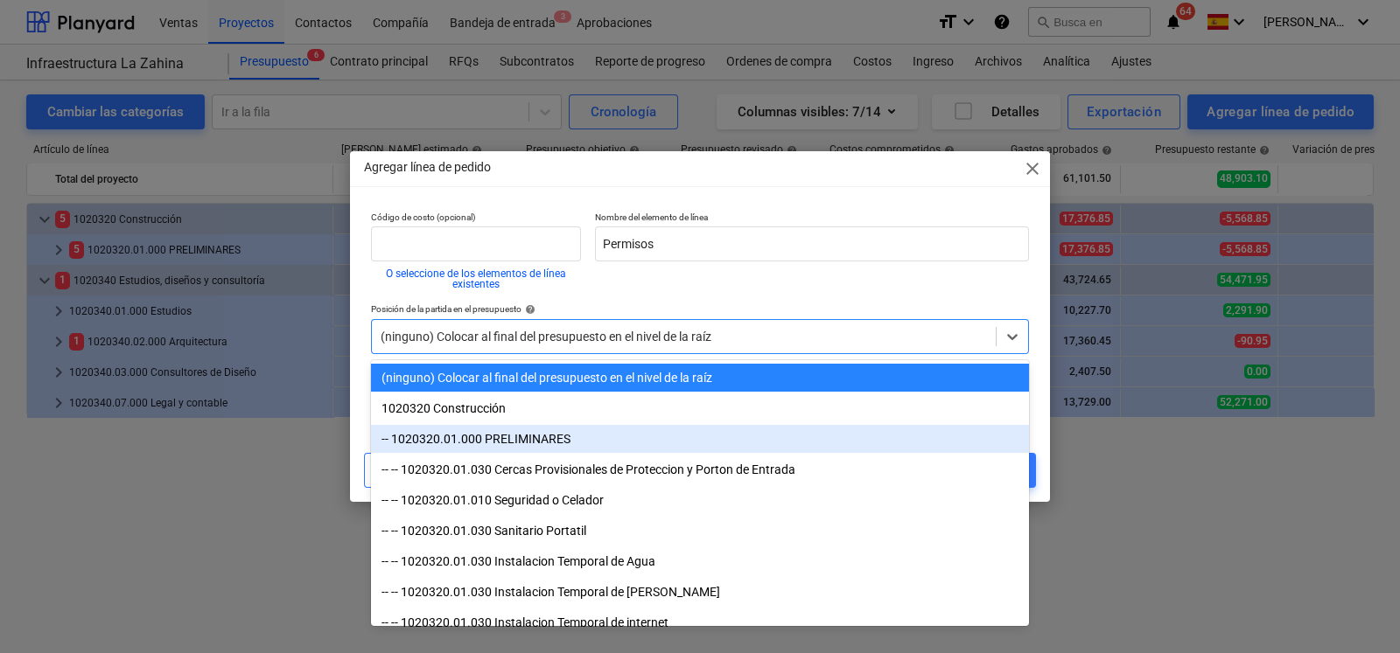
click at [639, 428] on div "-- 1020320.01.000 PRELIMINARES" at bounding box center [700, 439] width 658 height 28
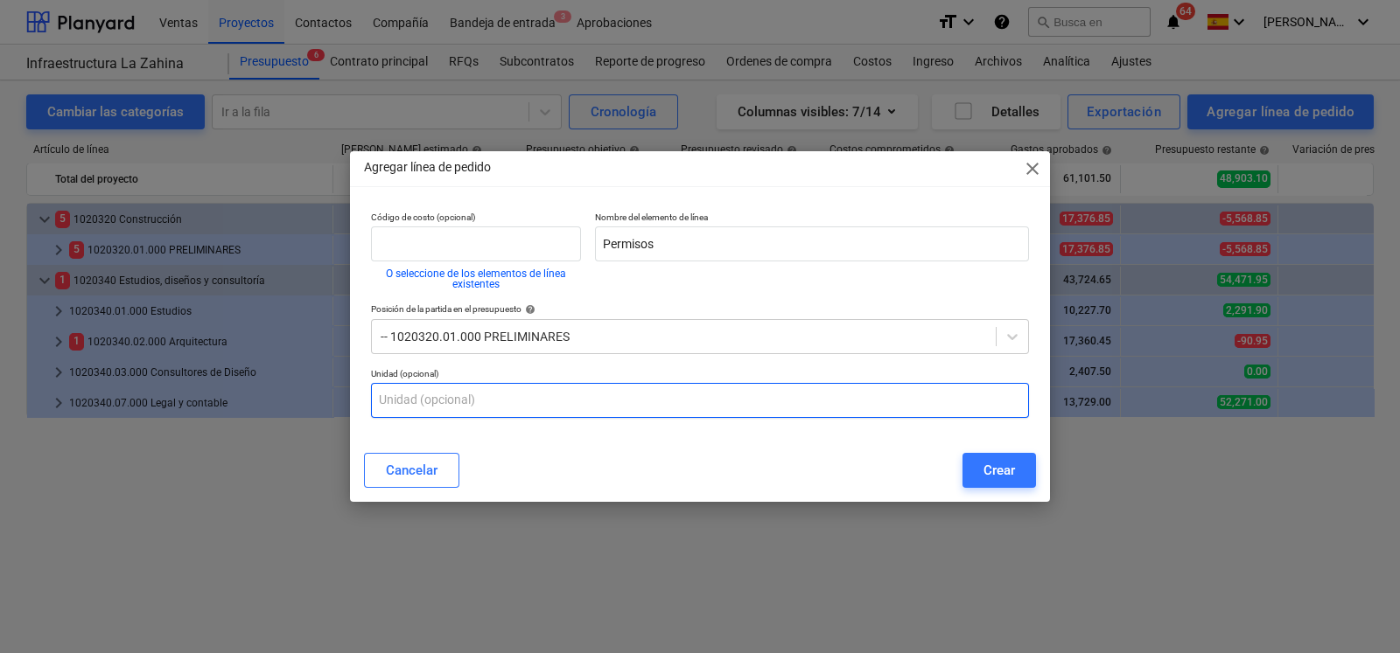
click at [495, 394] on input "text" at bounding box center [700, 400] width 658 height 35
type input "g"
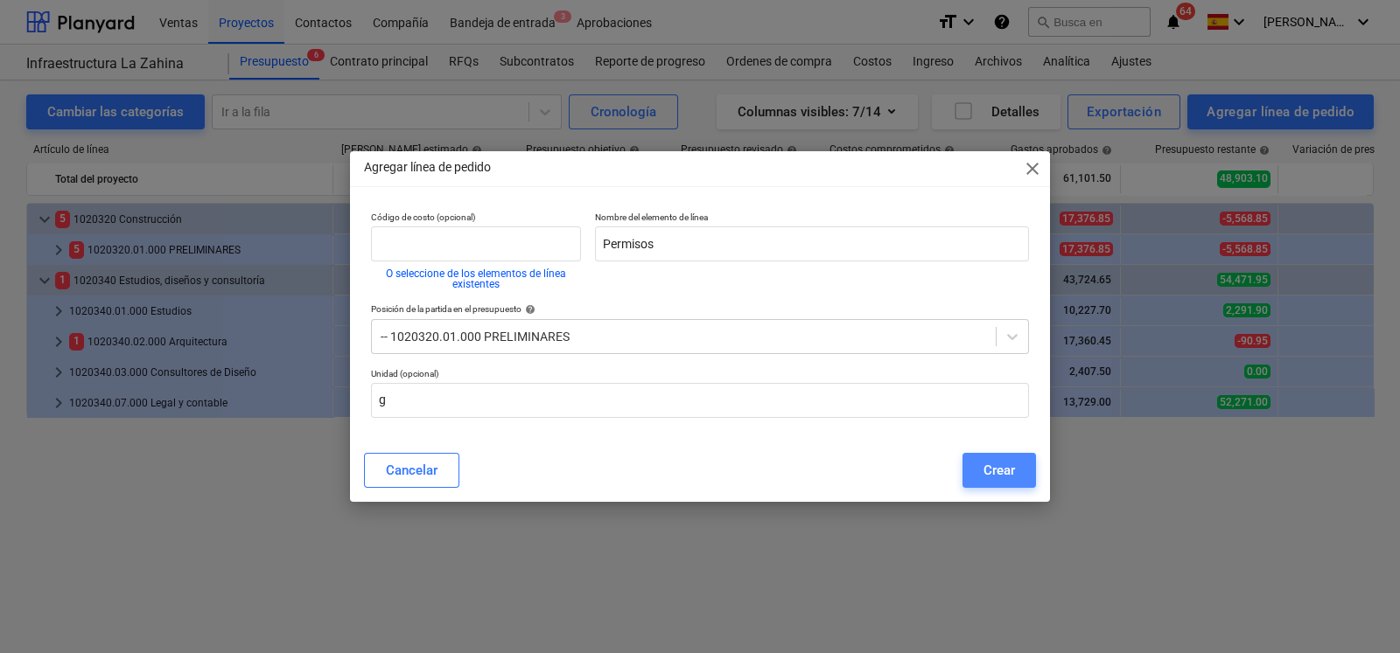
click at [1004, 472] on div "Crear" at bounding box center [998, 470] width 31 height 23
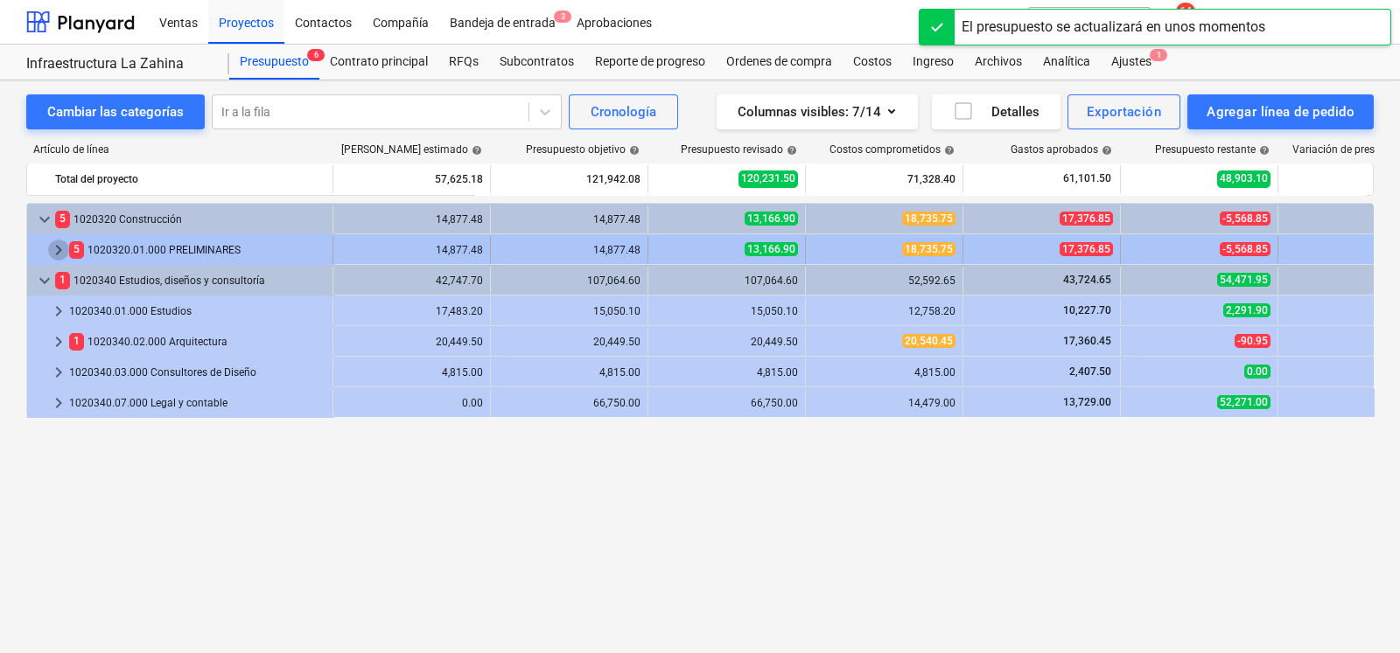
click at [53, 250] on span "keyboard_arrow_right" at bounding box center [58, 250] width 21 height 21
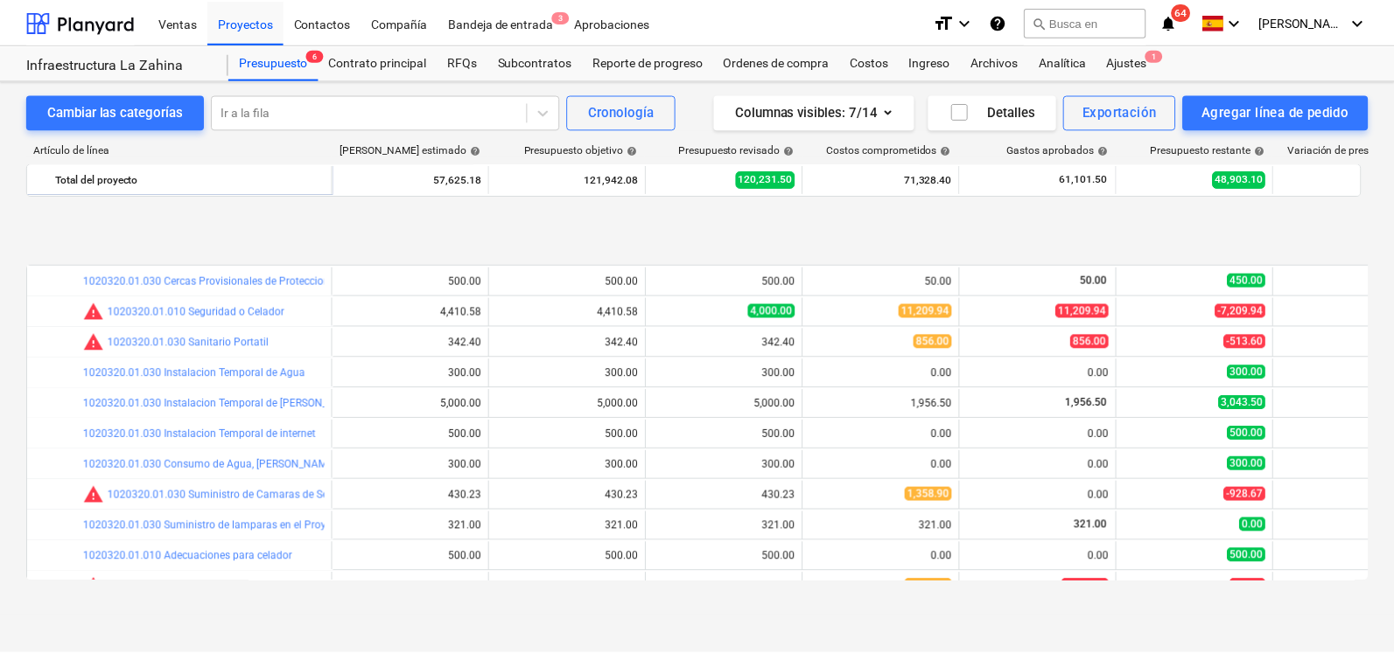
scroll to position [118, 0]
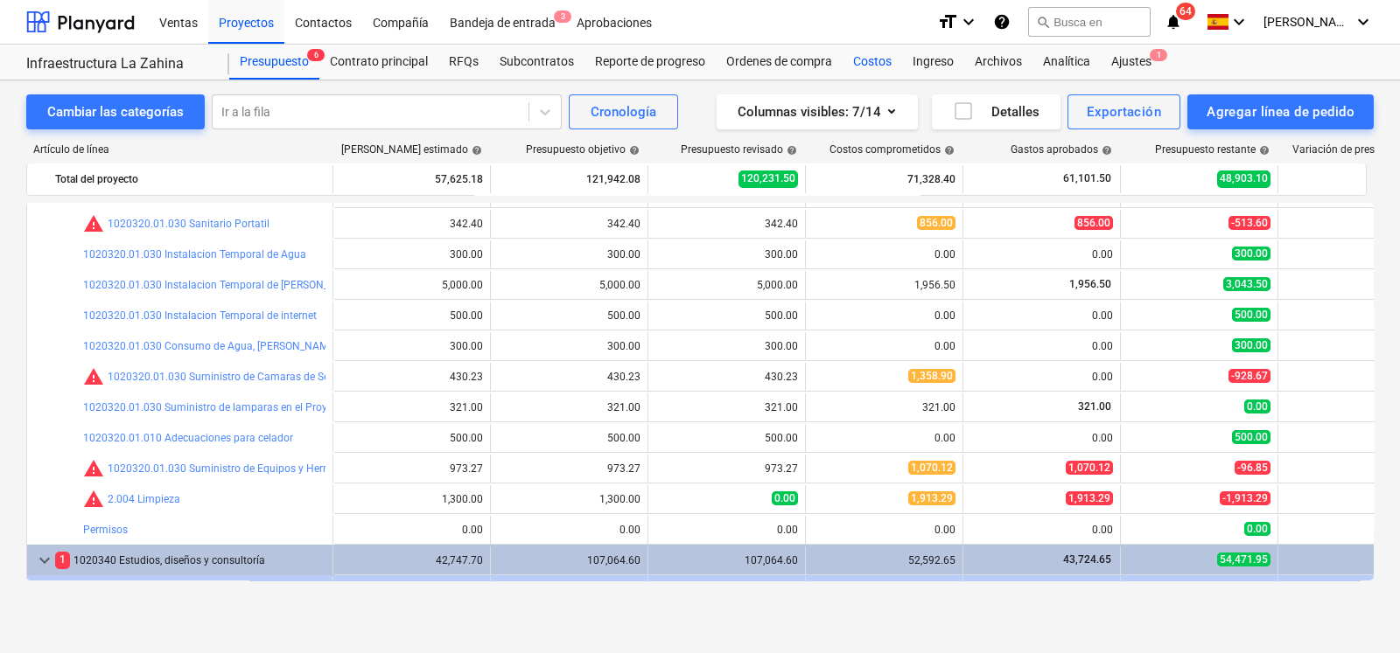
click at [875, 64] on div "Costos" at bounding box center [871, 62] width 59 height 35
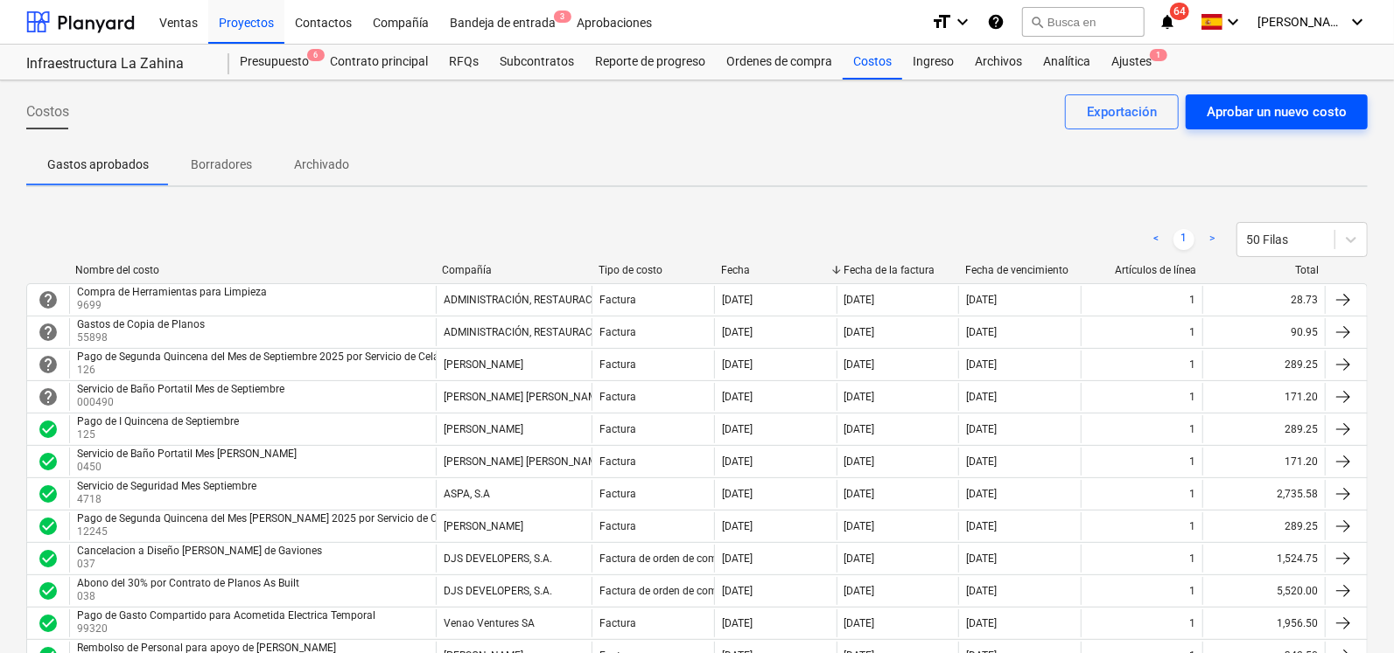
click at [1235, 113] on div "Aprobar un nuevo costo" at bounding box center [1276, 112] width 140 height 23
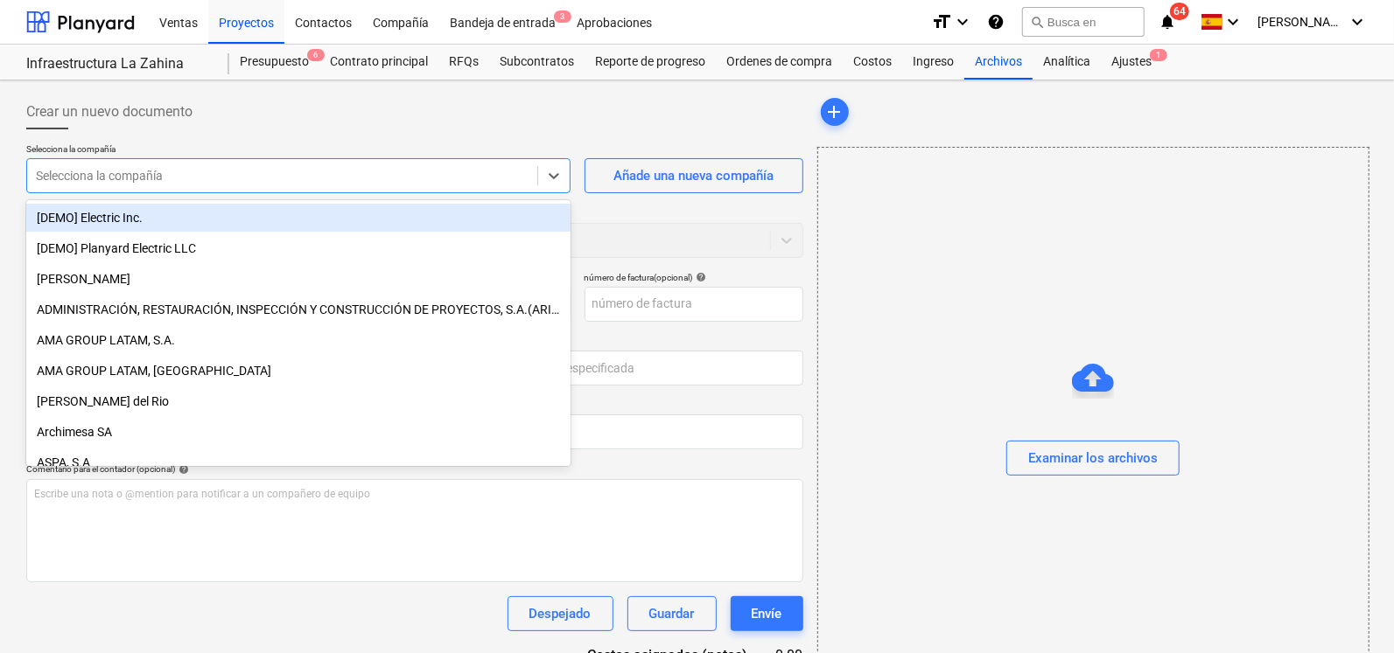
click at [310, 188] on div "Selecciona la compañía" at bounding box center [298, 175] width 544 height 35
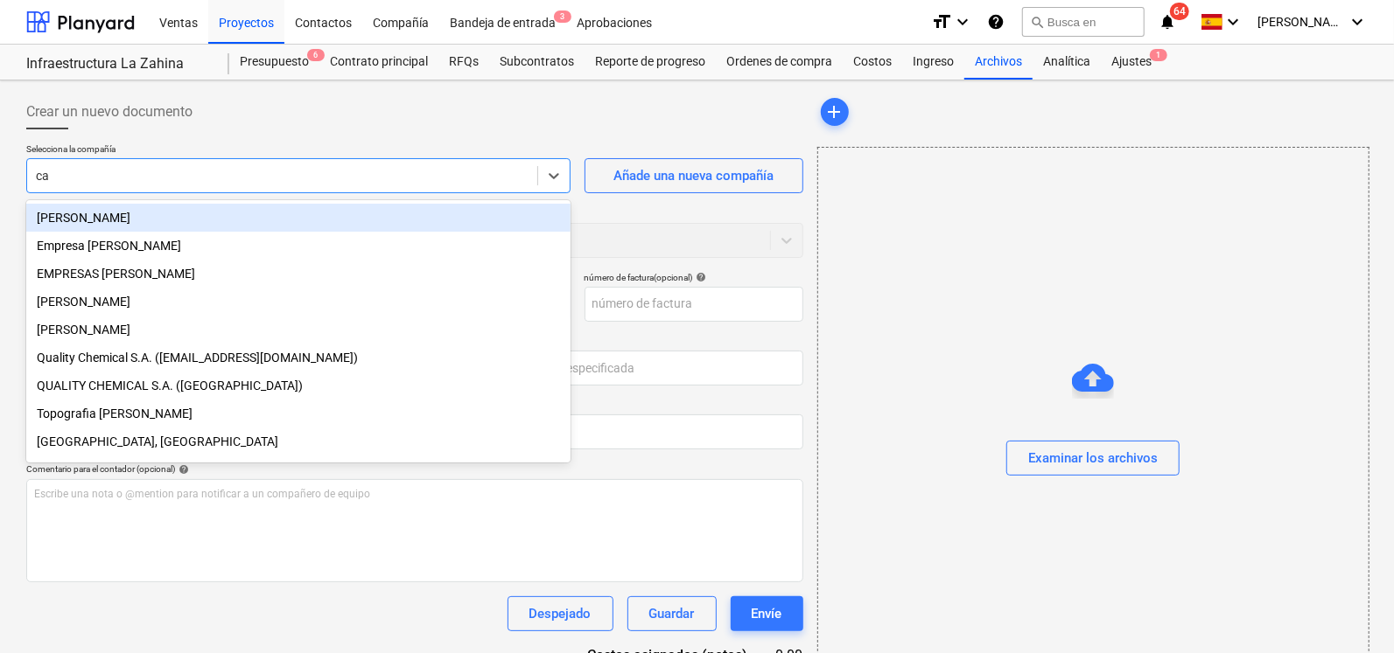
type input "car"
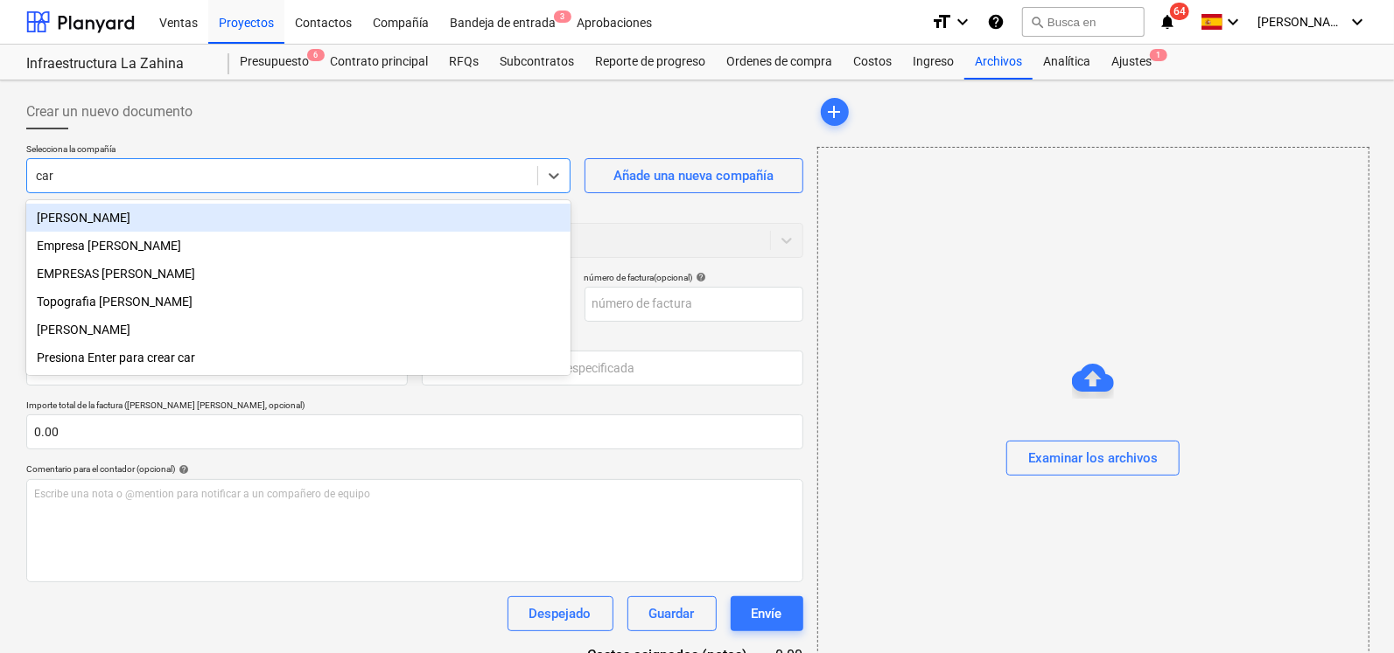
click at [175, 225] on div "[PERSON_NAME]" at bounding box center [298, 218] width 544 height 28
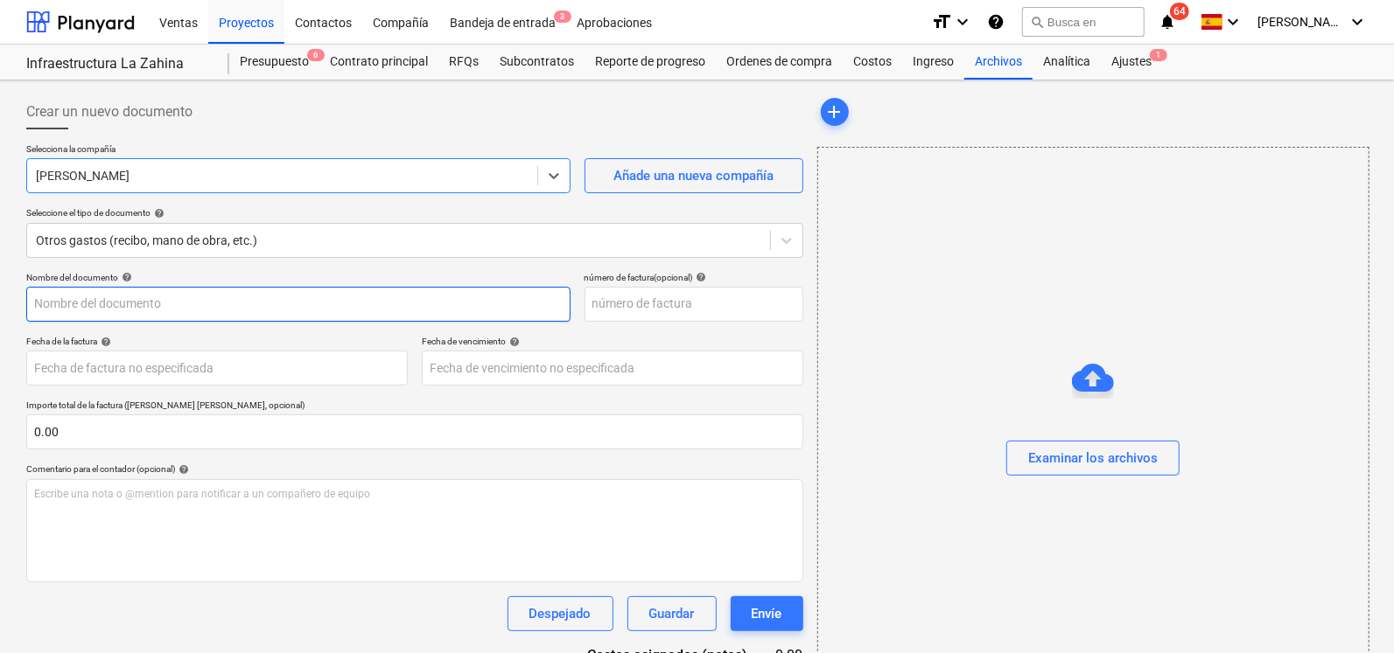
click at [153, 307] on input "text" at bounding box center [298, 304] width 544 height 35
type input "Pago de Indemnizacion ambiental"
type input "000"
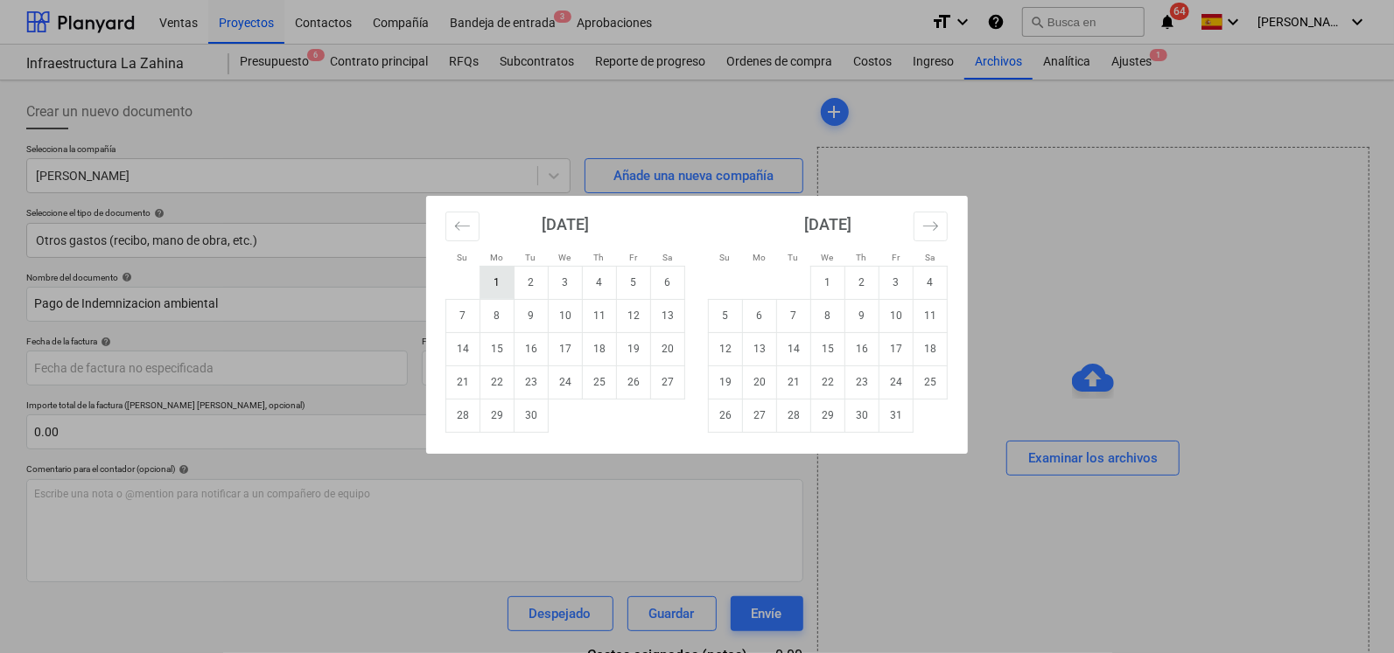
click at [511, 277] on td "1" at bounding box center [497, 282] width 34 height 33
type input "[DATE]"
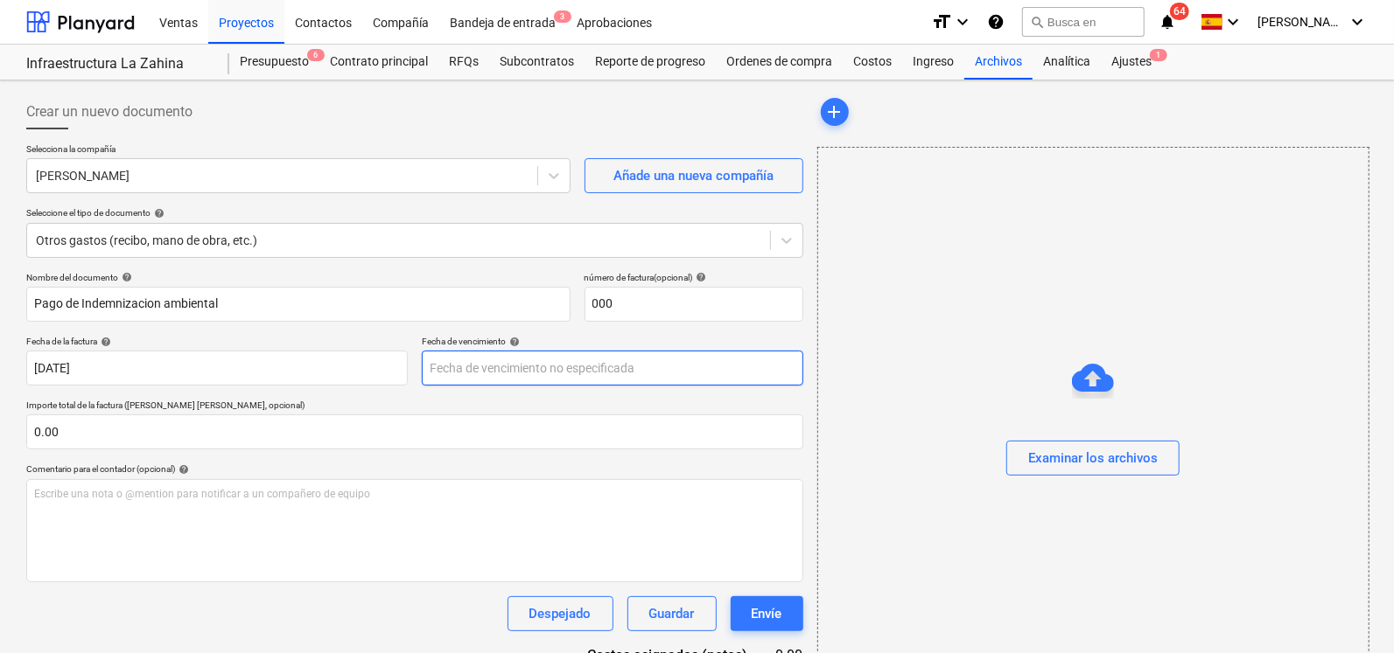
click at [447, 378] on body "Ventas Proyectos Contactos Compañía Bandeja de entrada 3 Aprobaciones format_si…" at bounding box center [697, 326] width 1394 height 653
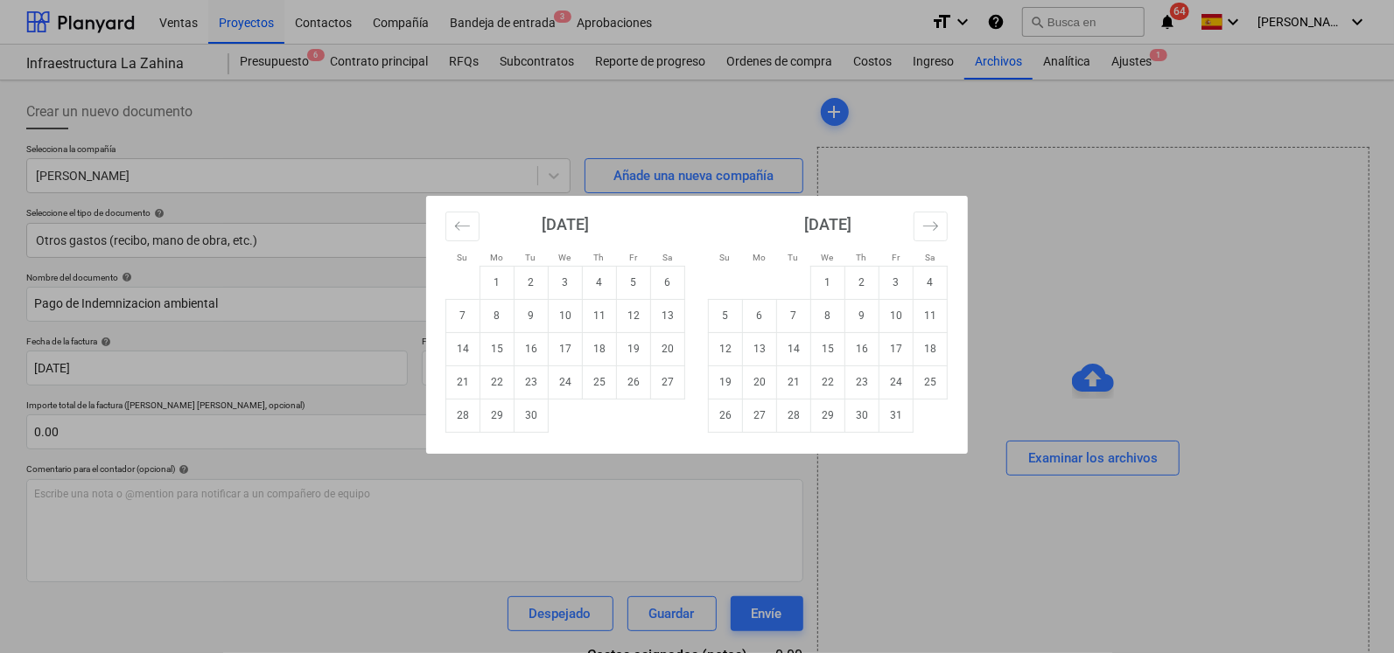
click at [535, 410] on td "30" at bounding box center [531, 415] width 34 height 33
type input "[DATE]"
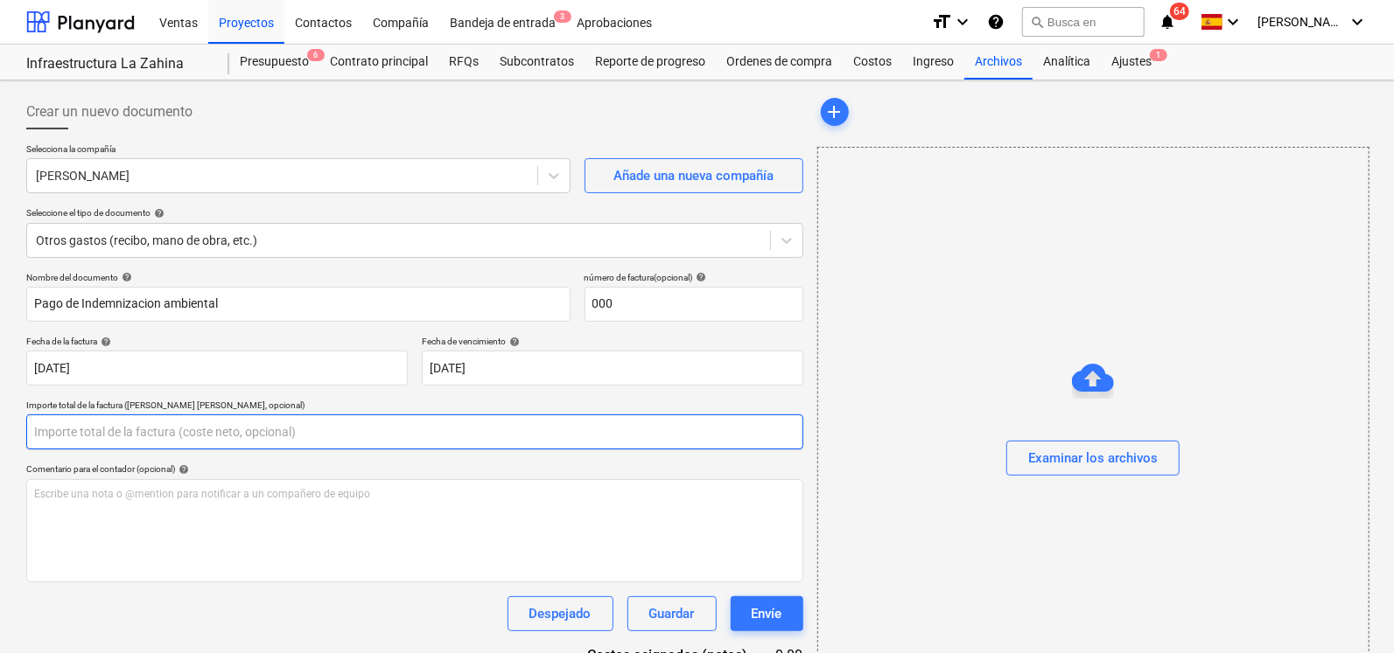
click at [187, 426] on input "text" at bounding box center [414, 432] width 777 height 35
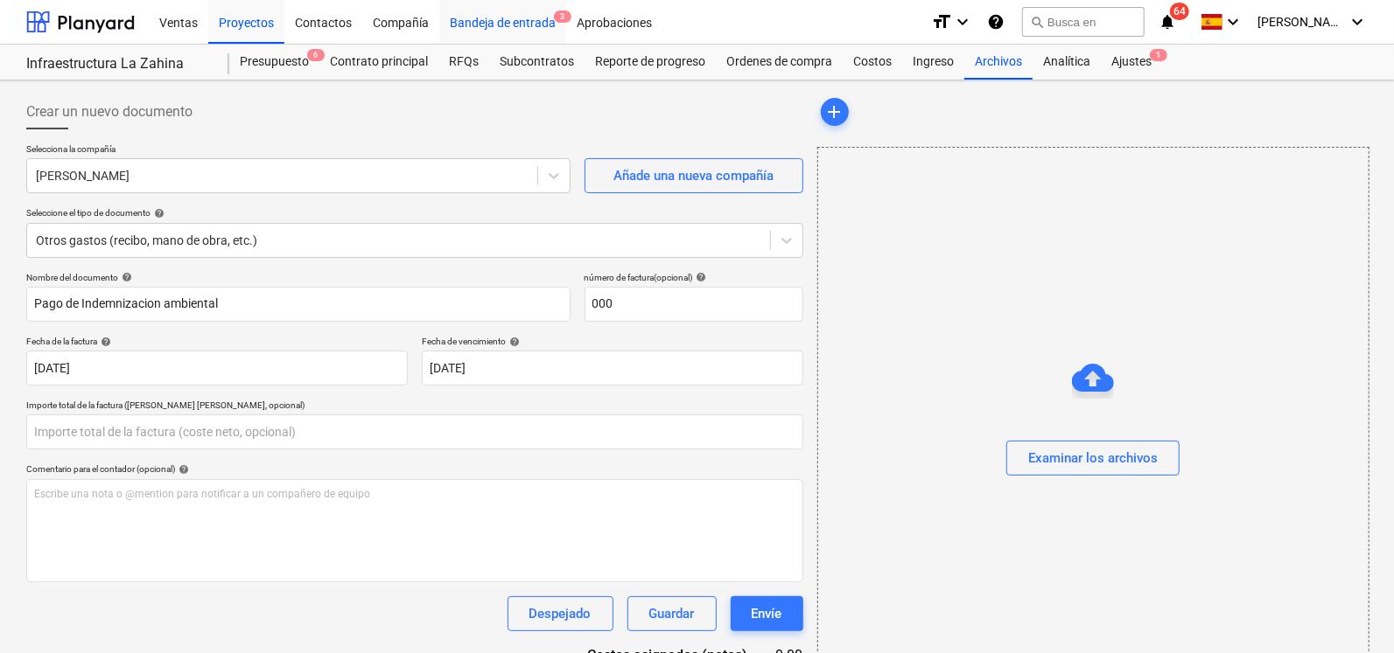
type input "0.00"
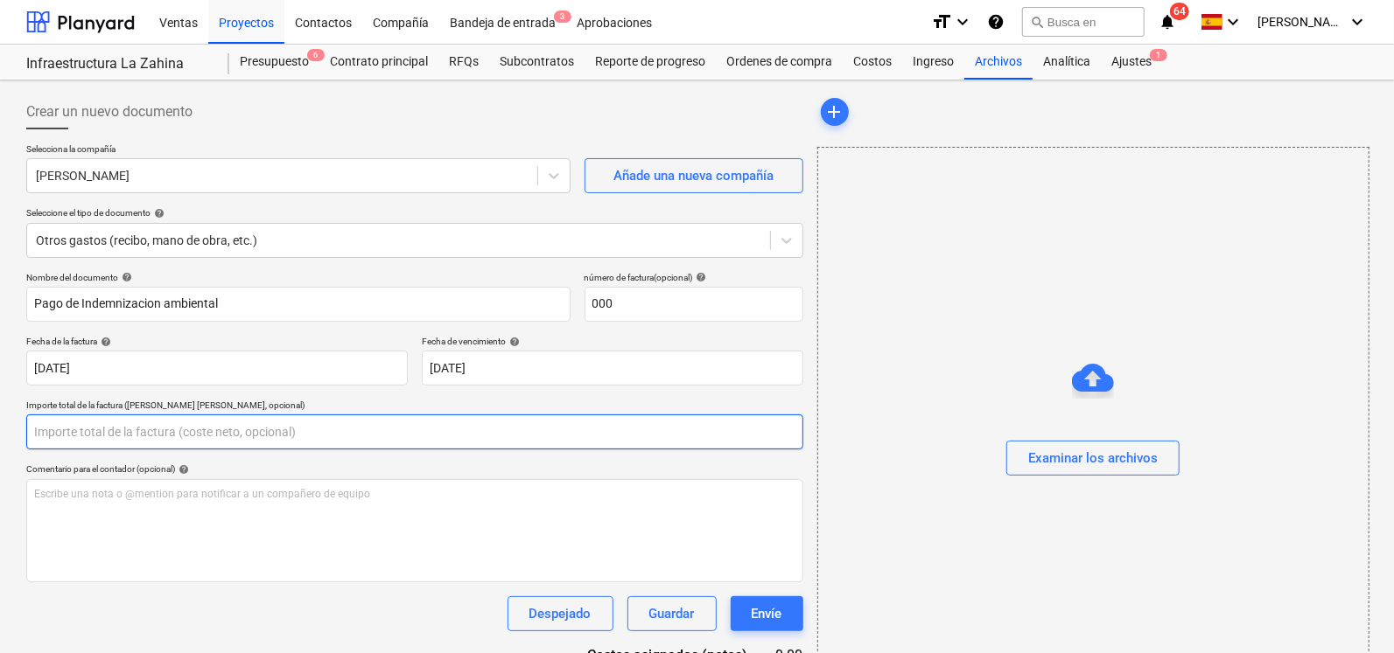
paste input "$1.565,87"
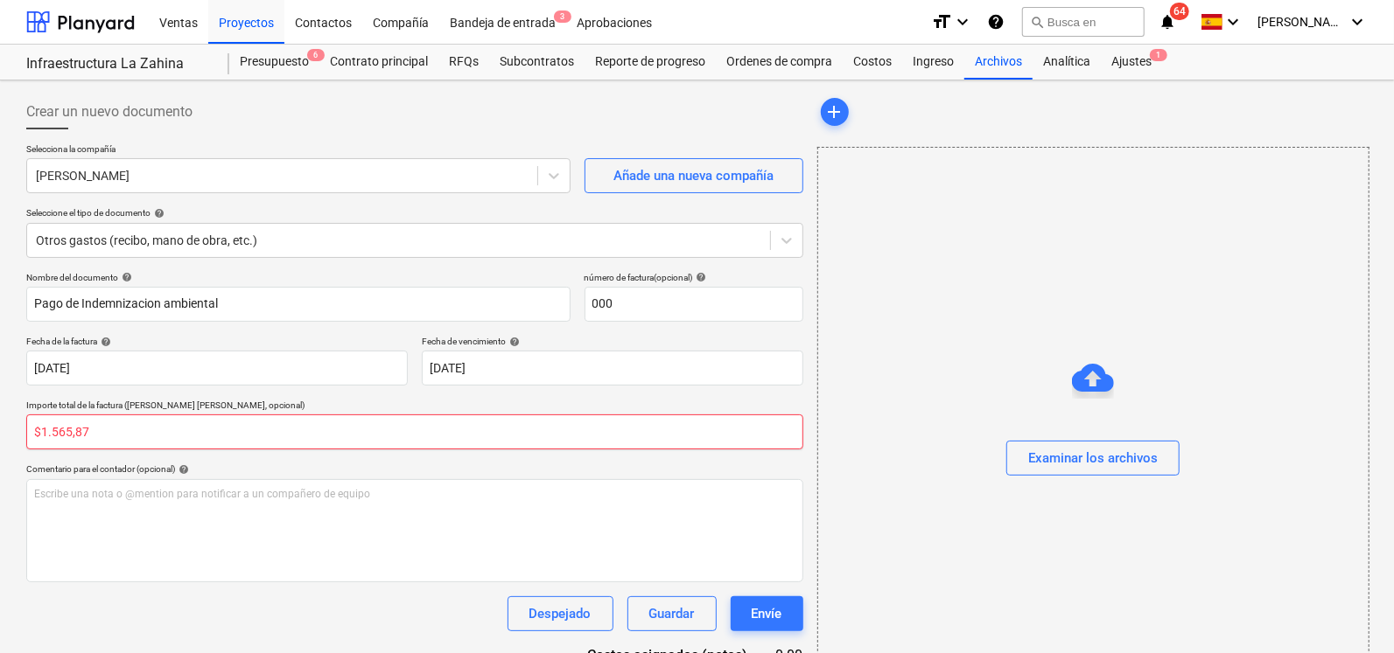
click at [54, 432] on input "$1.565,87" at bounding box center [414, 432] width 777 height 35
click at [48, 432] on input "$1.565,87" at bounding box center [414, 432] width 777 height 35
click at [50, 432] on input "$1.565,87" at bounding box center [414, 432] width 777 height 35
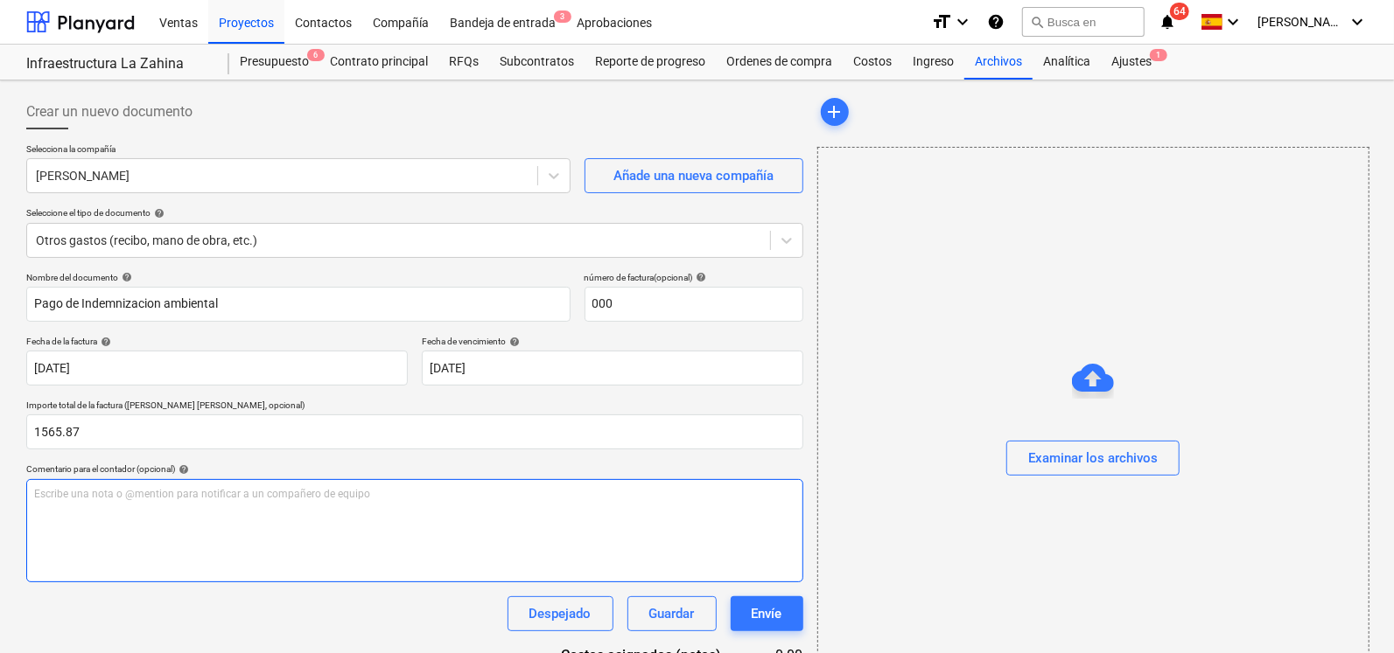
type input "1,565.87"
click at [101, 502] on div "Escribe una nota o @mention para notificar a un compañero de equipo ﻿" at bounding box center [414, 530] width 777 height 103
click at [556, 527] on div "Banco General . Nombre de cuenta : [PERSON_NAME] Numero de Cuenta : 04010169814…" at bounding box center [414, 530] width 777 height 103
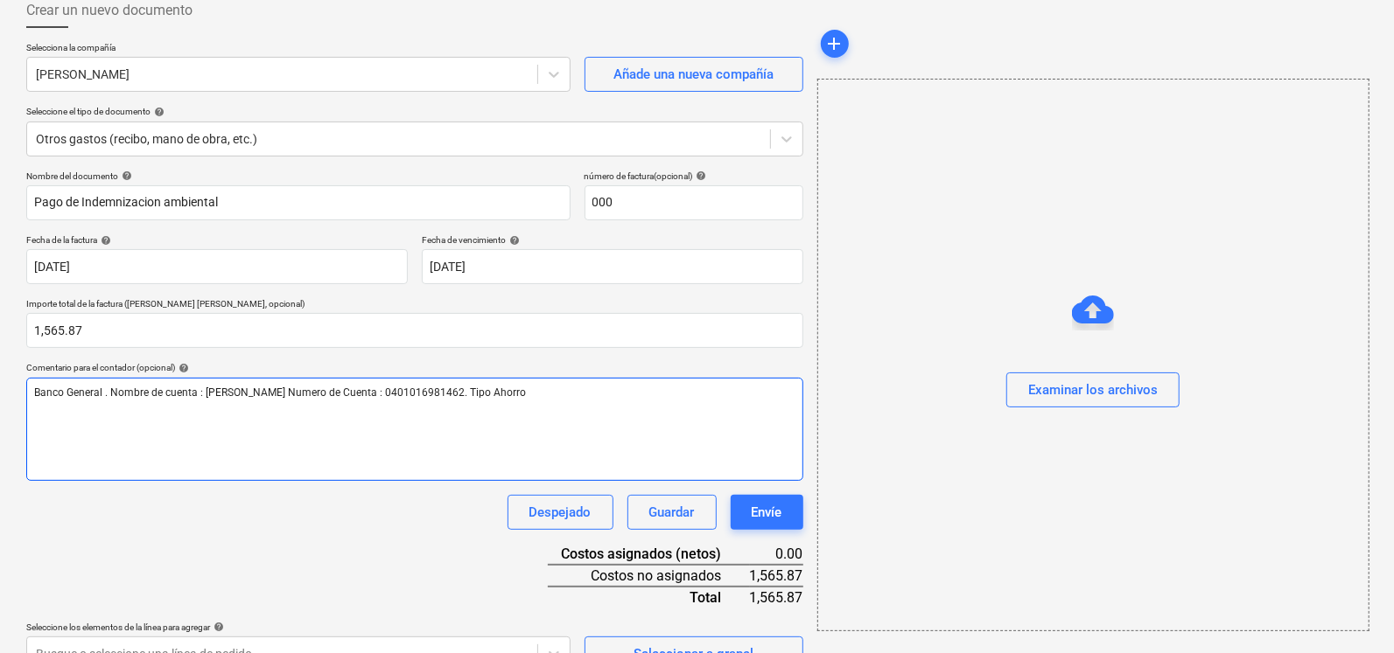
scroll to position [125, 0]
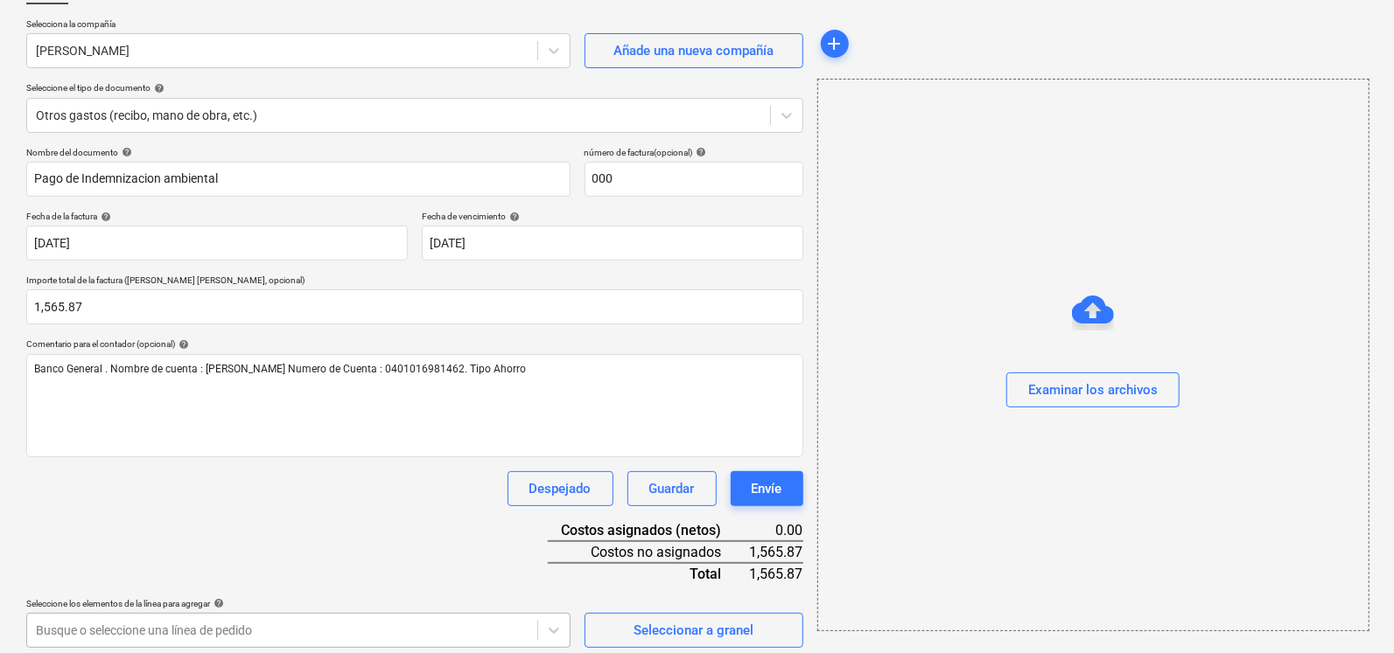
click at [476, 528] on body "Ventas Proyectos Contactos Compañía Bandeja de entrada 3 Aprobaciones format_si…" at bounding box center [697, 201] width 1394 height 653
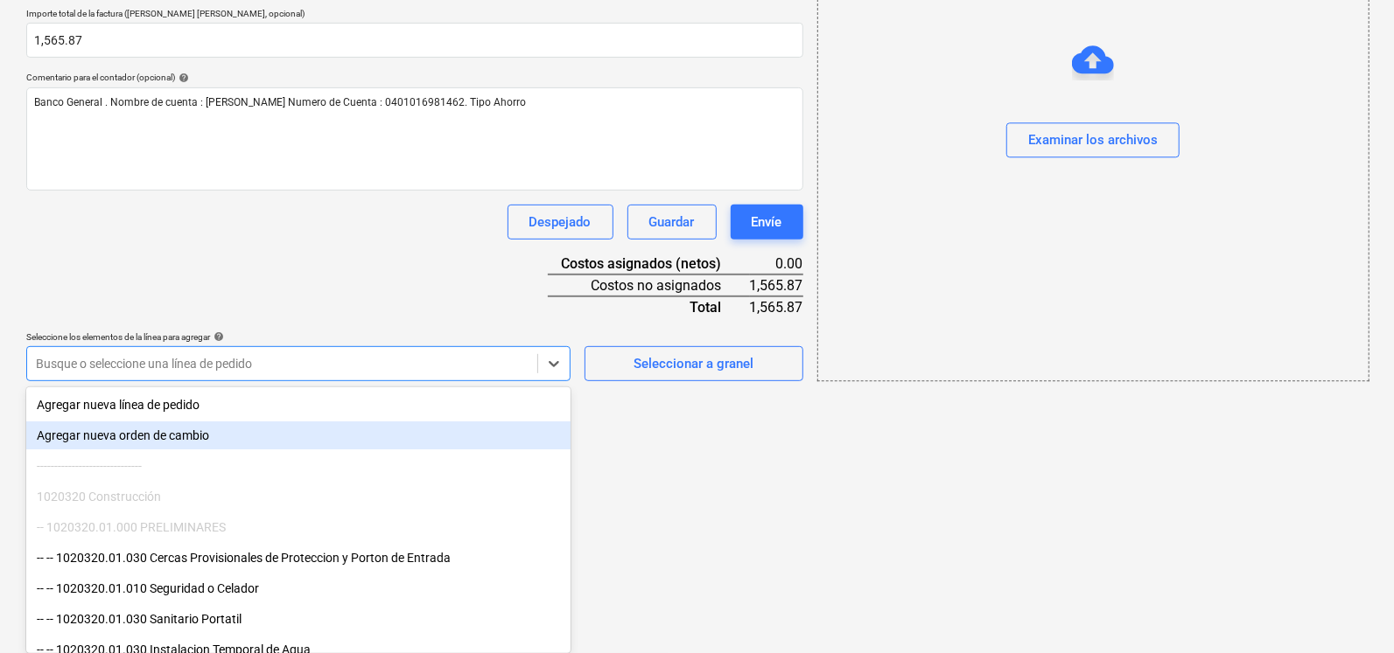
drag, startPoint x: 559, startPoint y: 441, endPoint x: 569, endPoint y: 464, distance: 24.7
click at [569, 465] on div "Agregar nueva línea de pedido Agregar nueva orden de cambio -------------------…" at bounding box center [298, 522] width 544 height 262
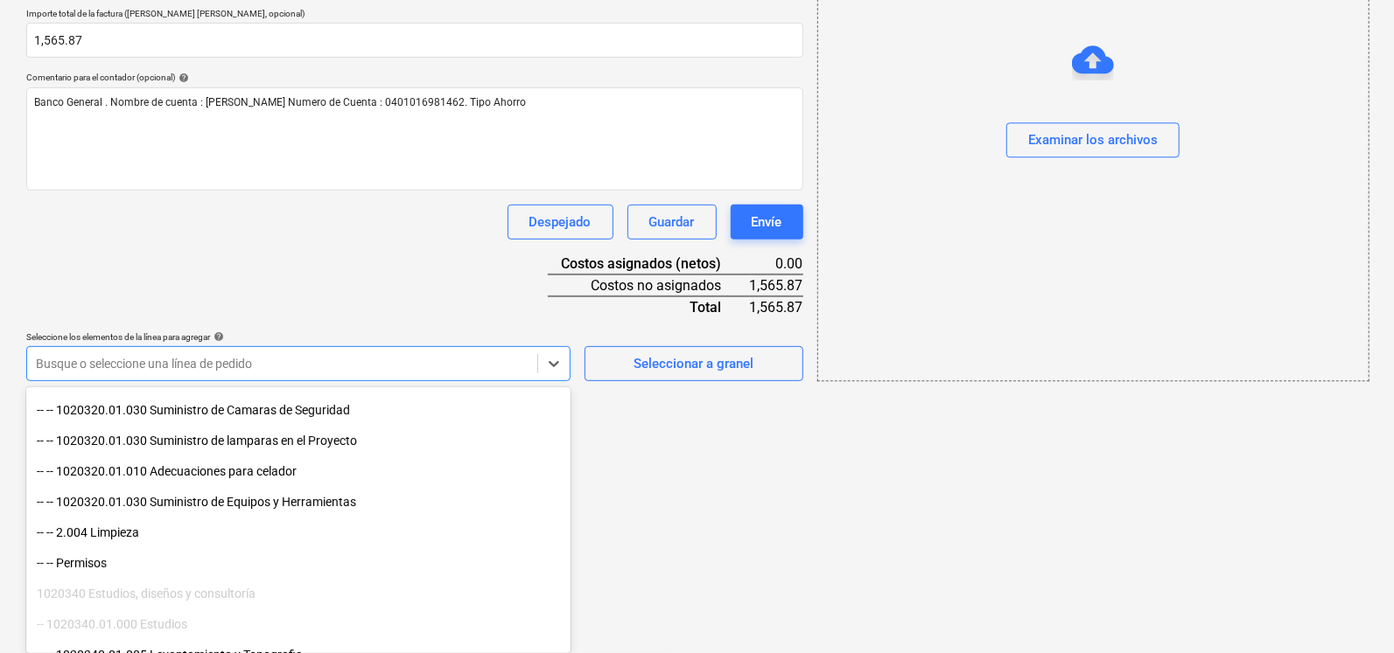
scroll to position [410, 0]
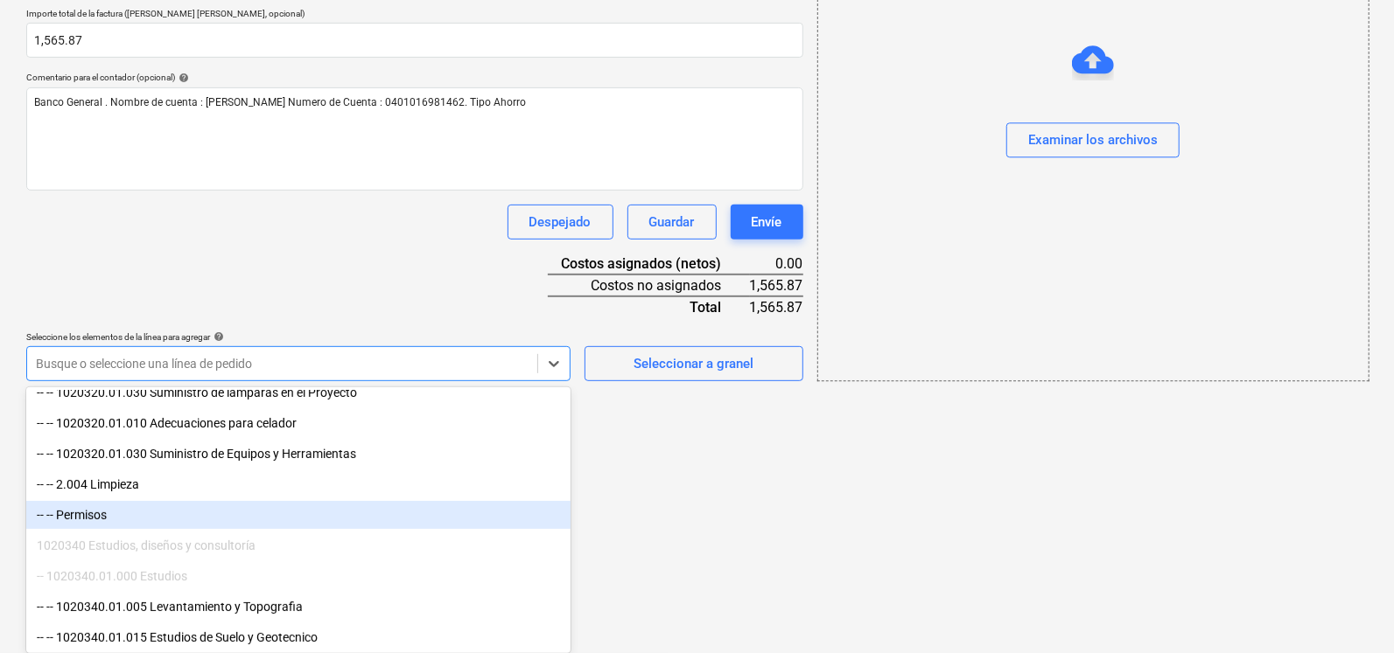
click at [166, 518] on div "-- -- Permisos" at bounding box center [298, 515] width 544 height 28
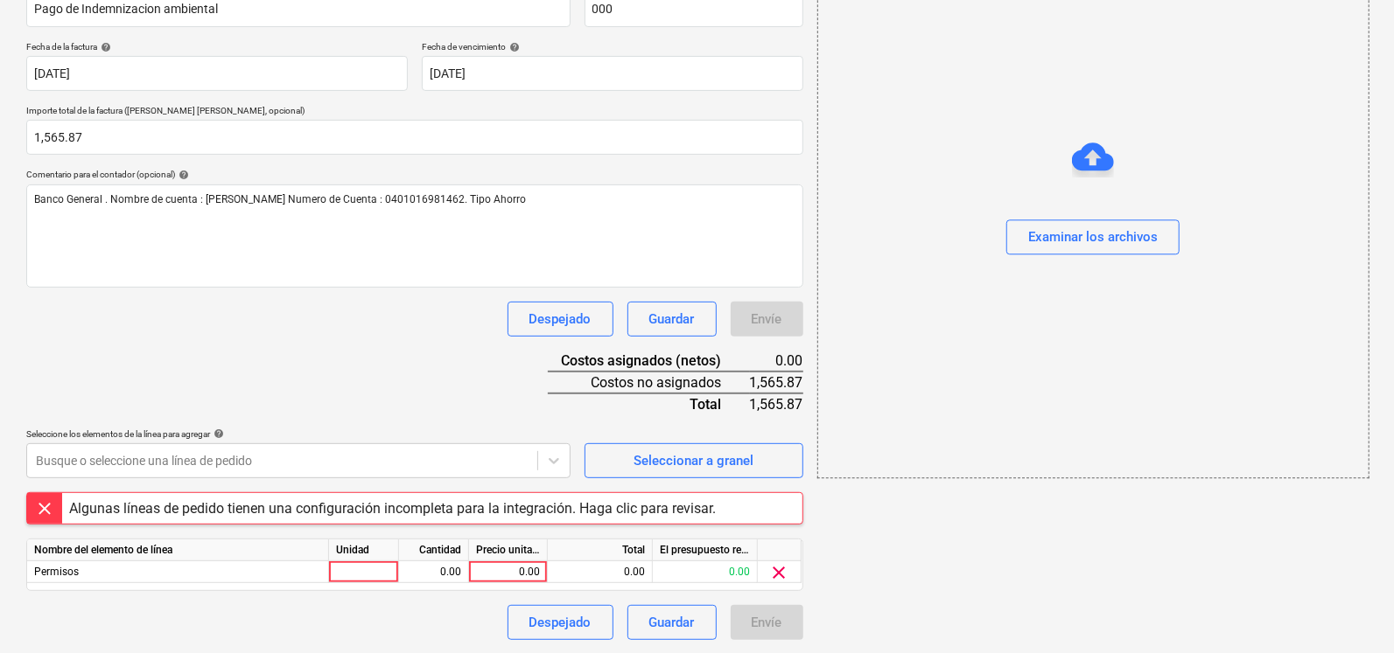
click at [313, 506] on div "Algunas líneas de pedido tienen una configuración incompleta para la integració…" at bounding box center [392, 508] width 646 height 17
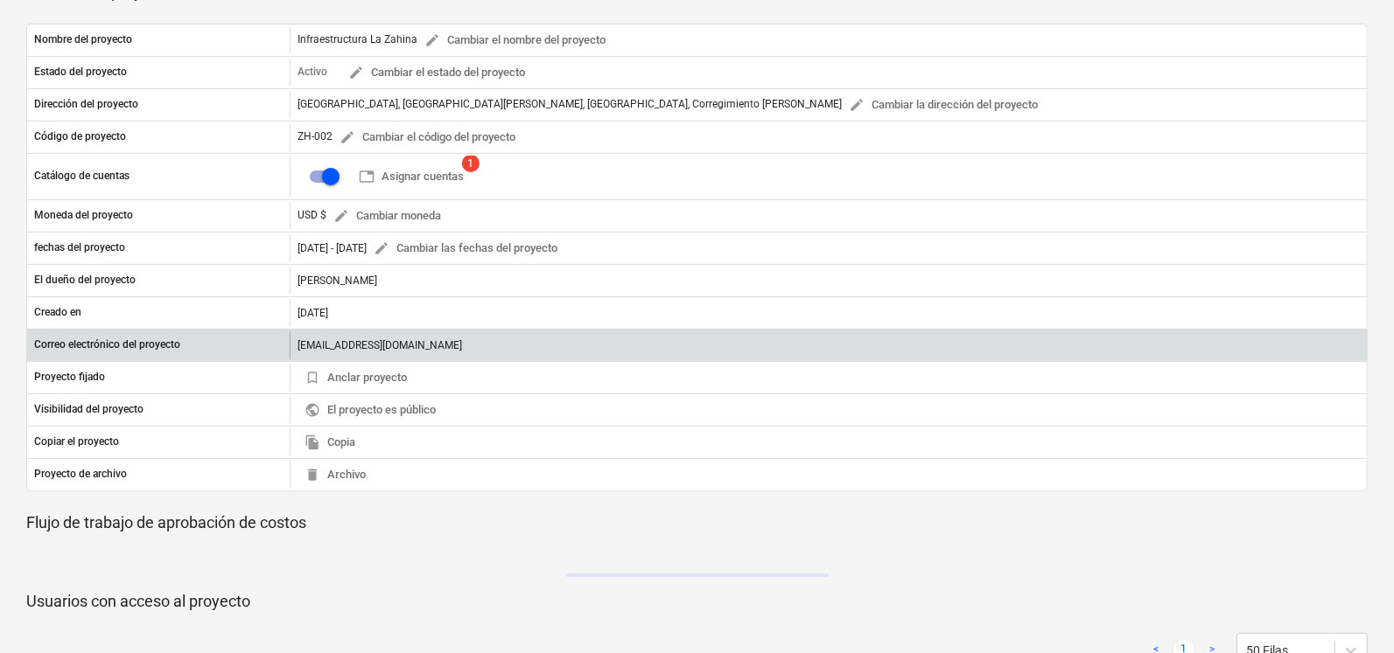
scroll to position [295, 0]
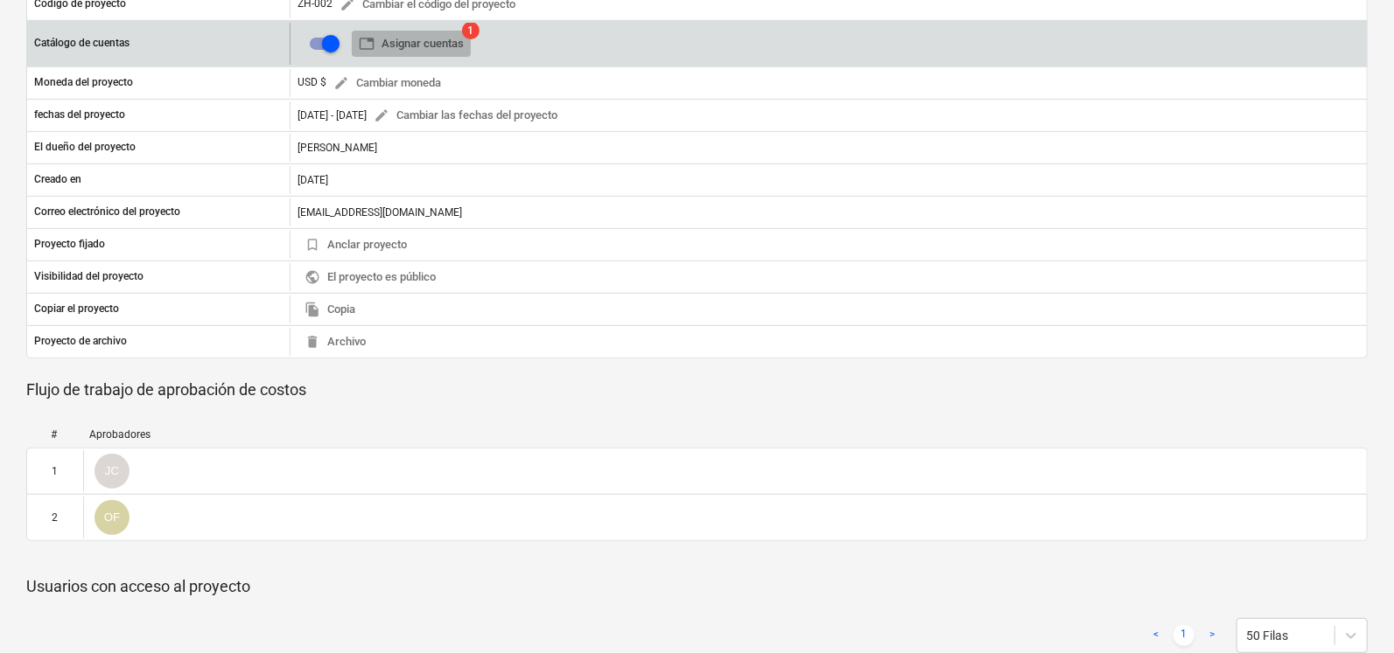
click at [440, 41] on span "table Asignar cuentas" at bounding box center [411, 44] width 105 height 20
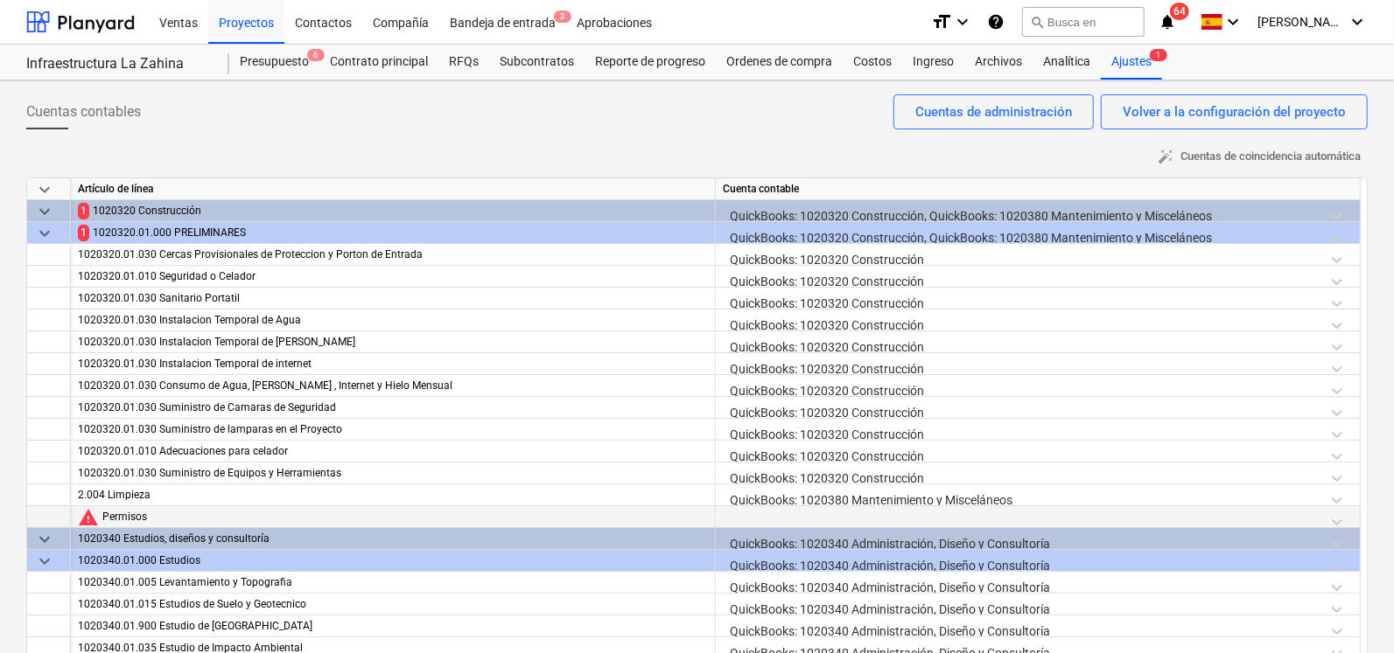
click at [785, 516] on div at bounding box center [1038, 522] width 630 height 31
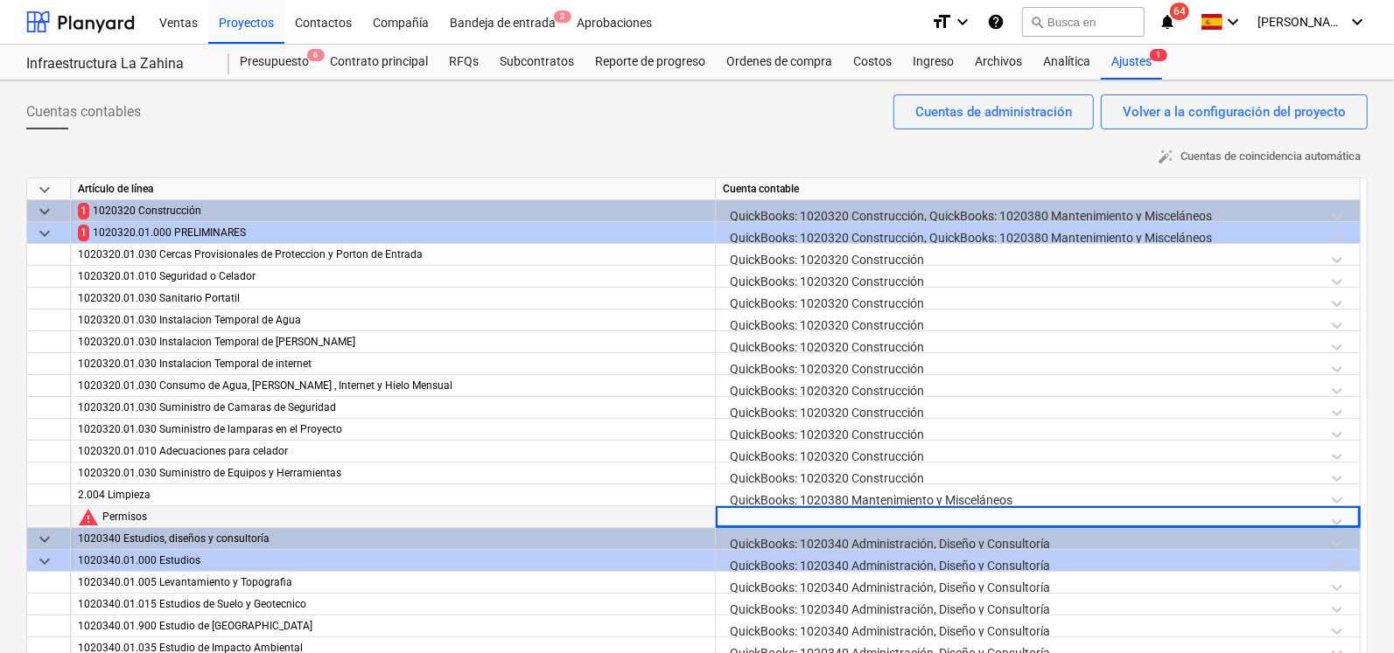
scroll to position [156, 0]
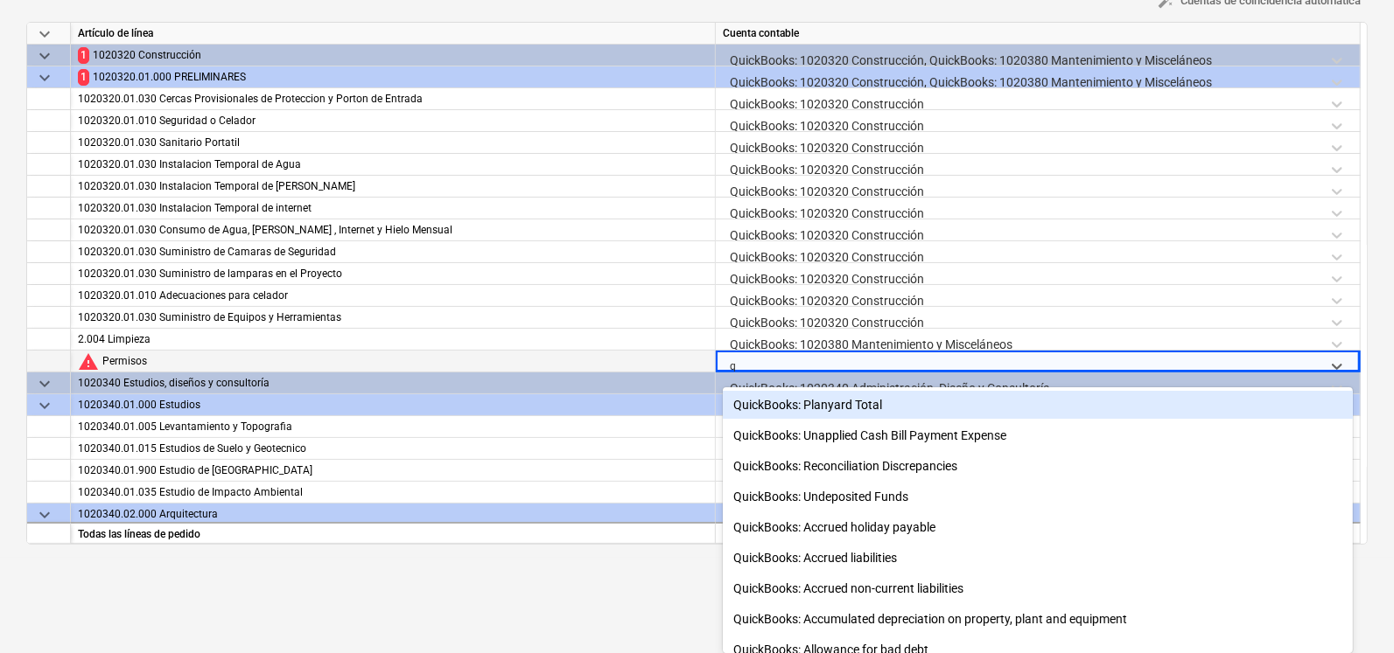
type input "q"
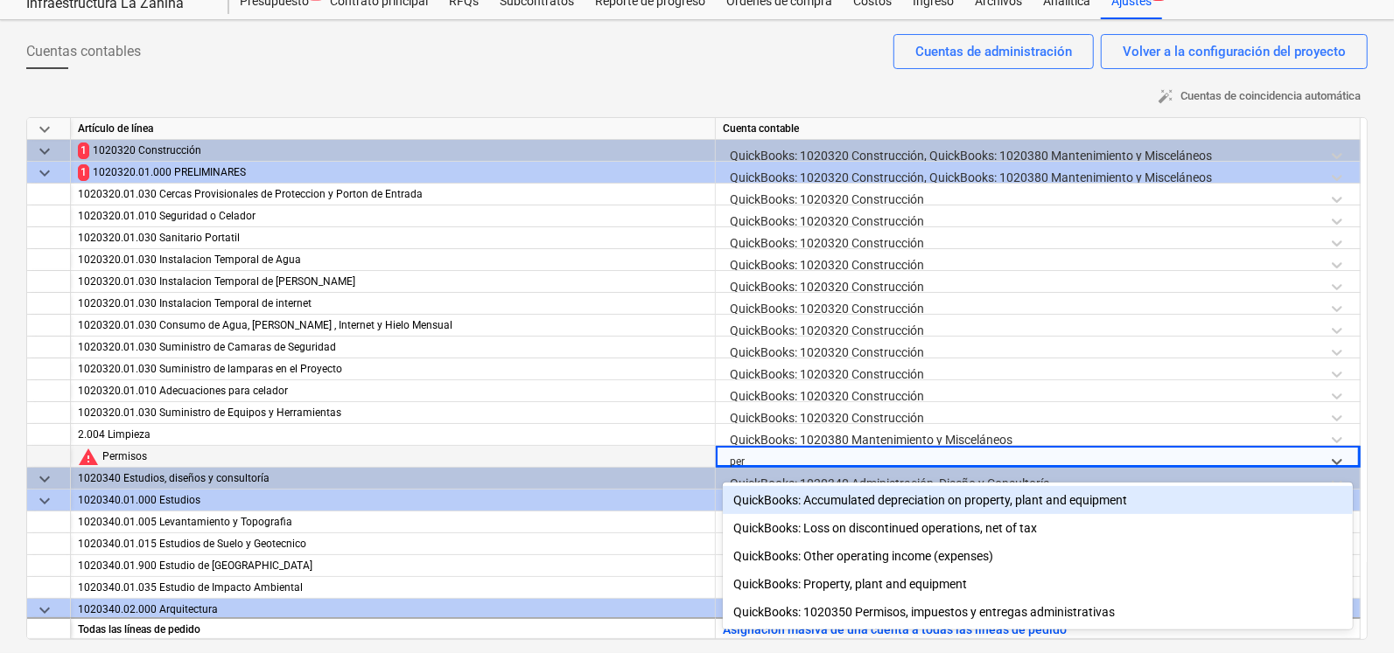
scroll to position [60, 0]
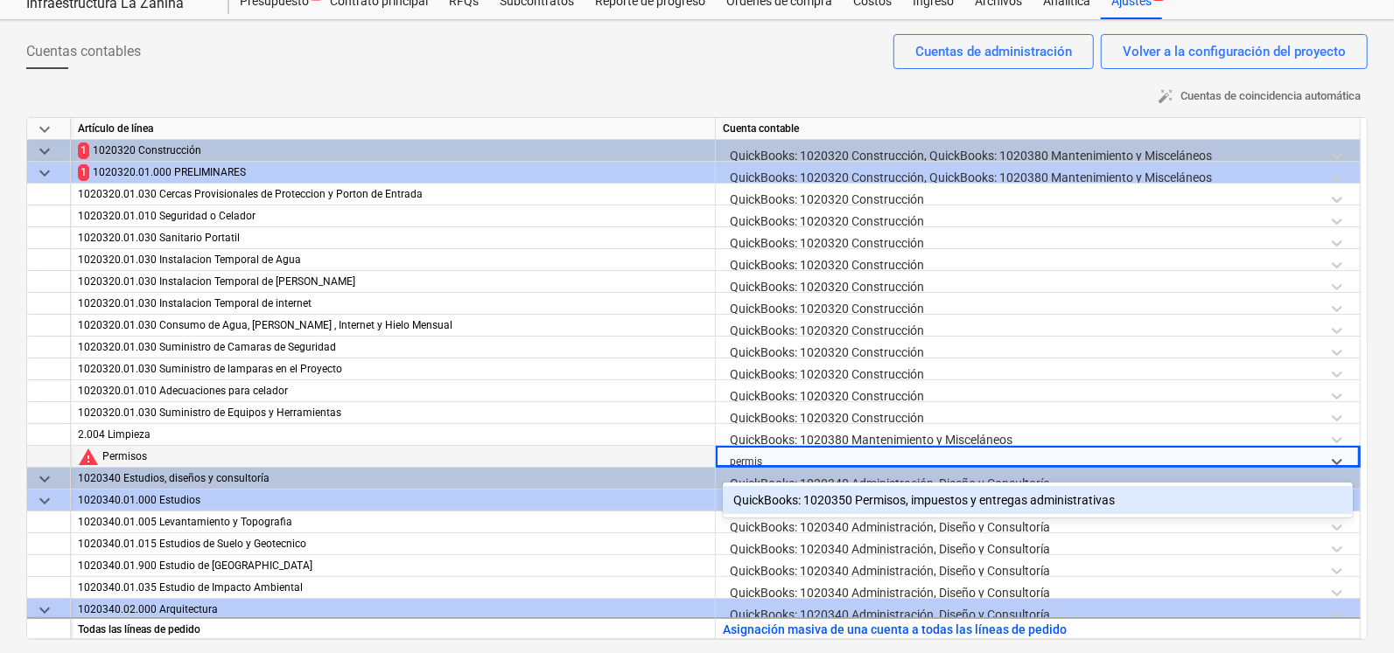
type input "permiso"
click at [1082, 504] on div "QuickBooks: 1020350 Permisos, impuestos y entregas administrativas" at bounding box center [1038, 500] width 630 height 28
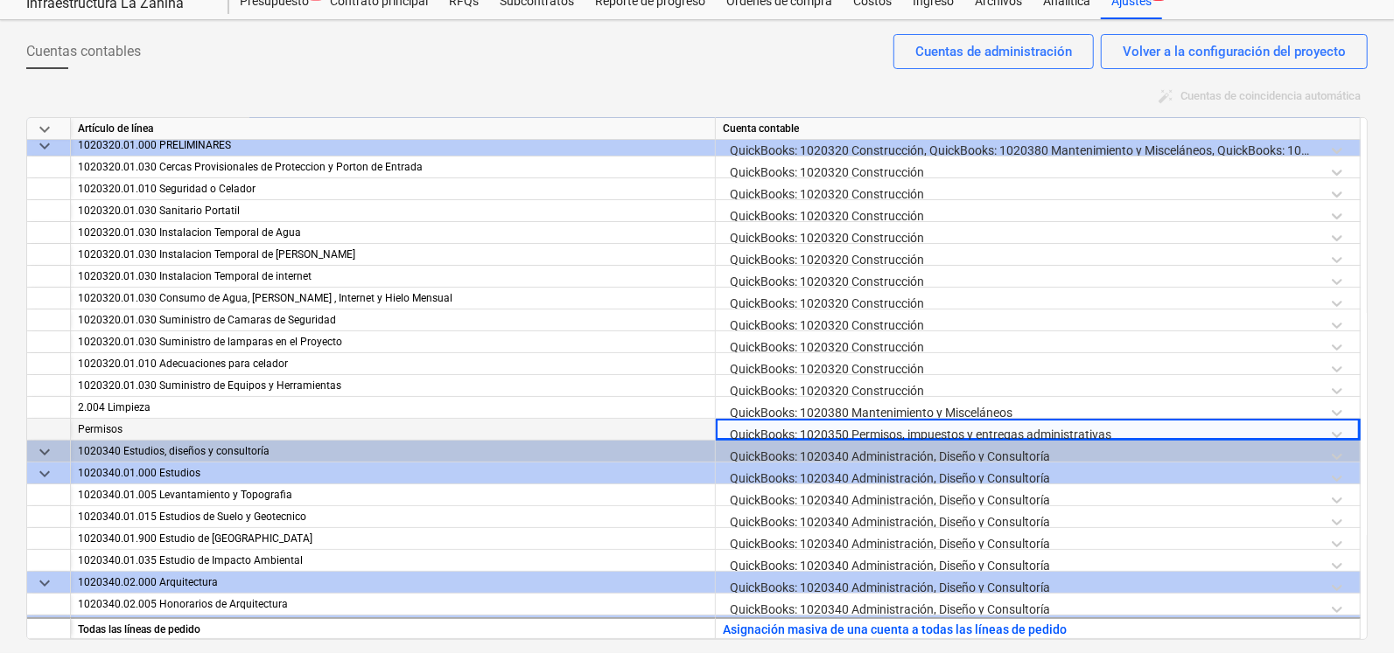
scroll to position [0, 0]
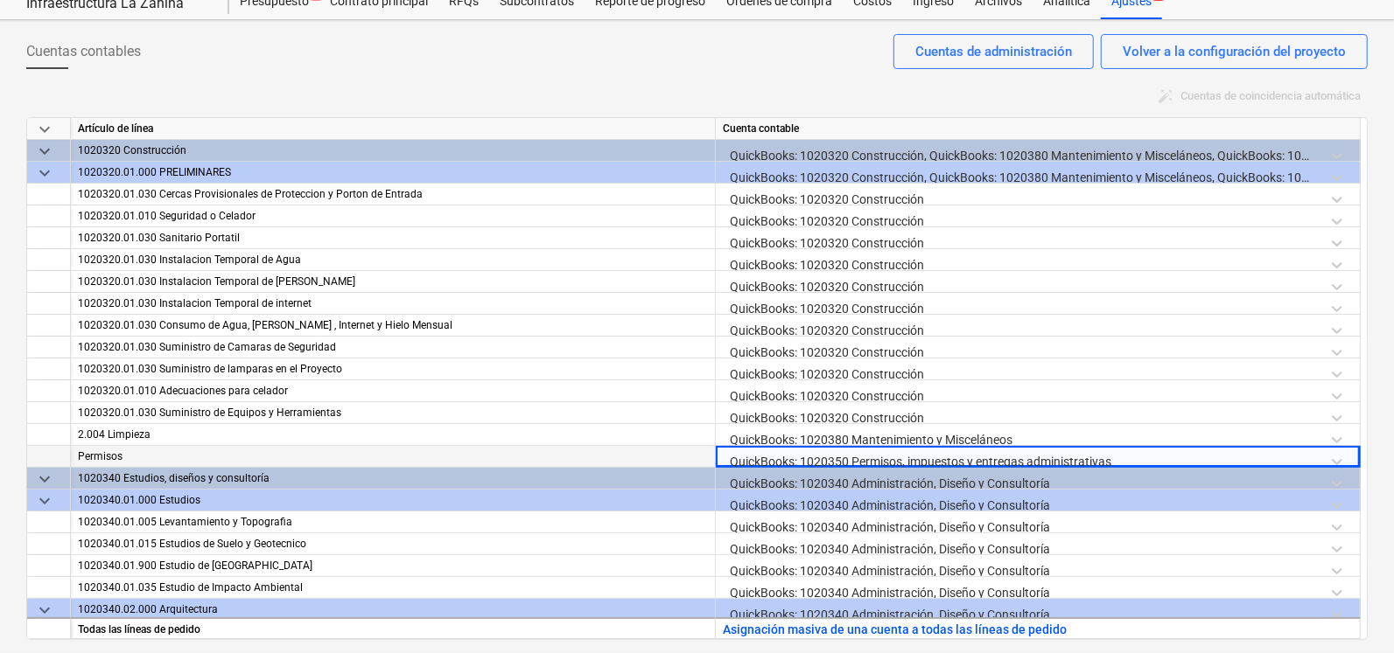
click at [481, 64] on div "Cuentas contables Volver a la configuración del proyecto Cuentas de administrac…" at bounding box center [696, 58] width 1341 height 49
click at [1146, 54] on div "Volver a la configuración del proyecto" at bounding box center [1233, 51] width 223 height 23
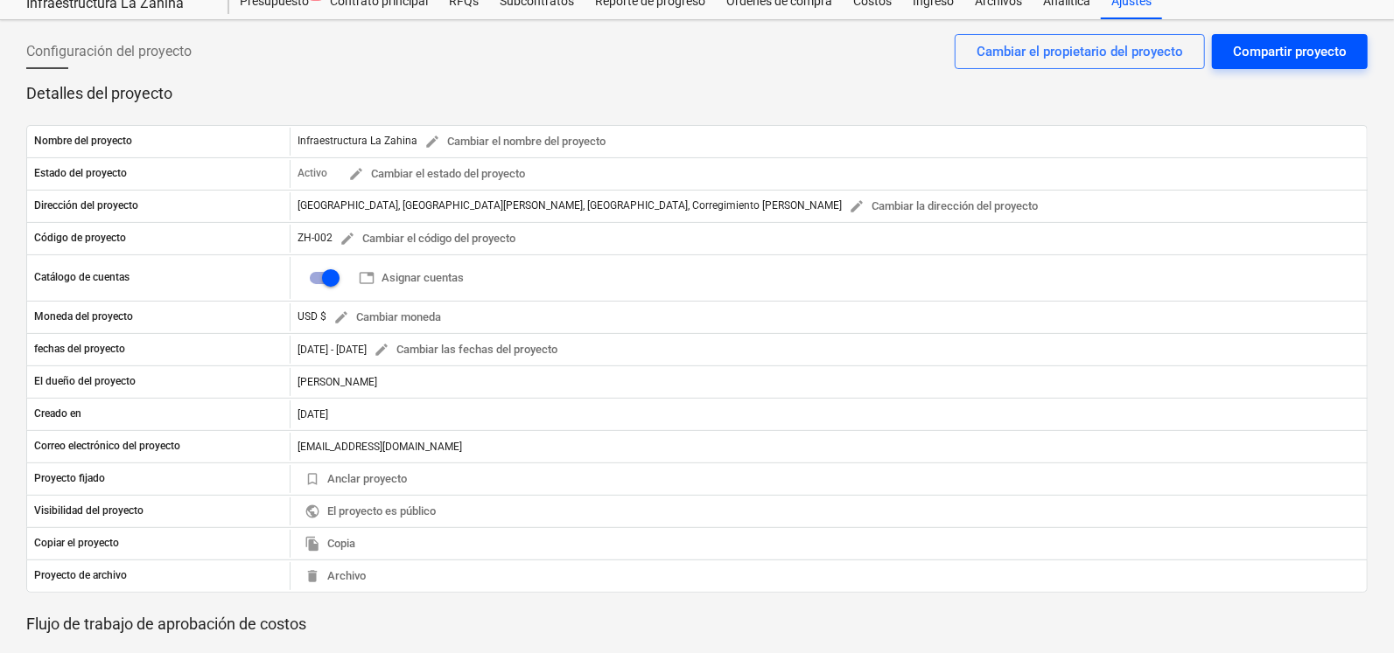
click at [1247, 59] on div "Compartir proyecto" at bounding box center [1290, 51] width 114 height 23
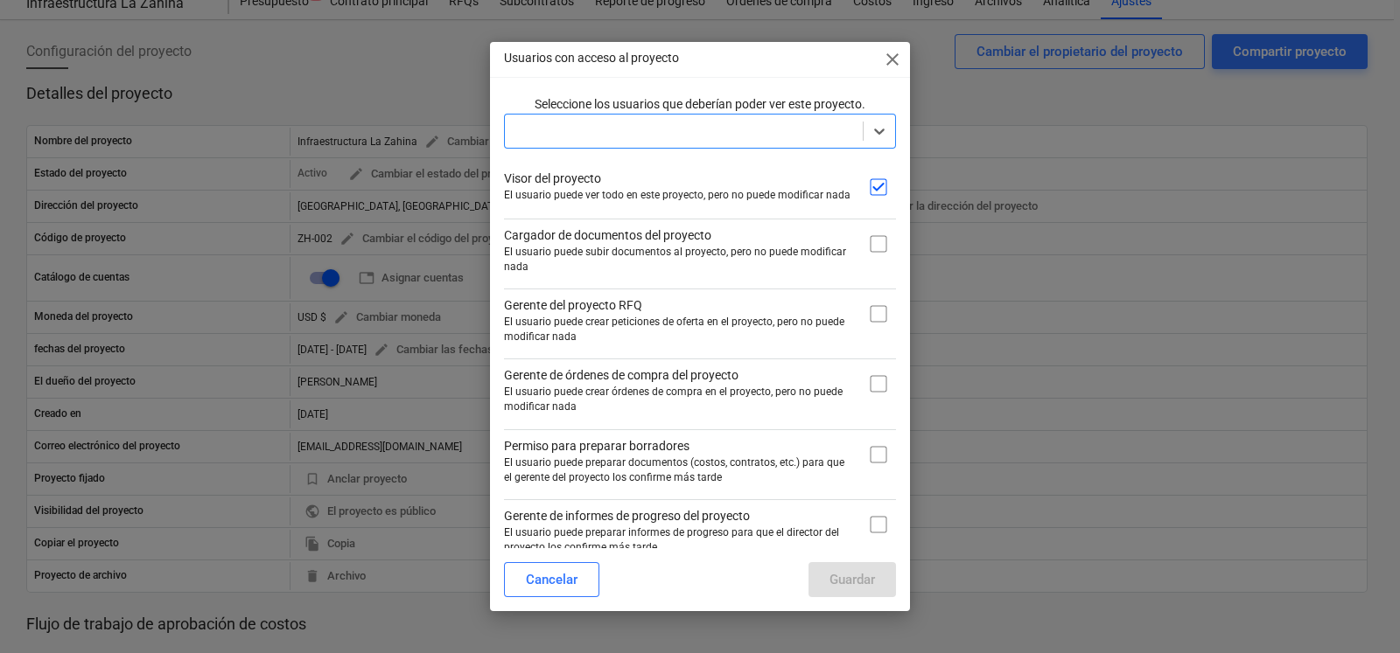
click at [892, 66] on span "close" at bounding box center [892, 59] width 21 height 21
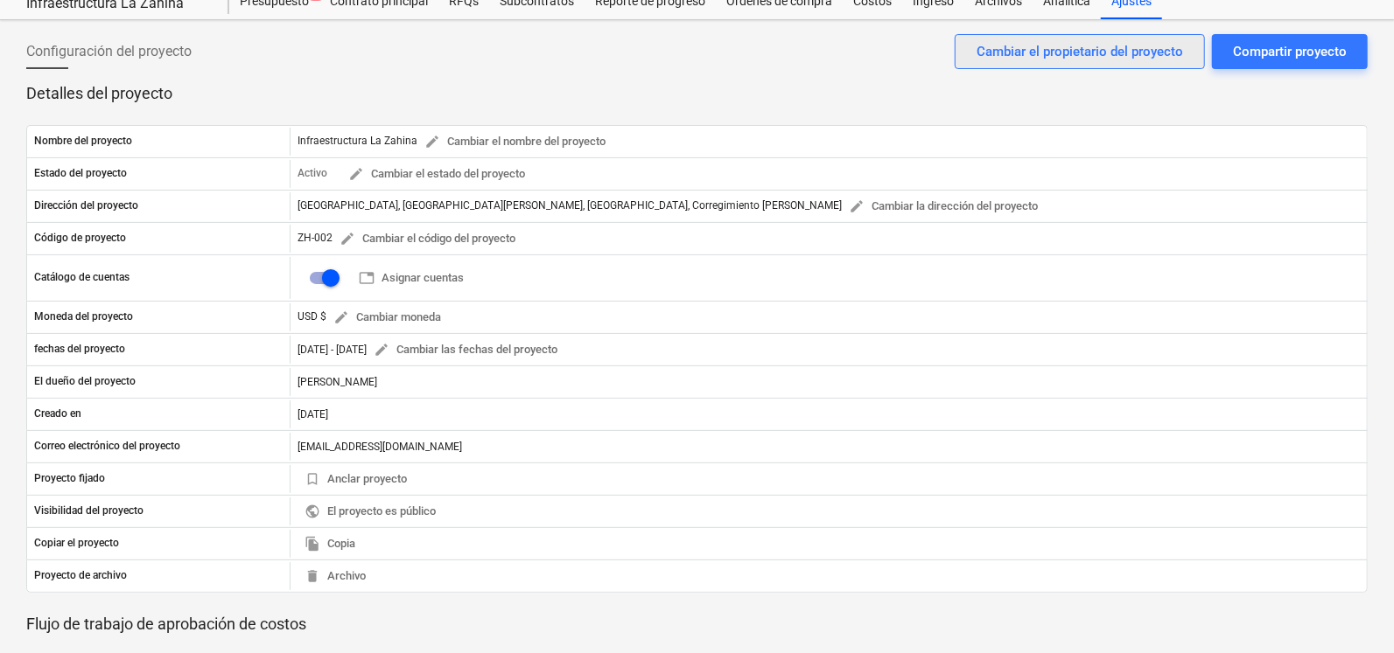
click at [1059, 59] on div "Cambiar el propietario del proyecto" at bounding box center [1079, 51] width 206 height 23
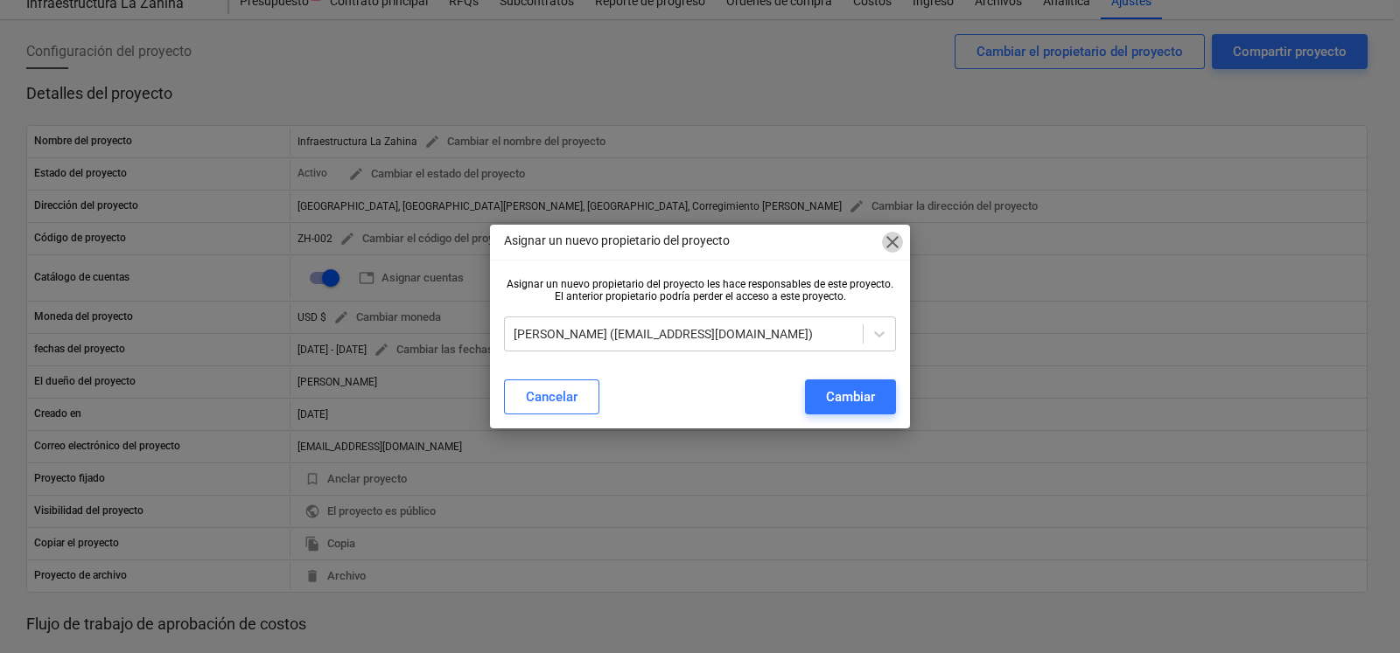
click at [890, 241] on span "close" at bounding box center [892, 242] width 21 height 21
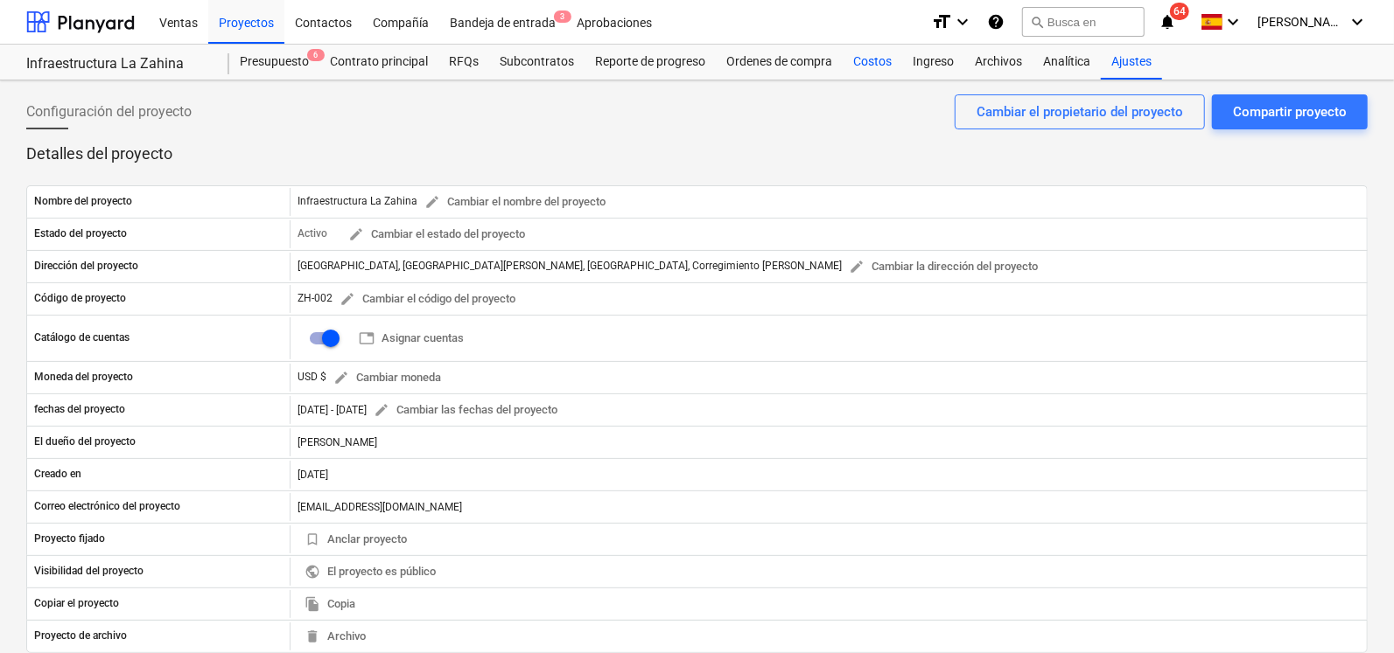
click at [884, 66] on div "Costos" at bounding box center [871, 62] width 59 height 35
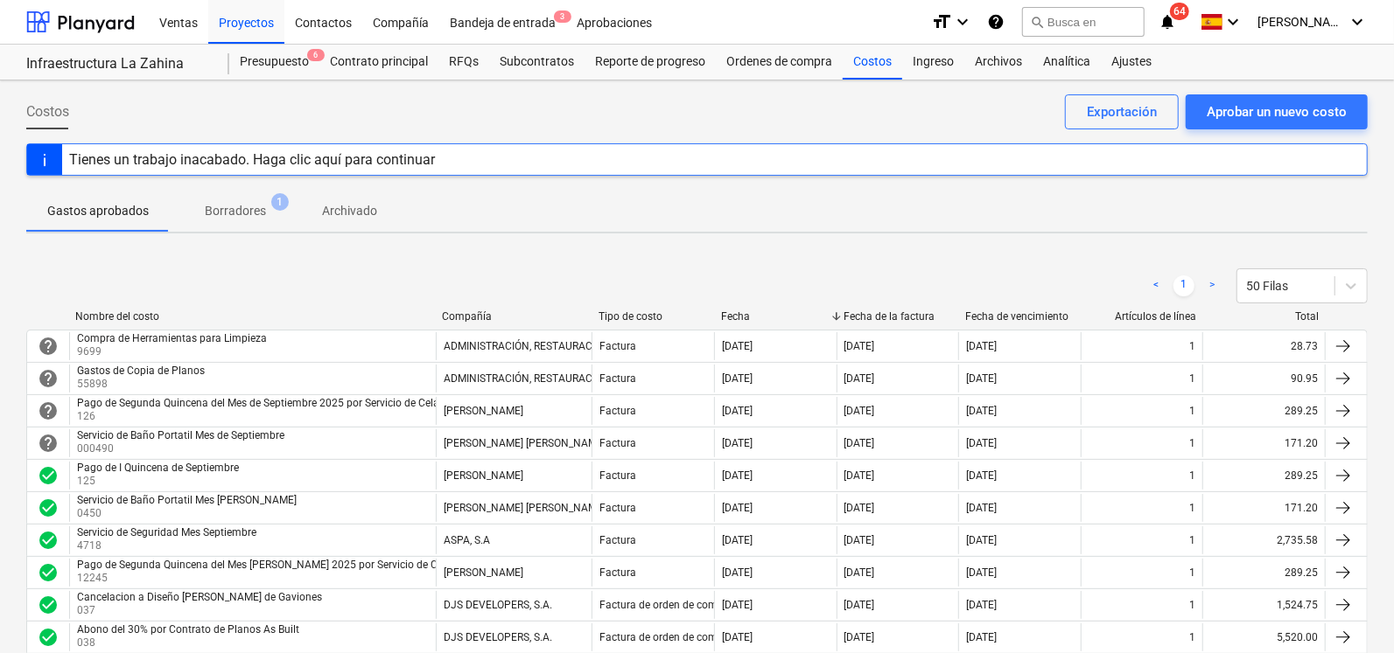
click at [236, 203] on p "Borradores" at bounding box center [235, 211] width 61 height 18
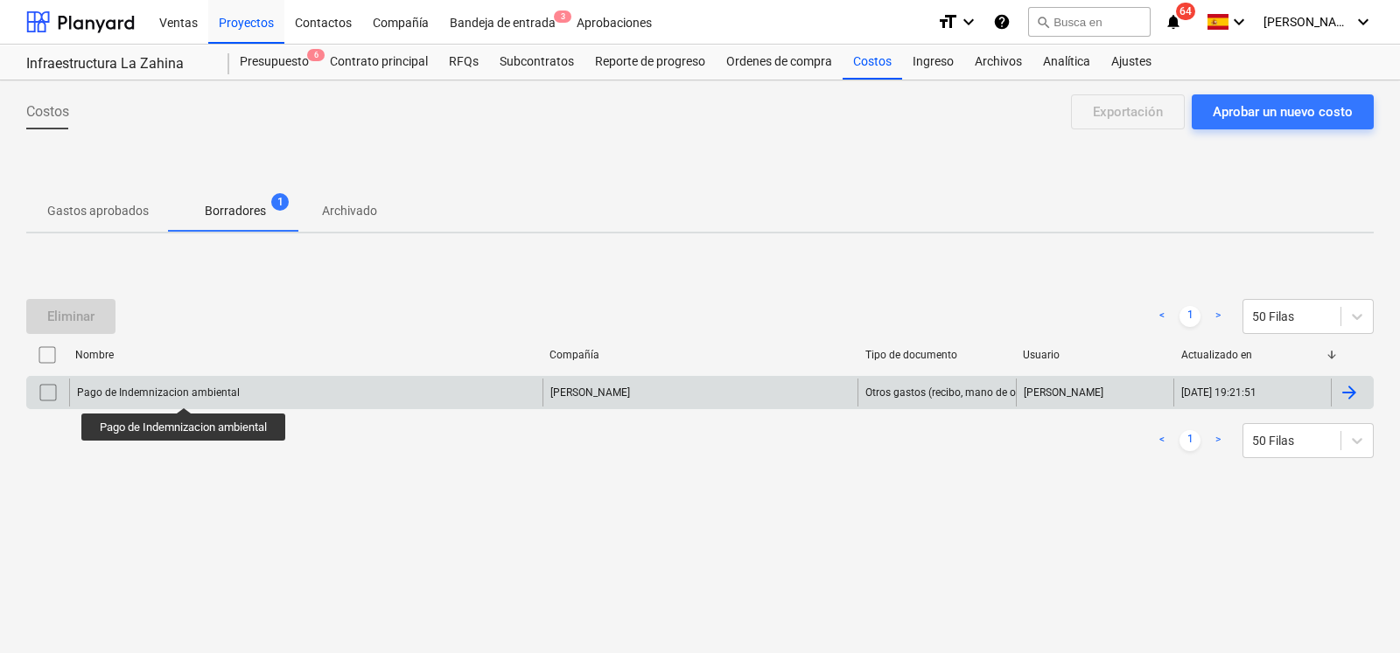
click at [187, 392] on div "Pago de Indemnizacion ambiental" at bounding box center [158, 393] width 163 height 12
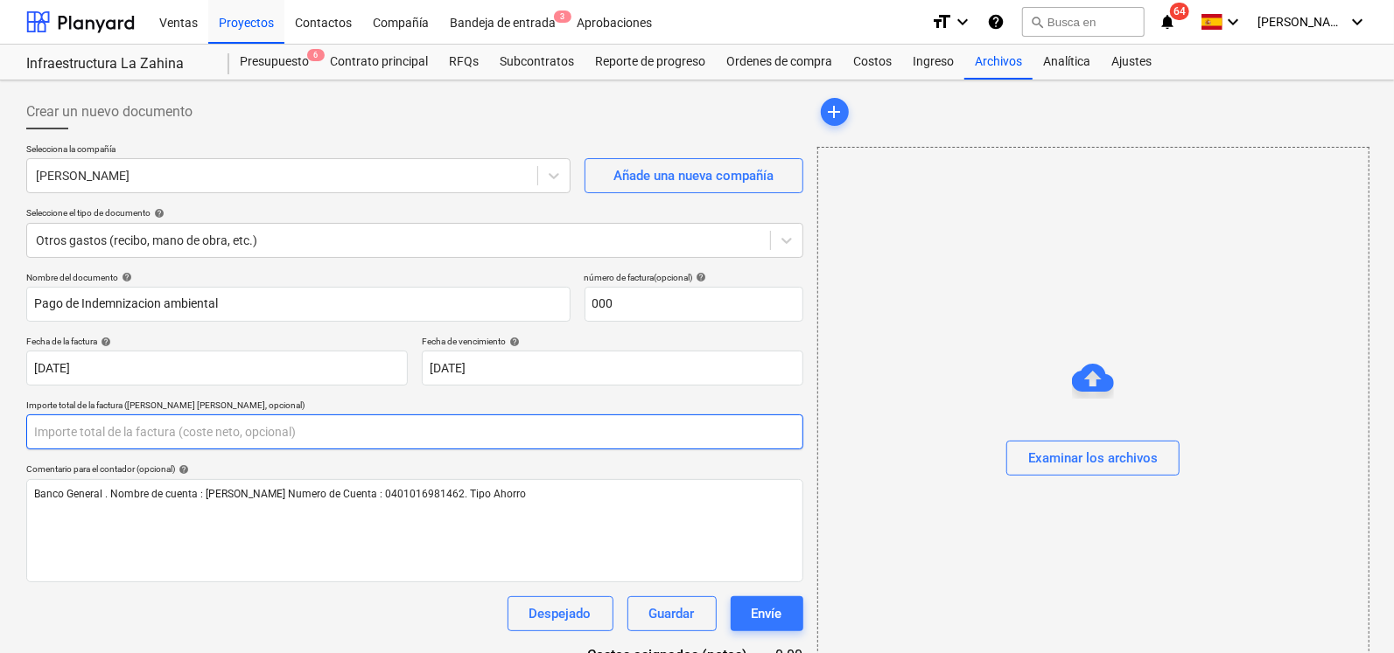
click at [142, 423] on input "text" at bounding box center [414, 432] width 777 height 35
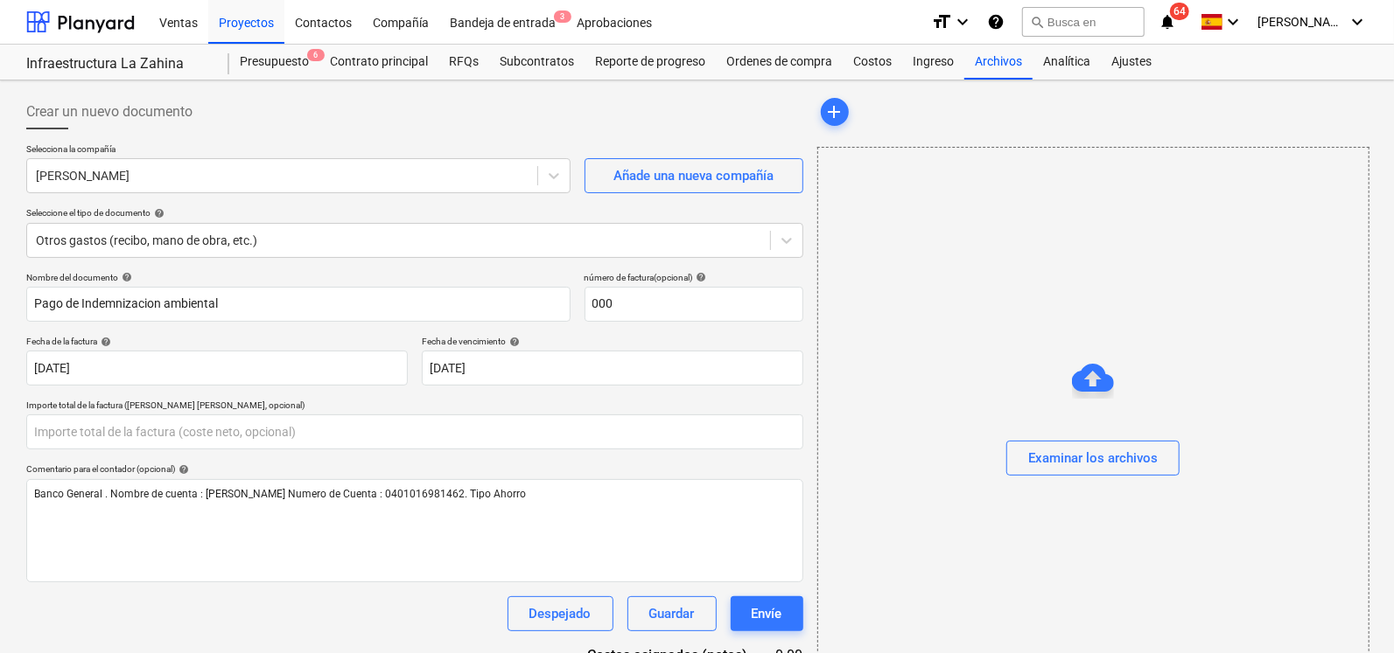
type input "0.00"
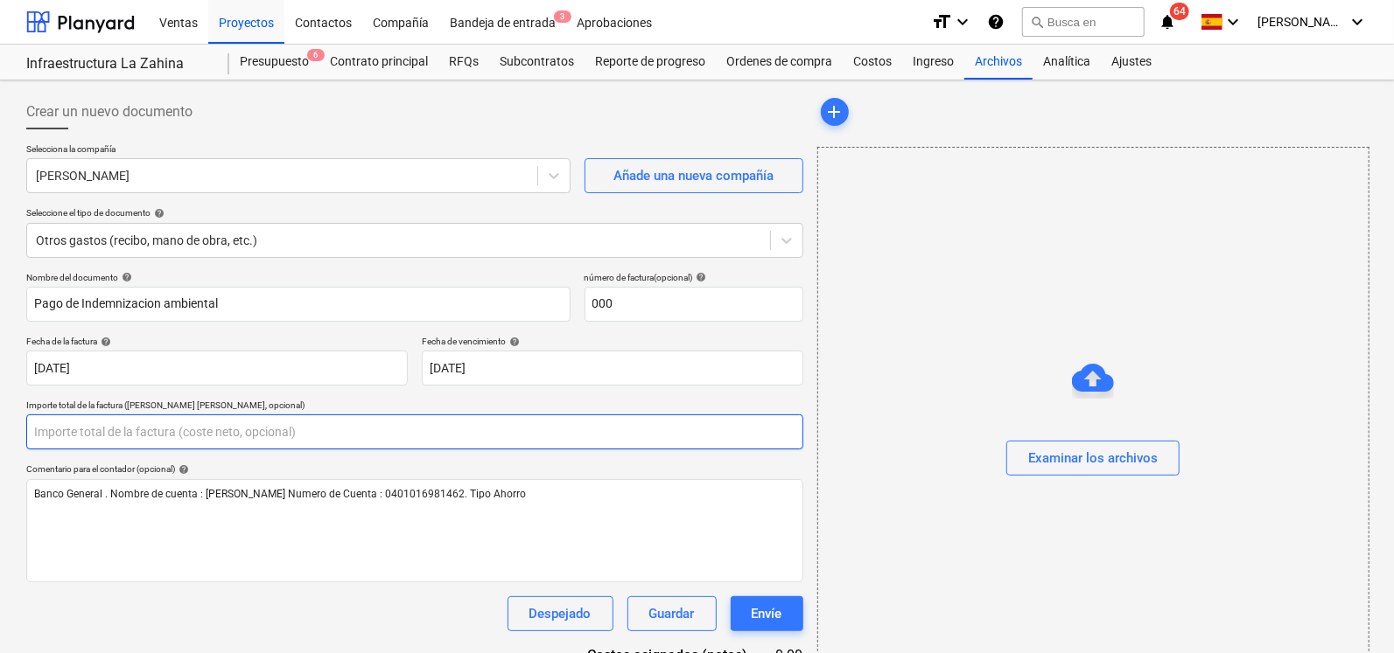
paste input "$1.565,87"
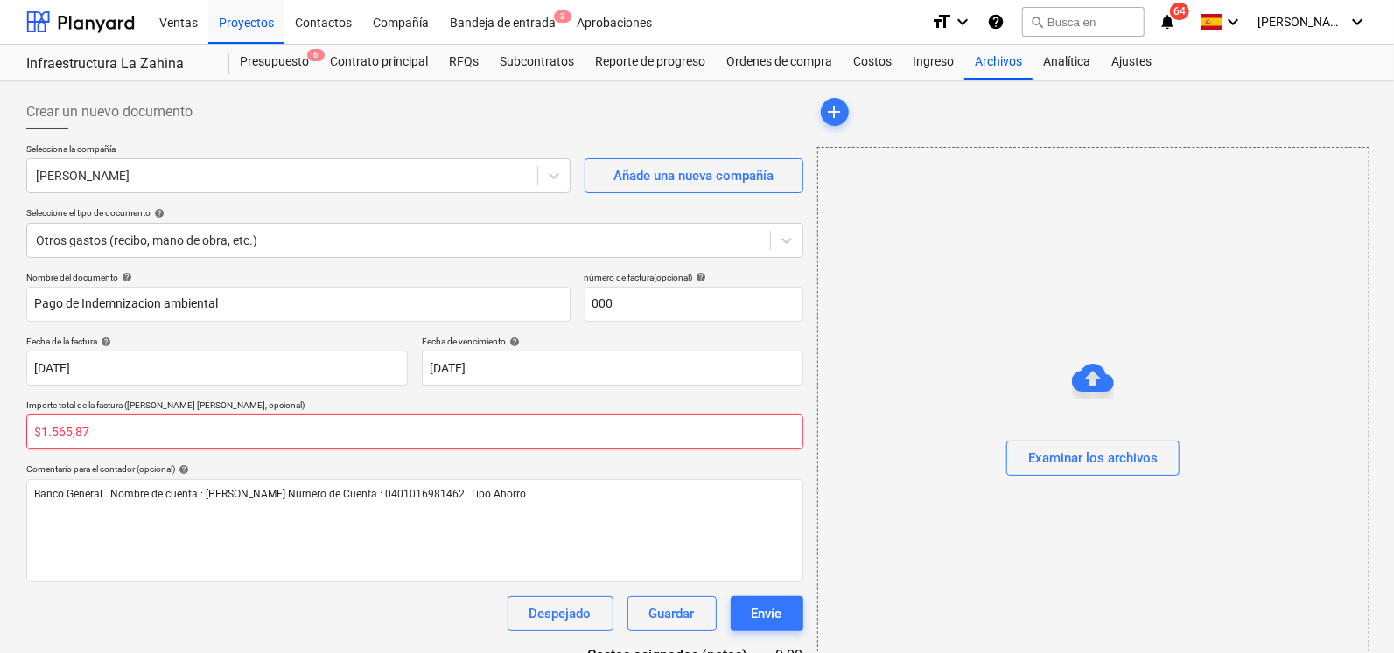
click at [55, 430] on input "$1.565,87" at bounding box center [414, 432] width 777 height 35
click at [48, 433] on input "$1.565,87" at bounding box center [414, 432] width 777 height 35
click at [54, 433] on input "$1.565,87" at bounding box center [414, 432] width 777 height 35
click at [52, 430] on input "$1.565,87" at bounding box center [414, 432] width 777 height 35
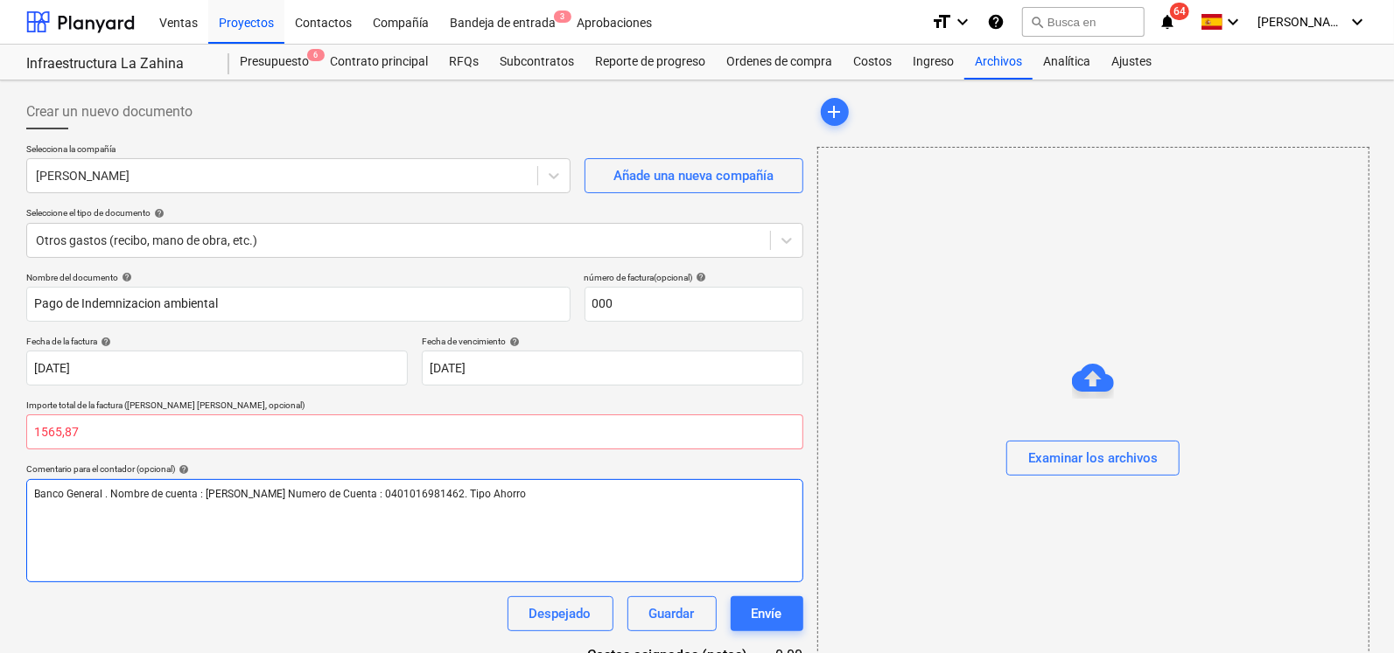
type input "0.00"
click at [184, 558] on div "Banco General . Nombre de cuenta : [PERSON_NAME] Numero de Cuenta : 04010169814…" at bounding box center [414, 530] width 777 height 103
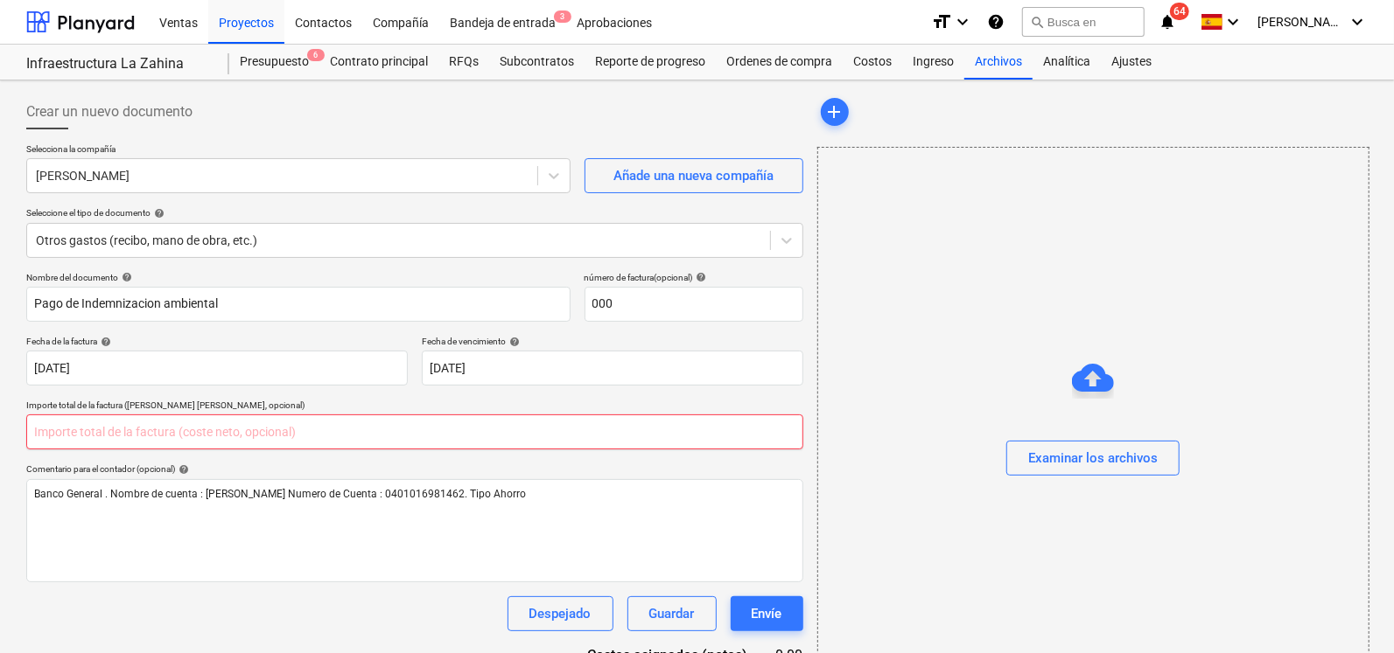
click at [158, 439] on input "text" at bounding box center [414, 432] width 777 height 35
paste input "$1.565,87"
click at [73, 435] on input "$1.565,87" at bounding box center [414, 432] width 777 height 35
type input "1,565.87"
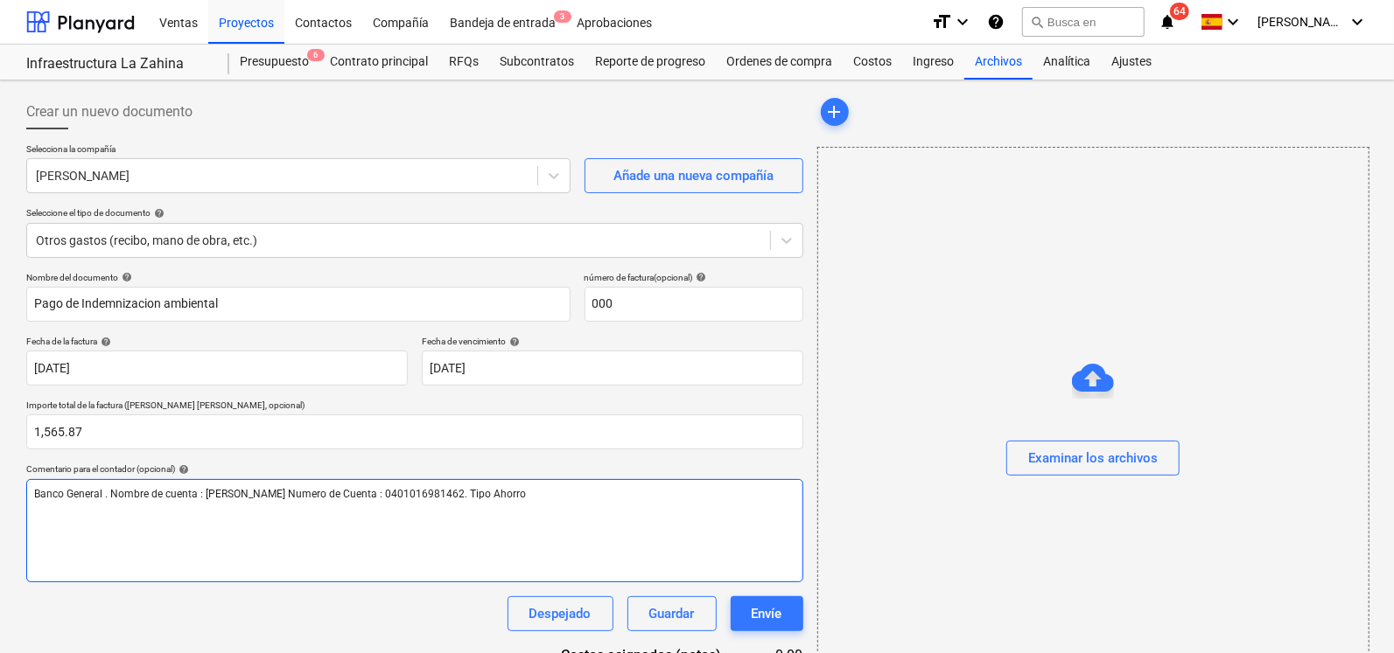
drag, startPoint x: 94, startPoint y: 452, endPoint x: 528, endPoint y: 540, distance: 442.6
click at [528, 540] on div "Banco General . Nombre de cuenta : [PERSON_NAME] Numero de Cuenta : 04010169814…" at bounding box center [414, 530] width 777 height 103
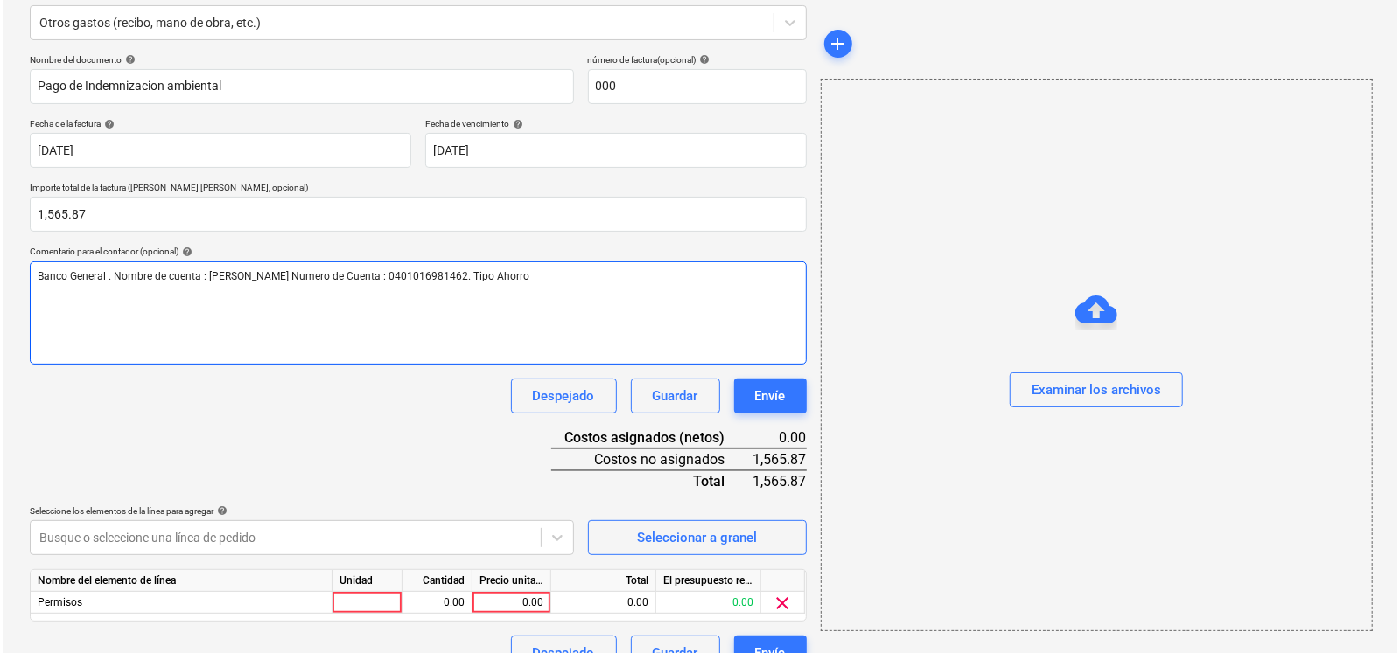
scroll to position [248, 0]
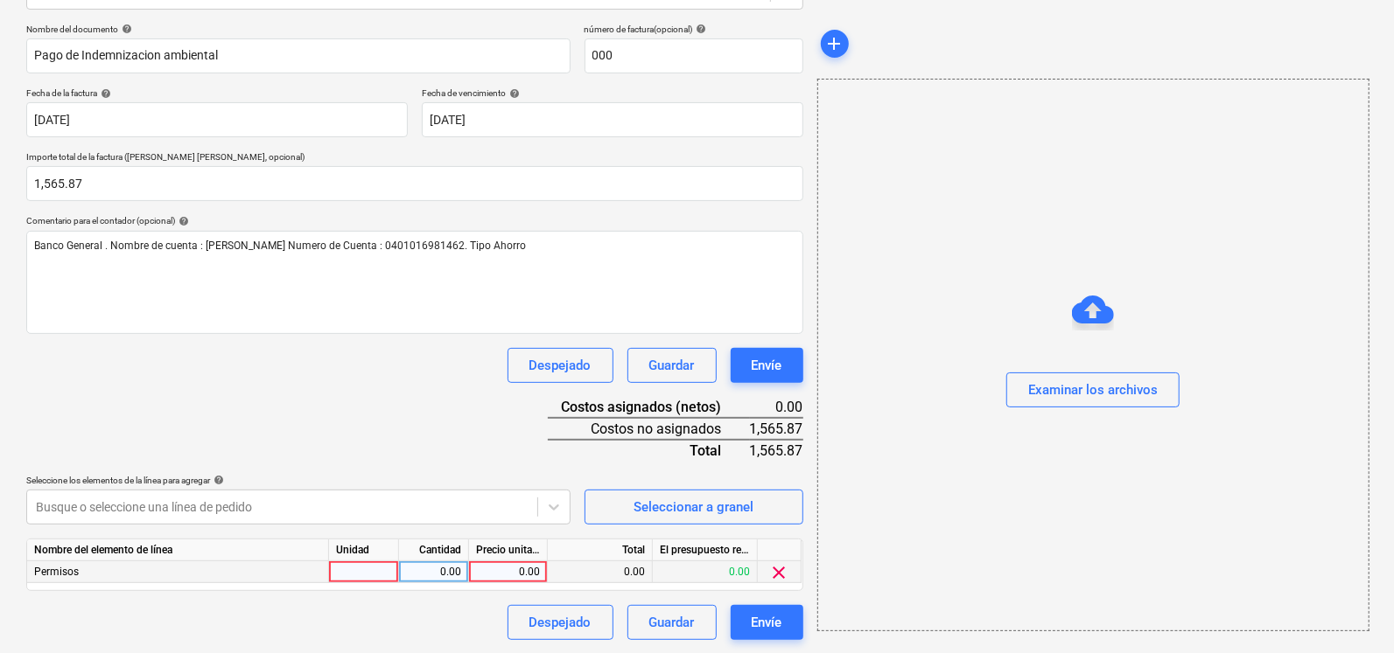
click at [376, 575] on div at bounding box center [364, 573] width 70 height 22
type input "u"
click at [451, 577] on div "0.00" at bounding box center [433, 573] width 55 height 22
type input "1"
click at [507, 575] on div "0.00" at bounding box center [508, 573] width 64 height 22
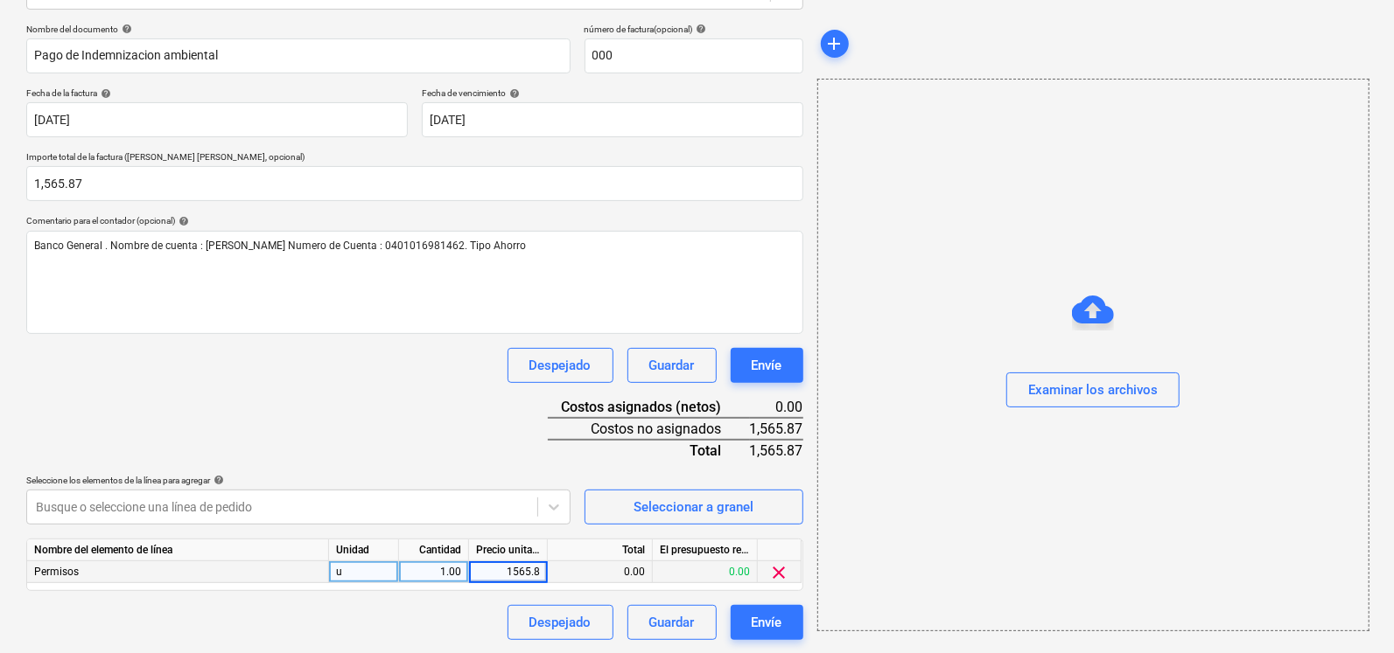
type input "1565.87"
click at [496, 467] on div "Nombre del documento help Pago de Indemnizacion ambiental número de factura (op…" at bounding box center [414, 332] width 777 height 617
click at [758, 618] on div "Envíe" at bounding box center [766, 622] width 31 height 23
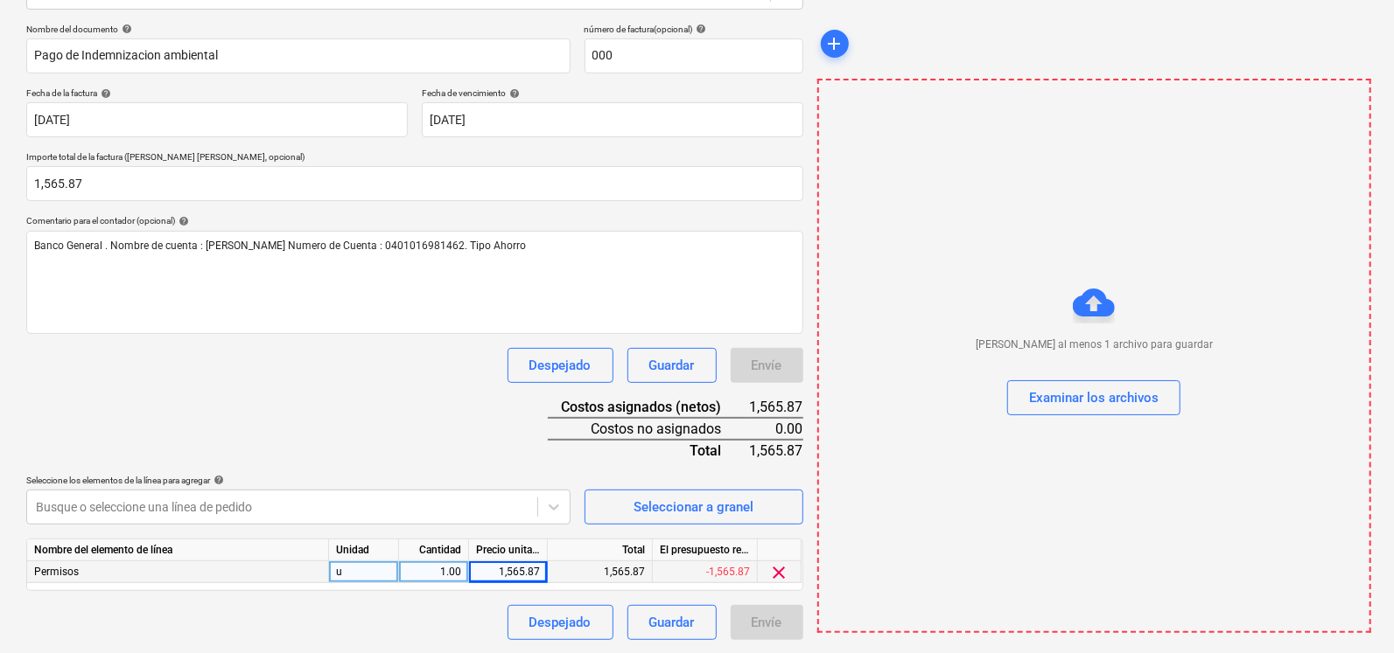
click at [761, 619] on div "Envíe" at bounding box center [766, 622] width 73 height 35
click at [1317, 389] on div "[PERSON_NAME] al menos 1 archivo para guardar Examinar los archivos" at bounding box center [1094, 356] width 551 height 148
click at [1150, 399] on div "Examinar los archivos" at bounding box center [1093, 398] width 129 height 23
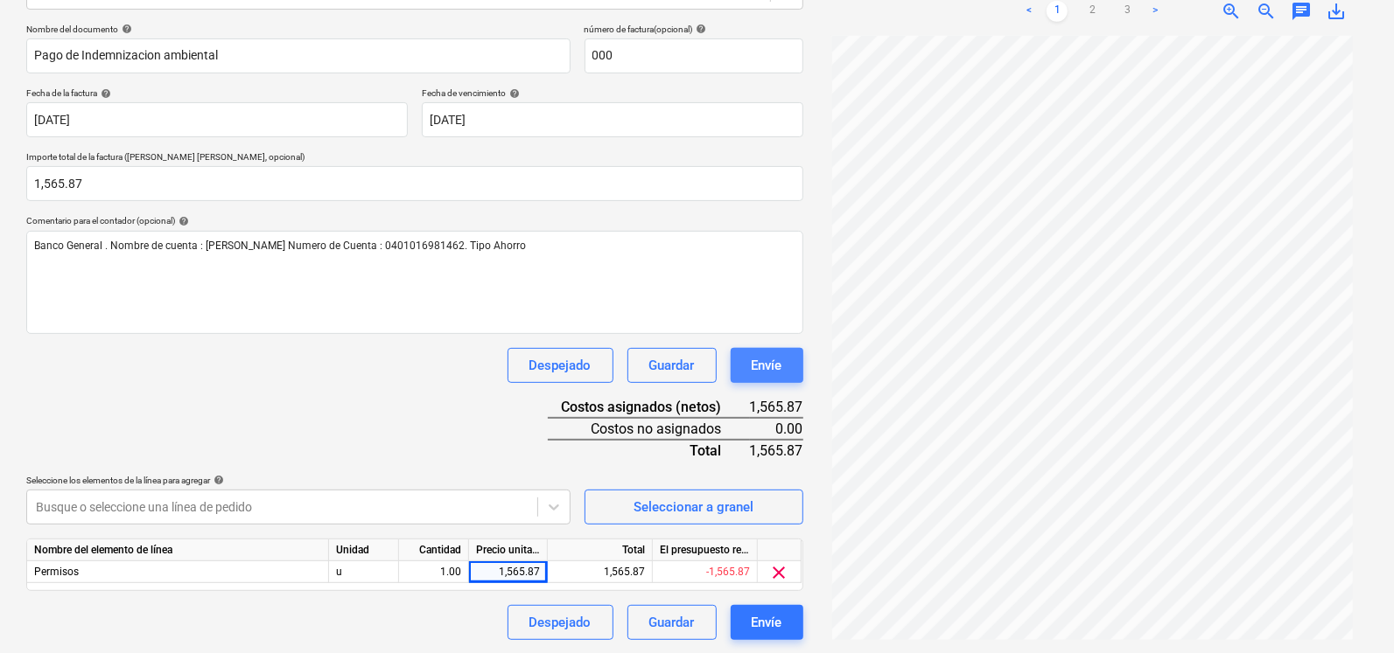
click at [783, 358] on button "Envíe" at bounding box center [766, 365] width 73 height 35
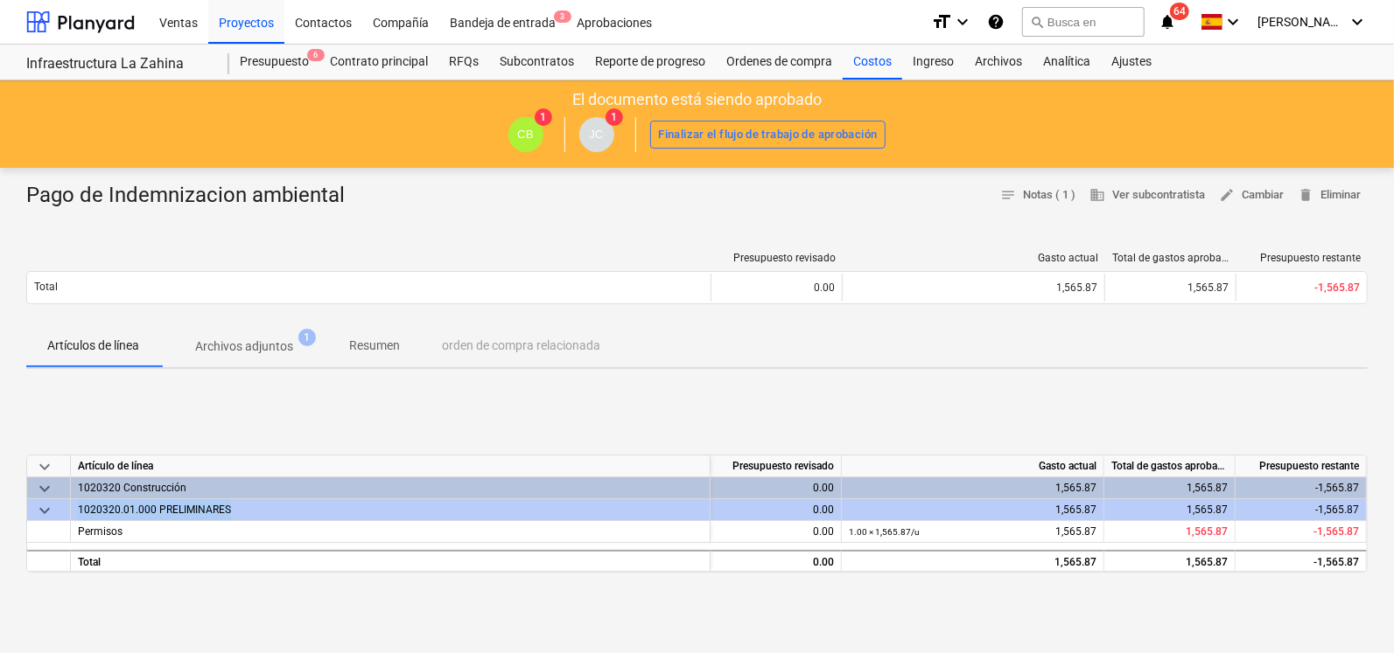
drag, startPoint x: 75, startPoint y: 511, endPoint x: 230, endPoint y: 505, distance: 155.0
click at [230, 505] on div "1020320.01.000 PRELIMINARES" at bounding box center [390, 511] width 639 height 22
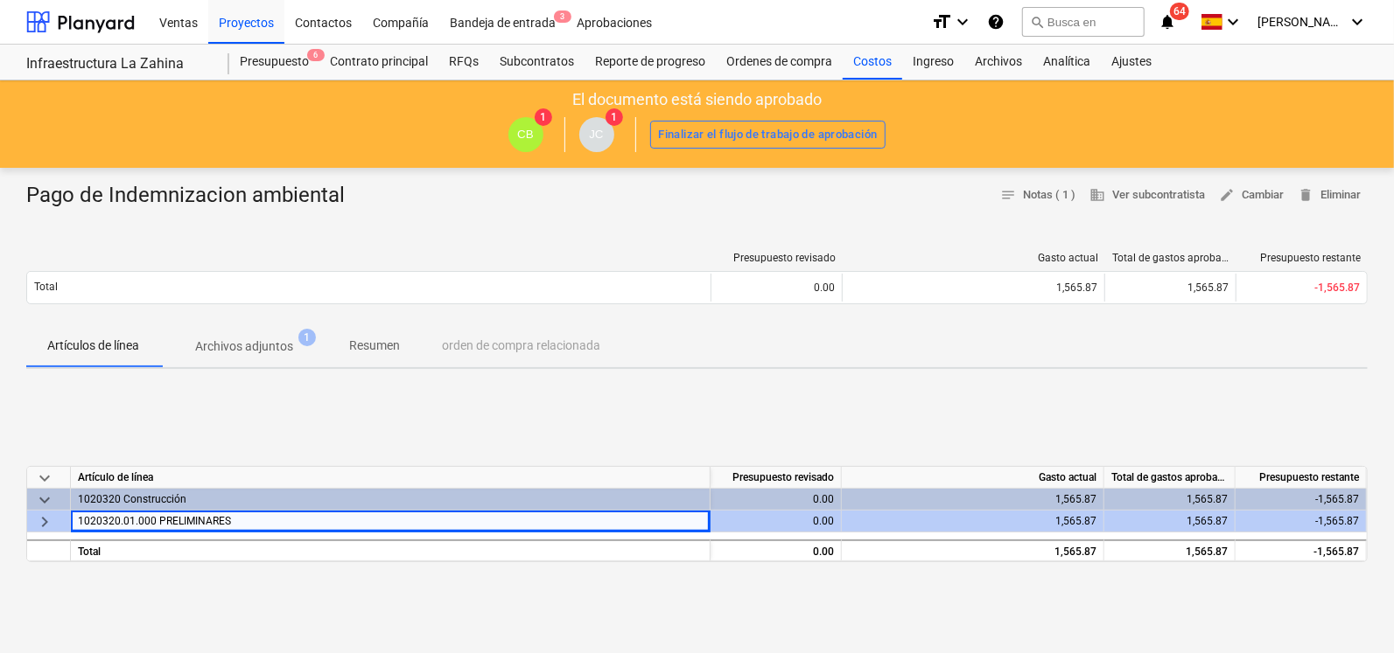
drag, startPoint x: 85, startPoint y: 527, endPoint x: 9, endPoint y: 452, distance: 106.4
click at [9, 452] on div "Pago de Indemnizacion ambiental notes Notas ( 1 ) business Ver subcontratista e…" at bounding box center [697, 632] width 1394 height 929
drag, startPoint x: 232, startPoint y: 516, endPoint x: 50, endPoint y: 516, distance: 182.0
click at [0, 0] on div "keyboard_arrow_right 1020320.01.000 PRELIMINARES 0.00 1,565.87 1,565.87 -1,565.…" at bounding box center [0, 0] width 0 height 0
copy div "1020320.01.000 PRELIMINARES"
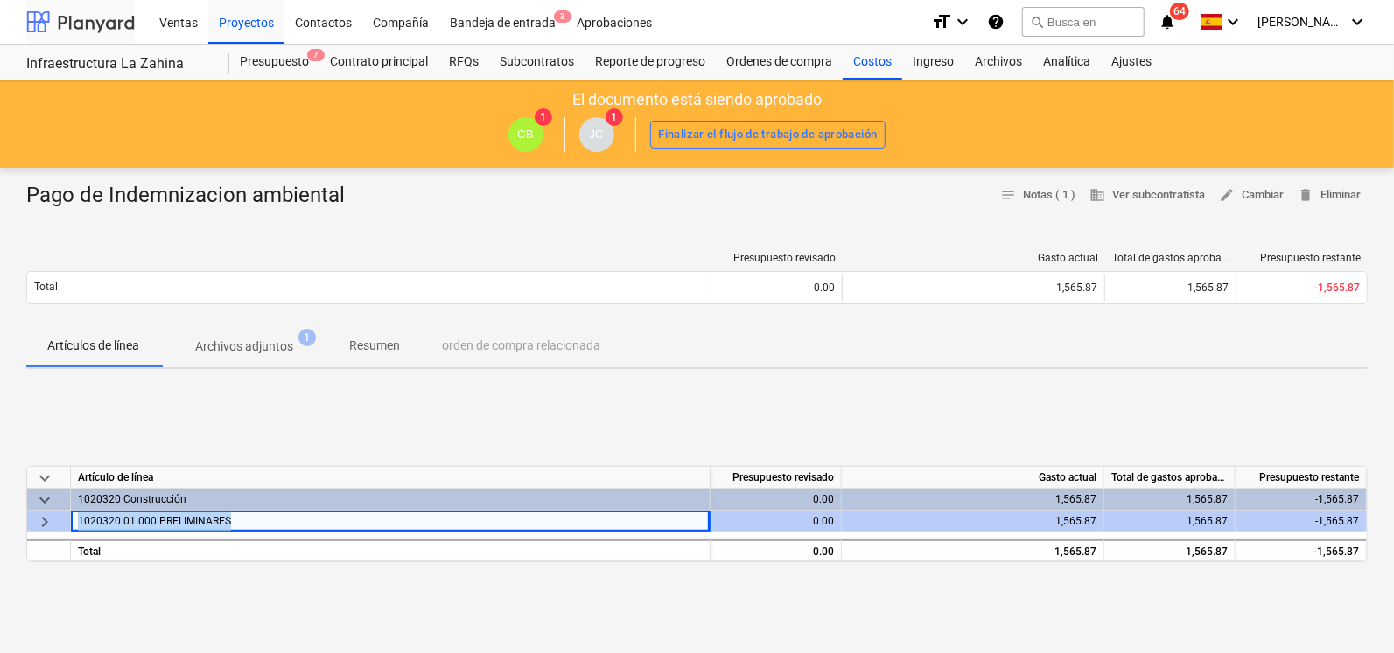
click at [87, 26] on div at bounding box center [80, 22] width 108 height 44
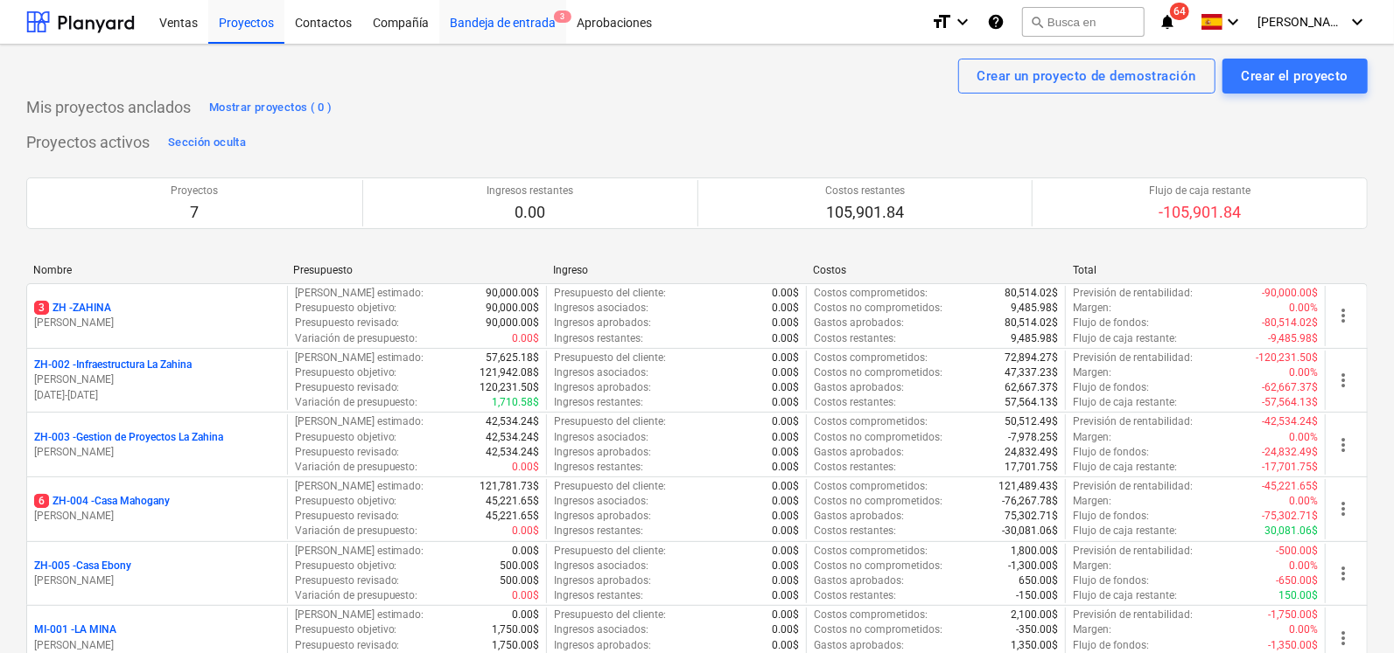
click at [497, 22] on div "Bandeja de entrada 3" at bounding box center [502, 21] width 127 height 45
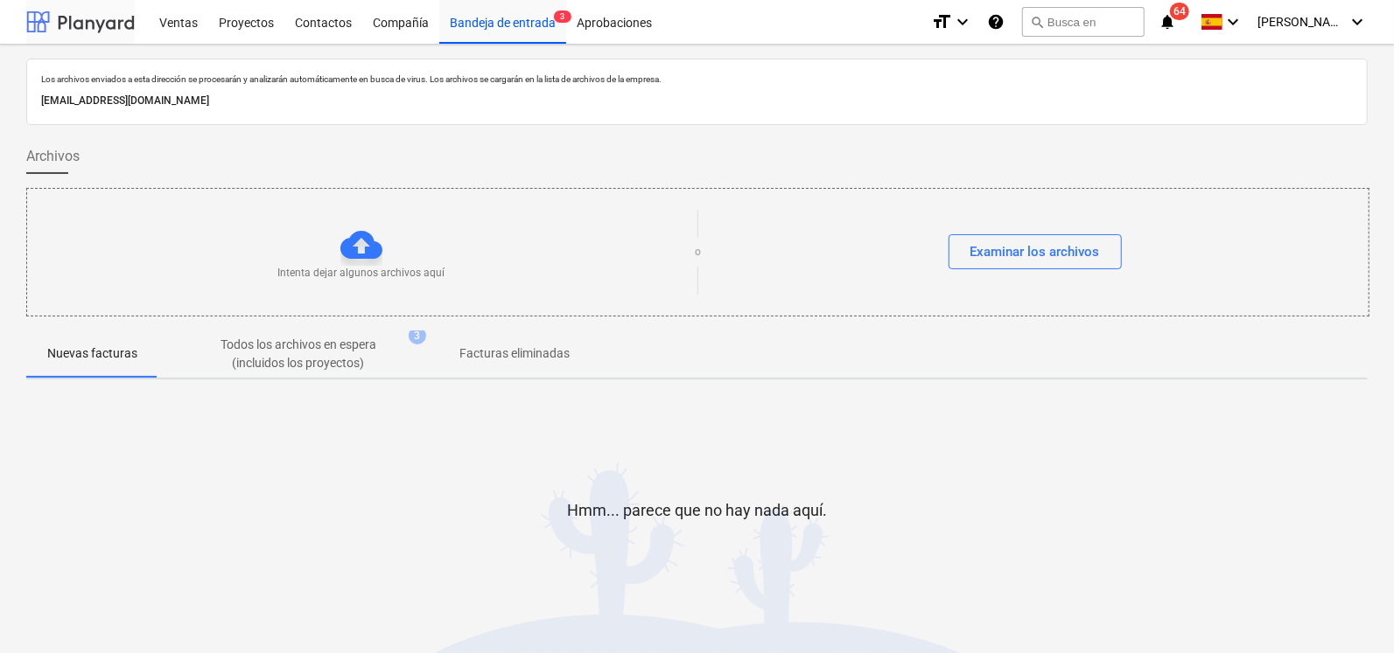
click at [96, 19] on div at bounding box center [80, 22] width 108 height 44
